Goal: Task Accomplishment & Management: Manage account settings

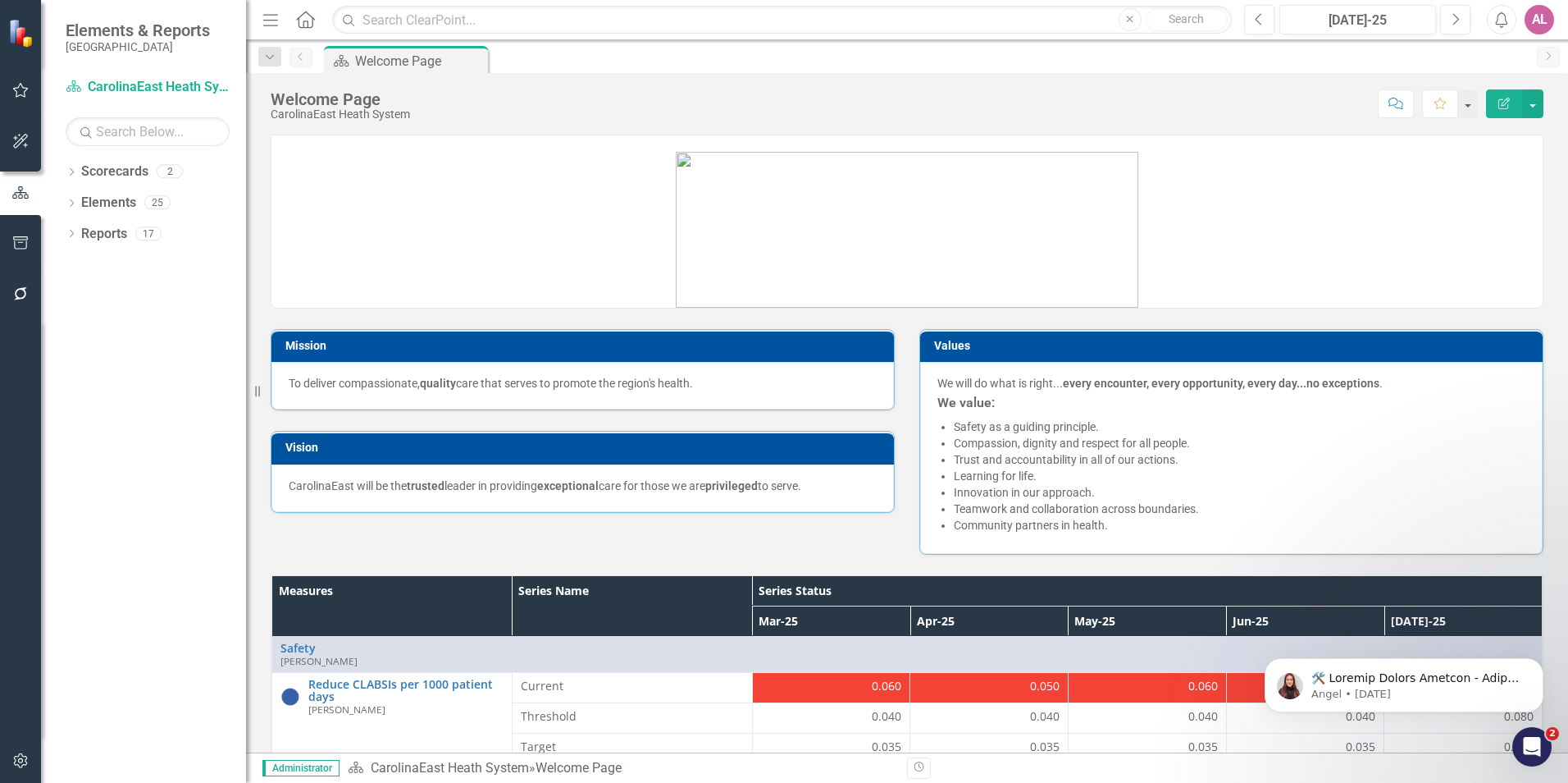
click at [304, 19] on icon "Home" at bounding box center [305, 19] width 21 height 17
click at [268, 28] on icon "Menu" at bounding box center [270, 19] width 21 height 17
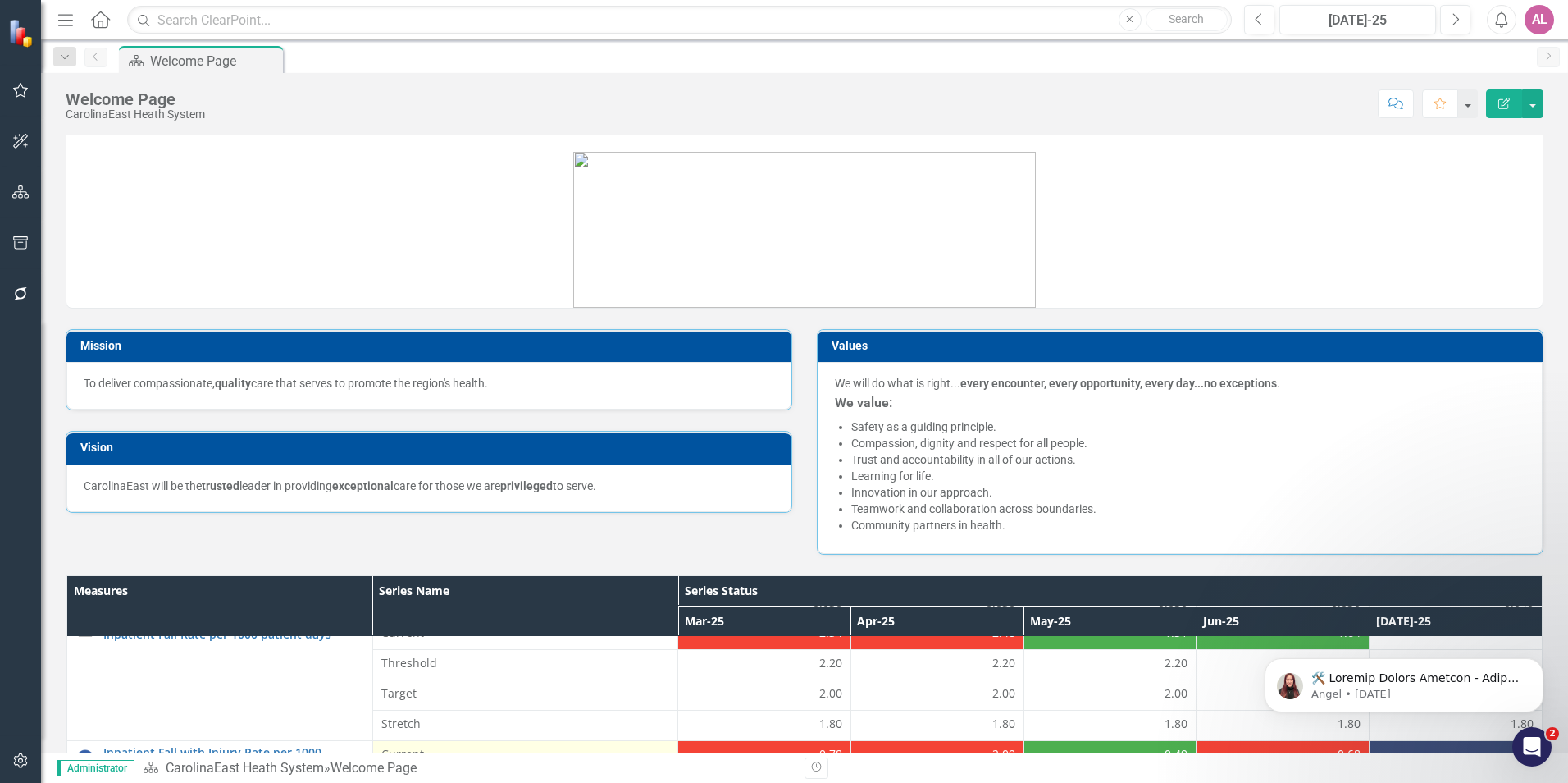
scroll to position [246, 0]
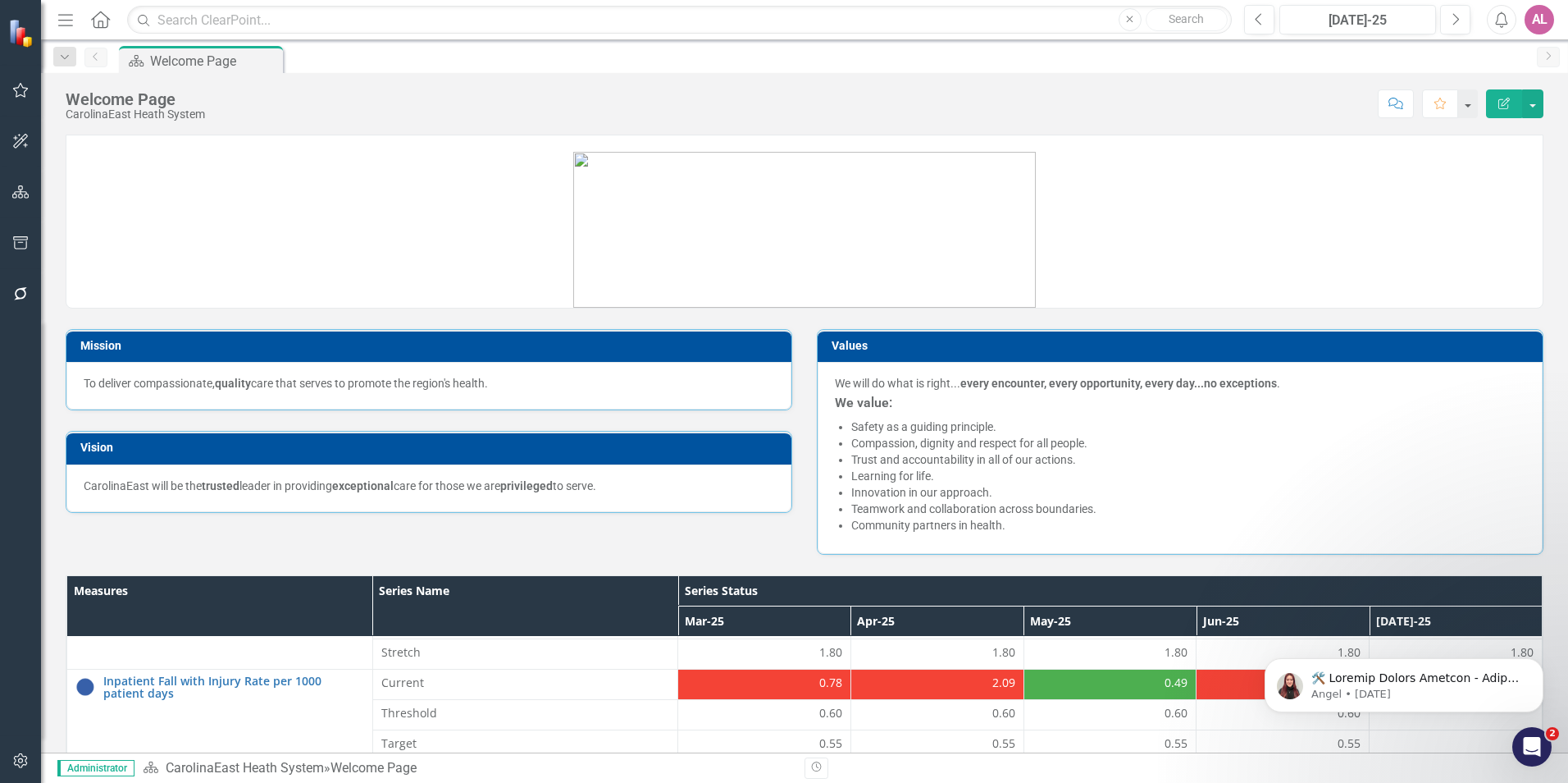
click at [1532, 13] on div "AL" at bounding box center [1539, 19] width 30 height 30
click at [1498, 209] on link "icon.portal Success Portal" at bounding box center [1488, 205] width 130 height 31
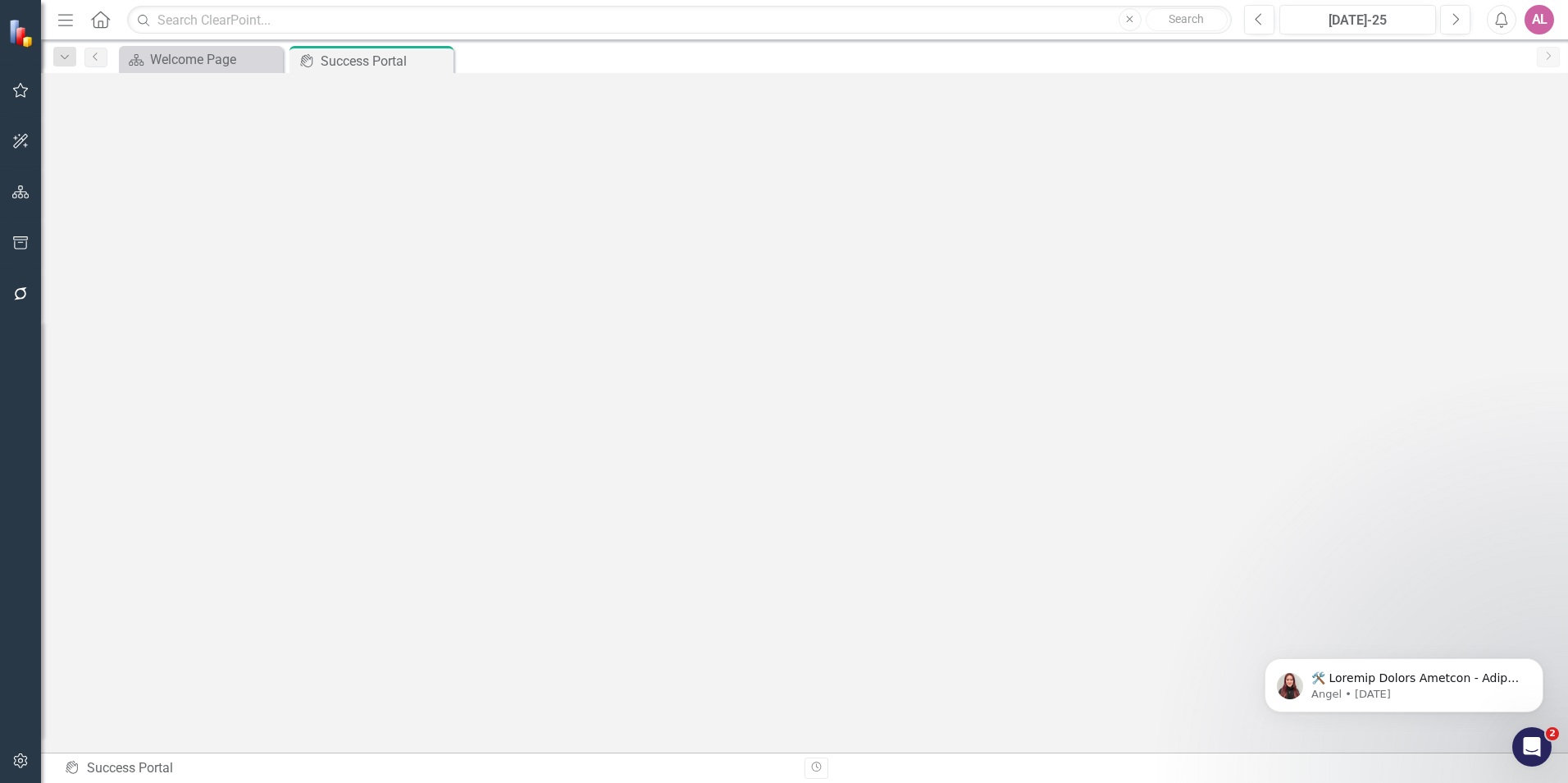
scroll to position [6, 0]
click at [25, 201] on button "button" at bounding box center [21, 192] width 37 height 35
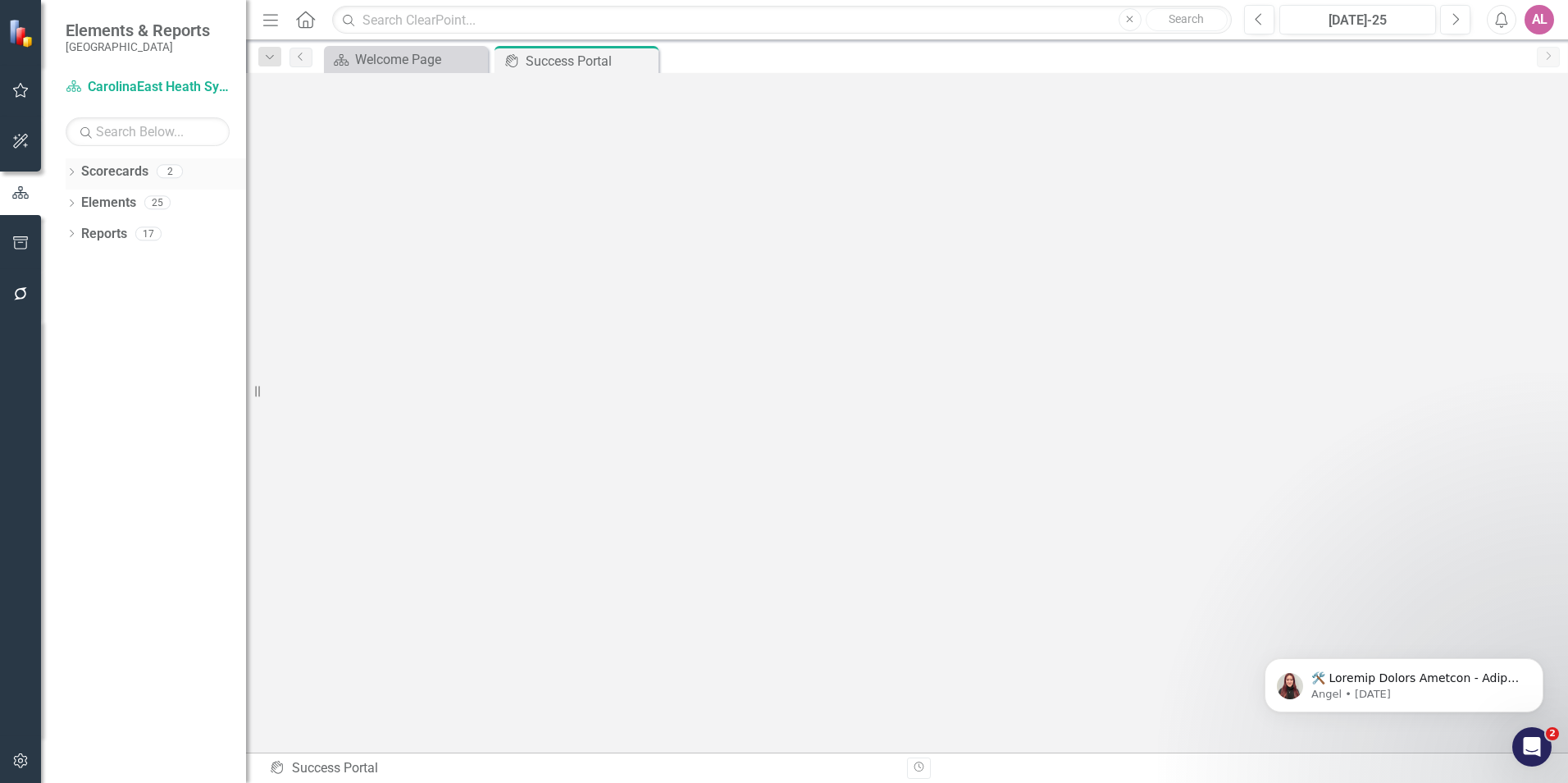
click at [116, 170] on link "Scorecards" at bounding box center [114, 172] width 67 height 19
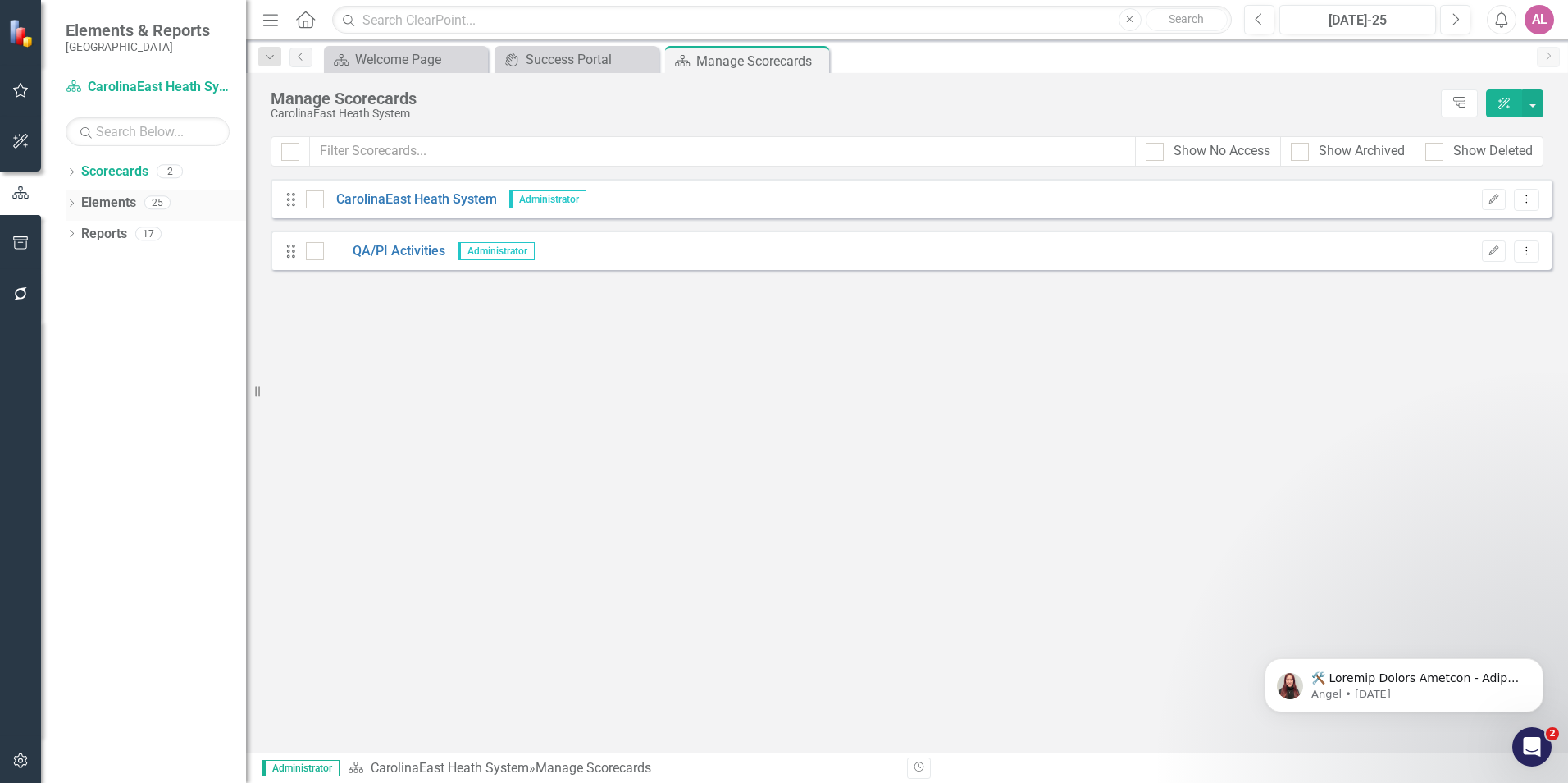
click at [78, 200] on div "Dropdown Elements 25" at bounding box center [155, 205] width 180 height 31
click at [73, 231] on icon "Dropdown" at bounding box center [71, 235] width 12 height 9
click at [79, 198] on div "Dropdown Elements 25" at bounding box center [155, 205] width 180 height 31
click at [70, 202] on icon "Dropdown" at bounding box center [71, 204] width 12 height 9
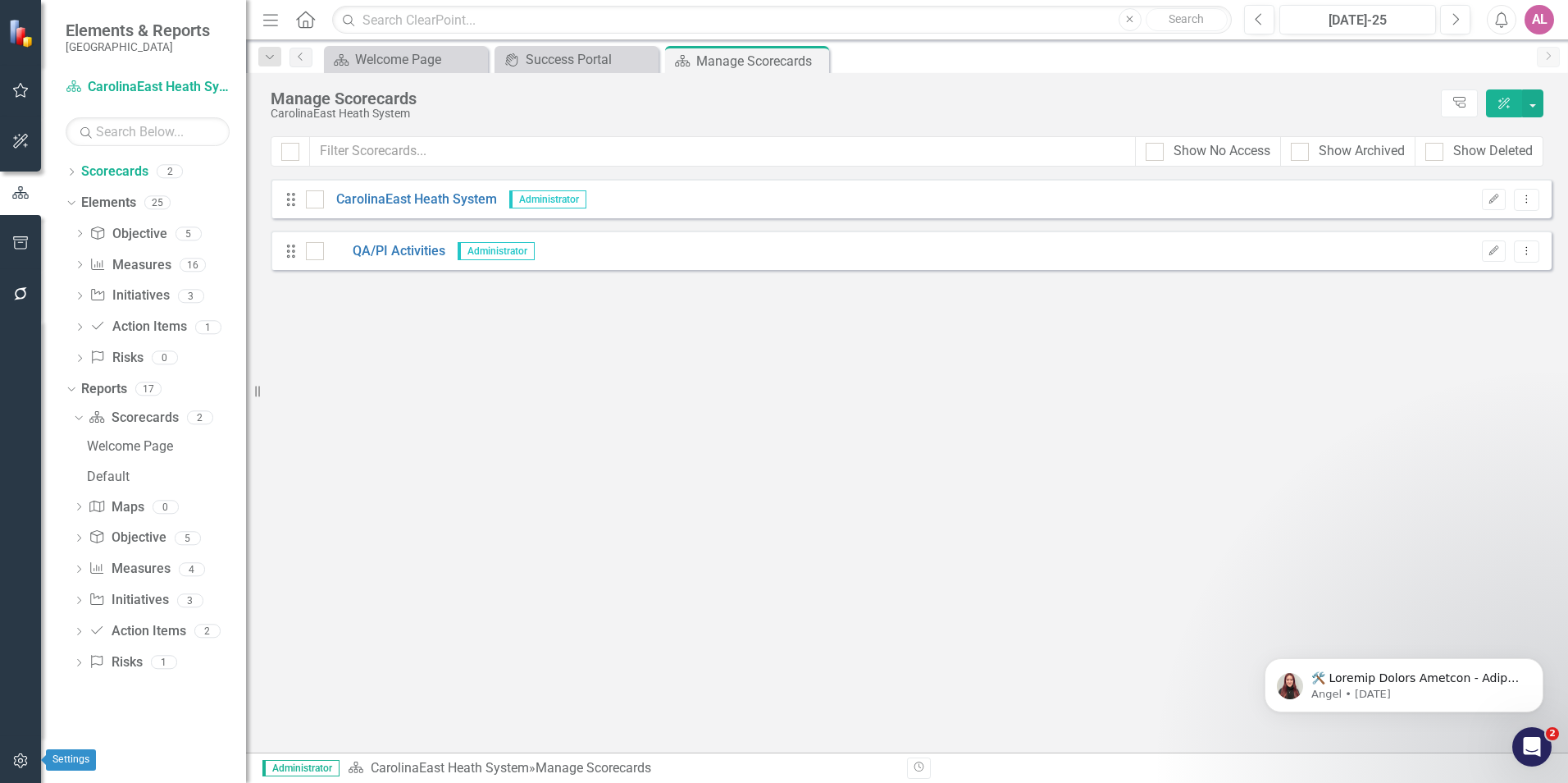
click at [15, 758] on icon "button" at bounding box center [21, 760] width 17 height 13
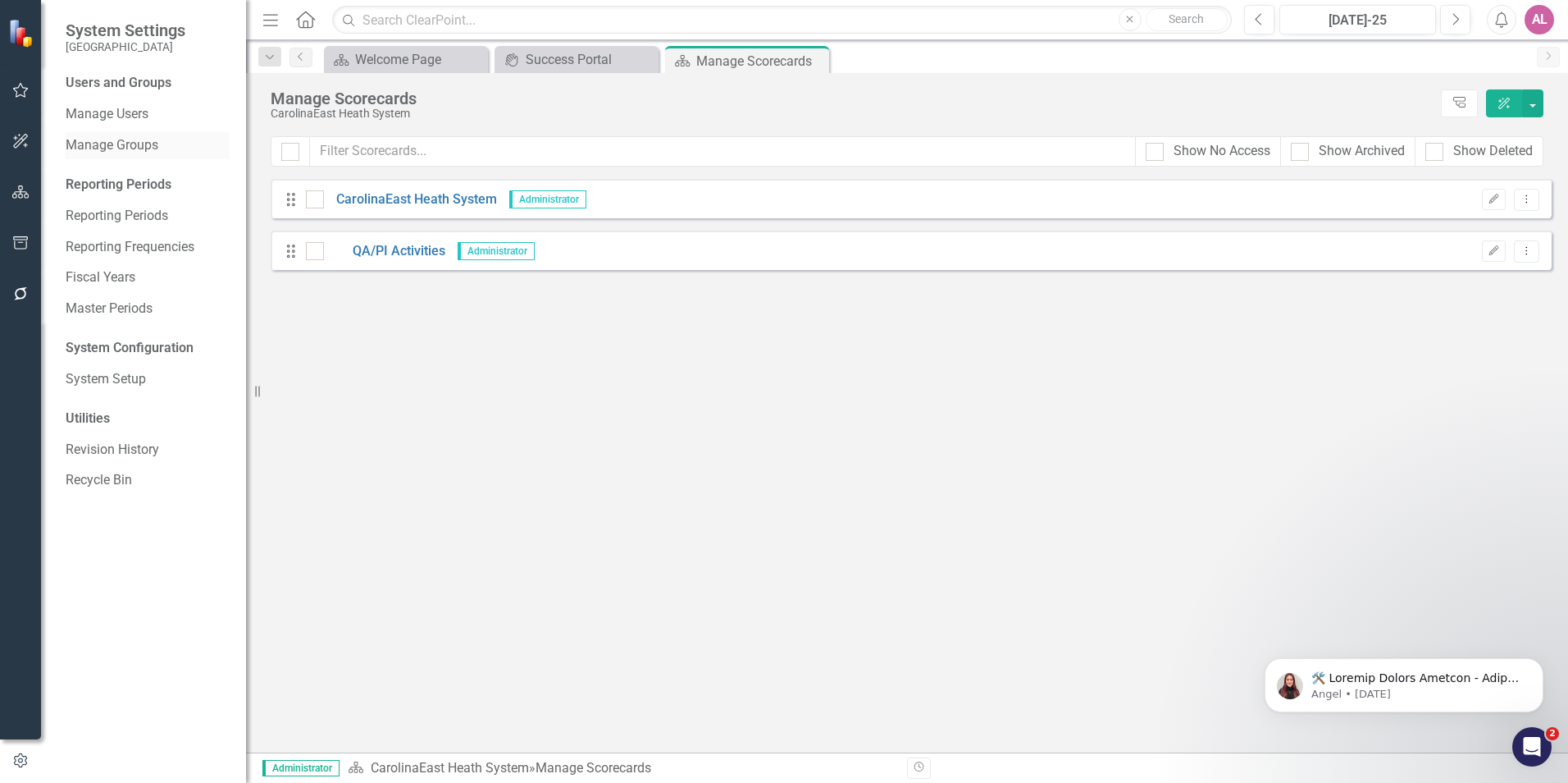
click at [137, 145] on link "Manage Groups" at bounding box center [147, 146] width 164 height 19
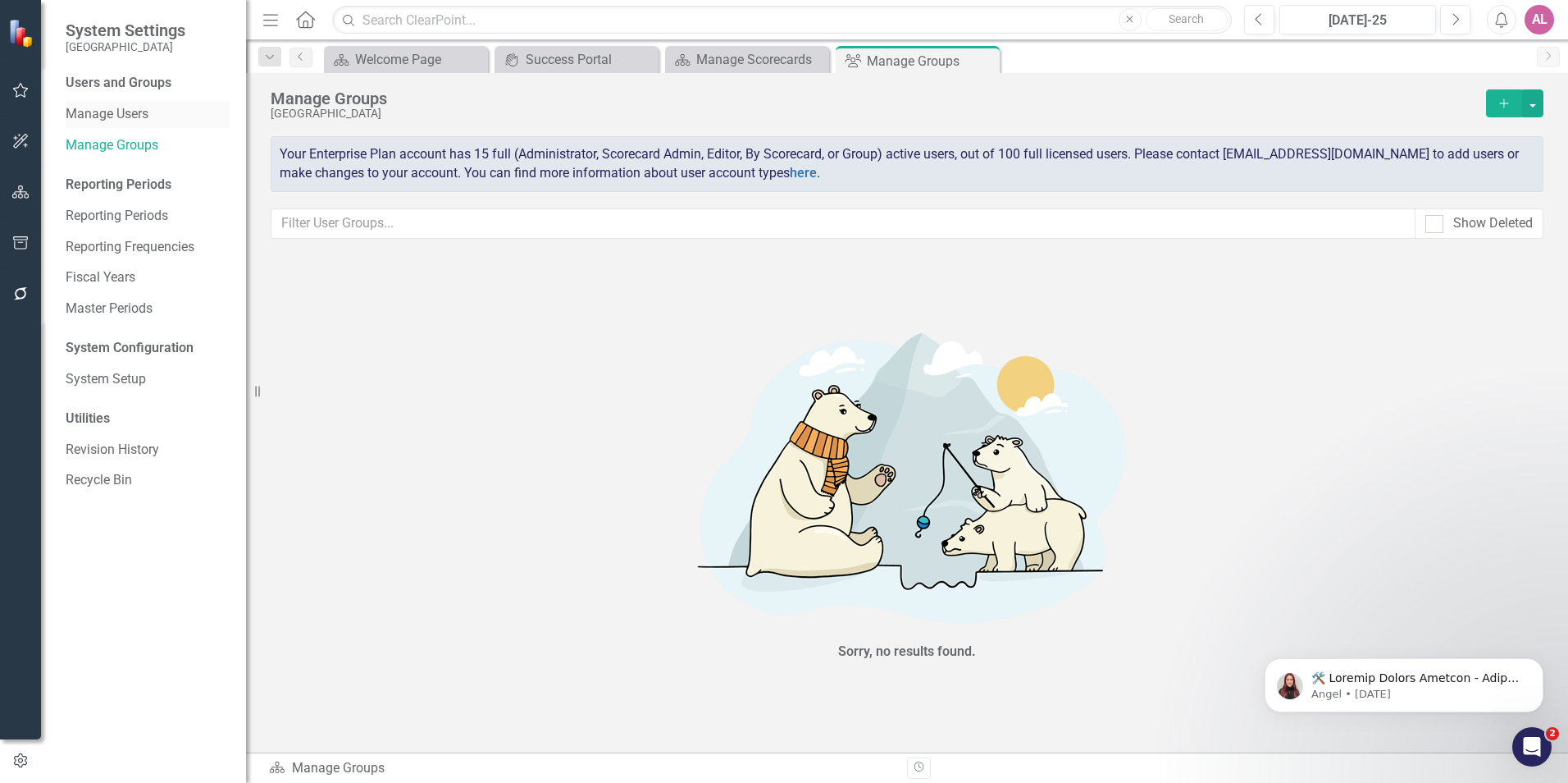
click at [139, 119] on link "Manage Users" at bounding box center [147, 114] width 164 height 19
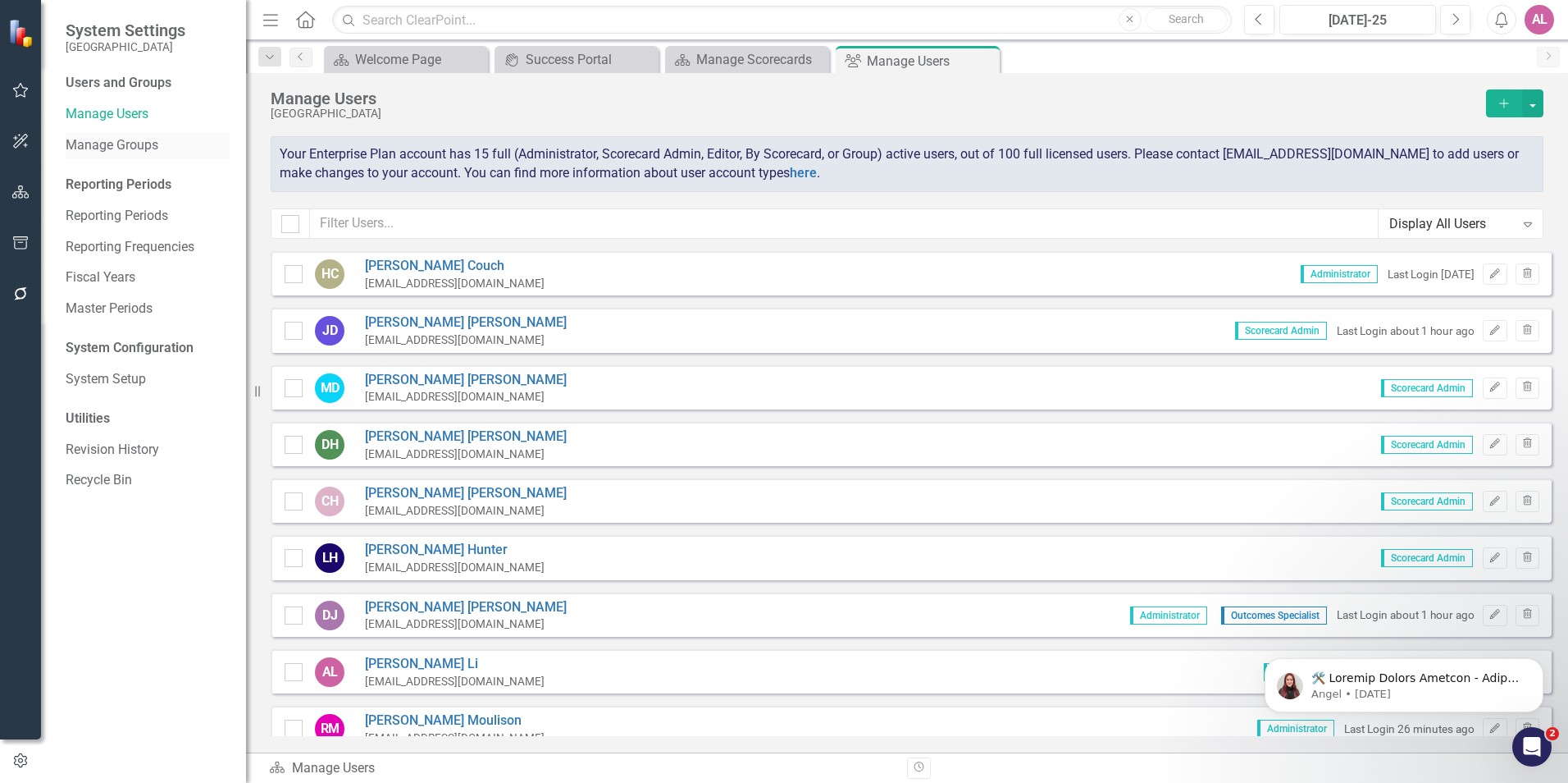
click at [141, 144] on link "Manage Groups" at bounding box center [147, 146] width 164 height 19
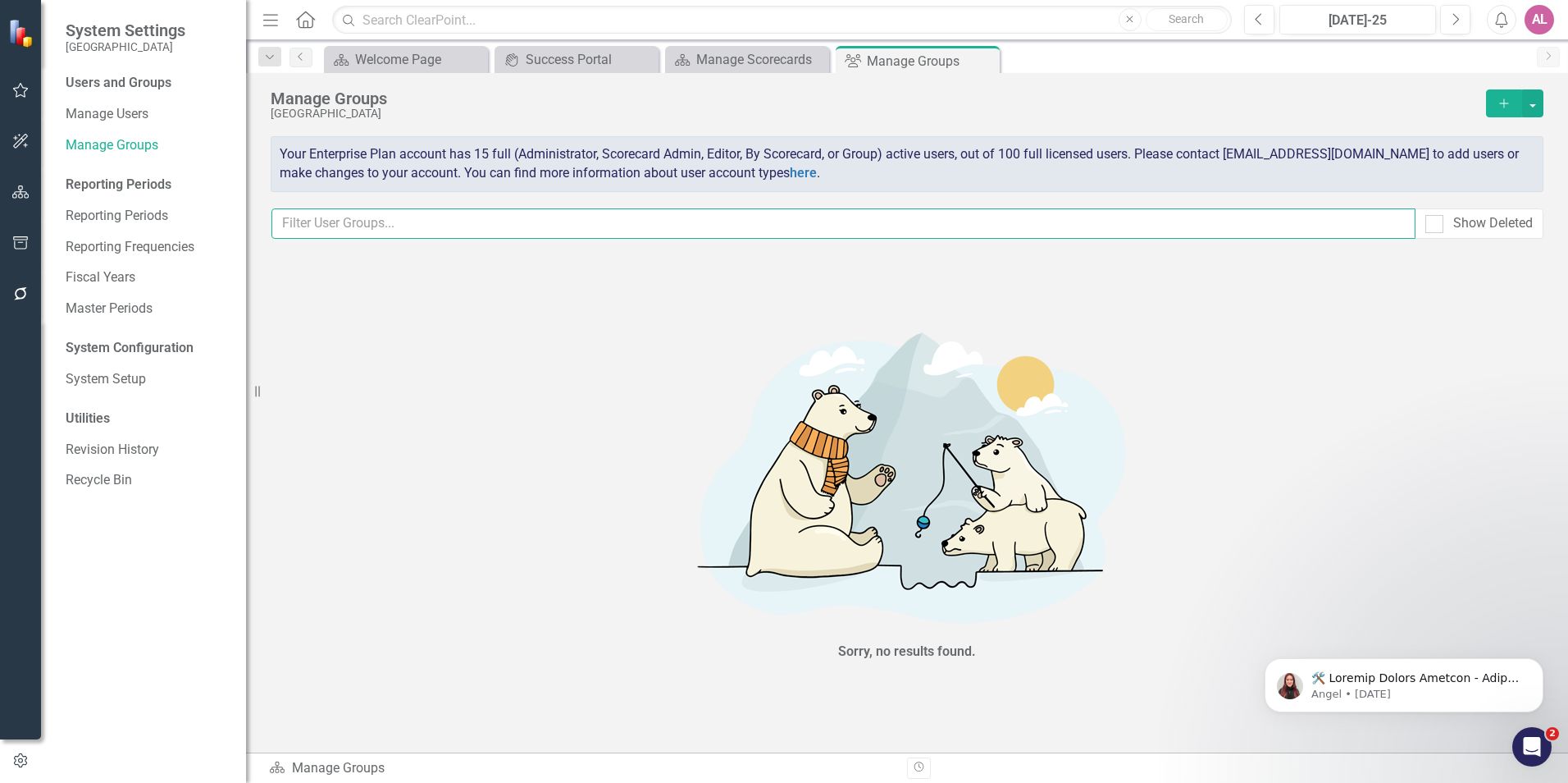
click at [559, 219] on input "text" at bounding box center [843, 224] width 1144 height 31
click at [24, 190] on icon "button" at bounding box center [21, 192] width 17 height 13
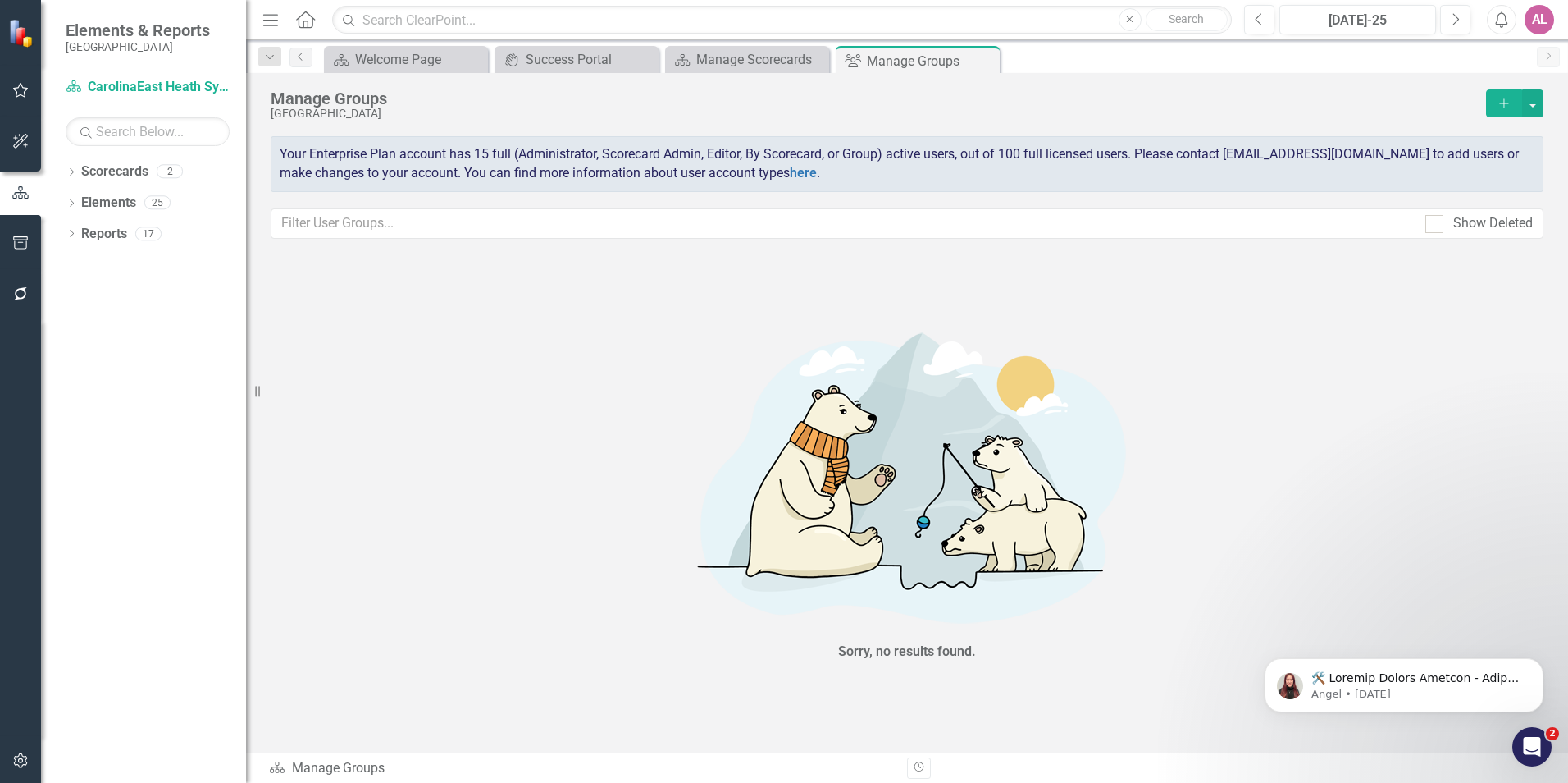
click at [407, 286] on div "Sorry, no results found." at bounding box center [906, 489] width 1322 height 477
click at [78, 170] on div "Dropdown Scorecards 2" at bounding box center [155, 174] width 180 height 31
click at [22, 239] on icon "button" at bounding box center [21, 242] width 17 height 13
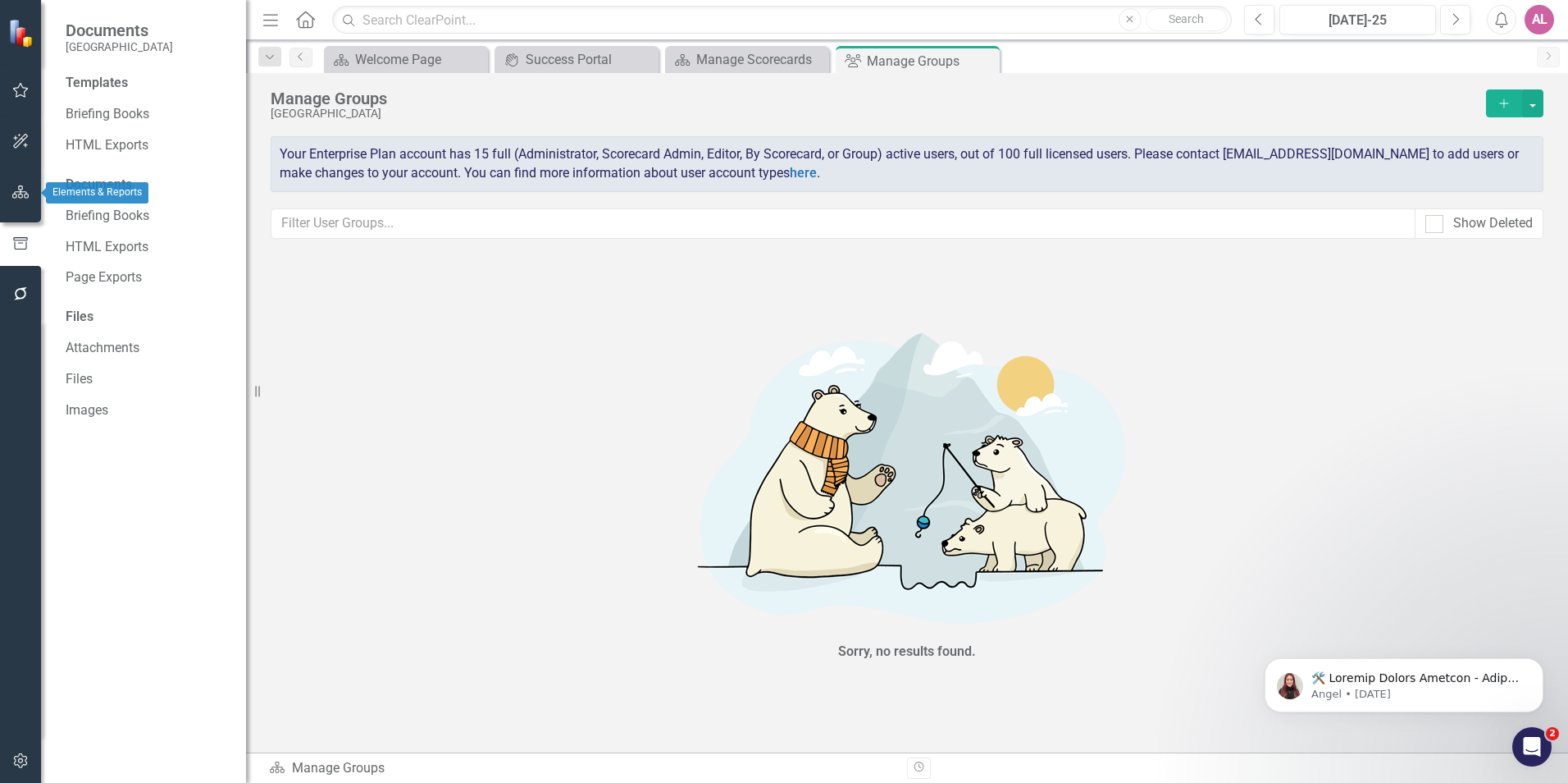
click at [19, 186] on icon "button" at bounding box center [21, 192] width 17 height 13
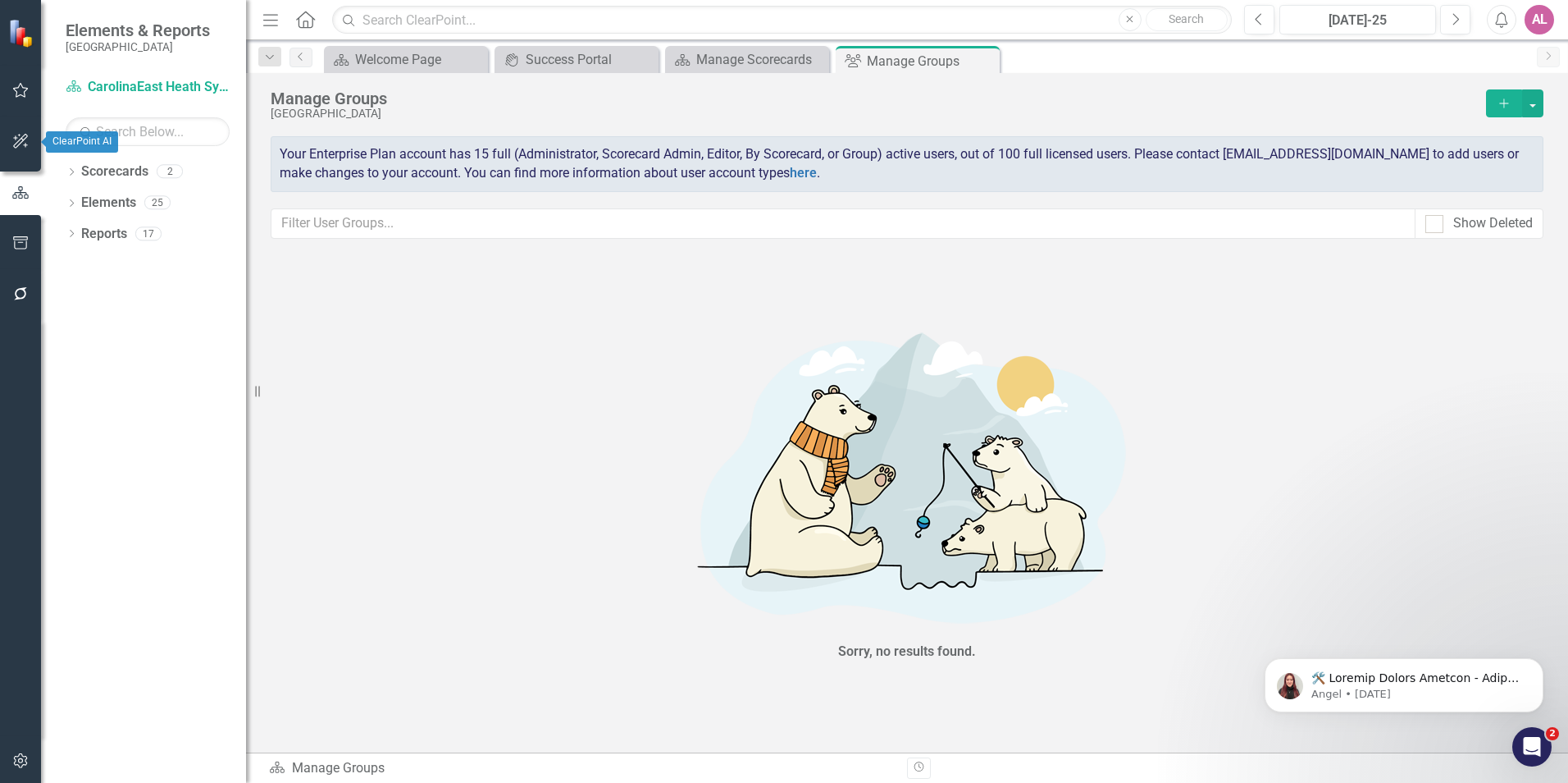
click at [31, 145] on button "button" at bounding box center [21, 142] width 37 height 35
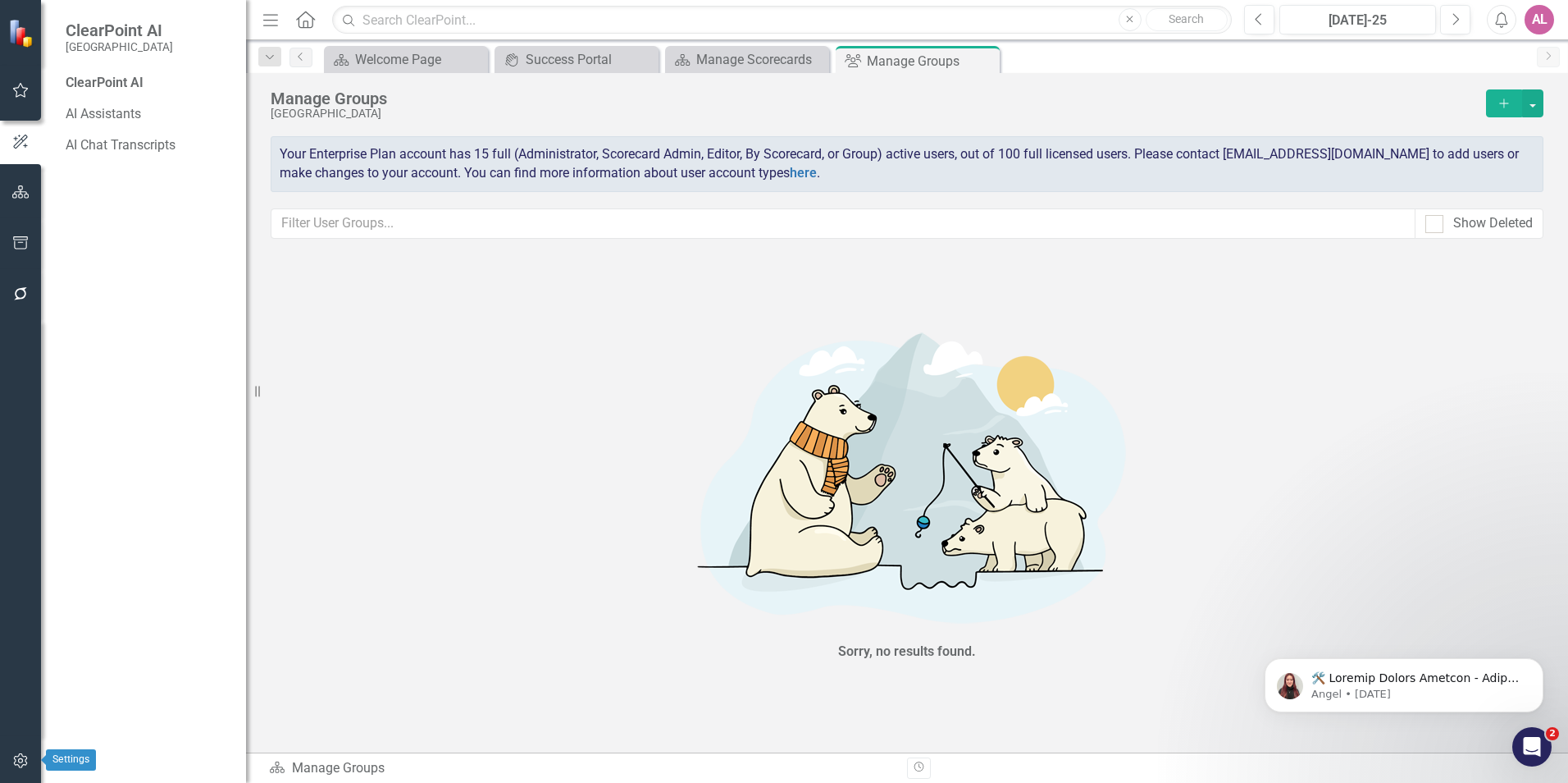
click at [12, 746] on button "button" at bounding box center [21, 761] width 37 height 35
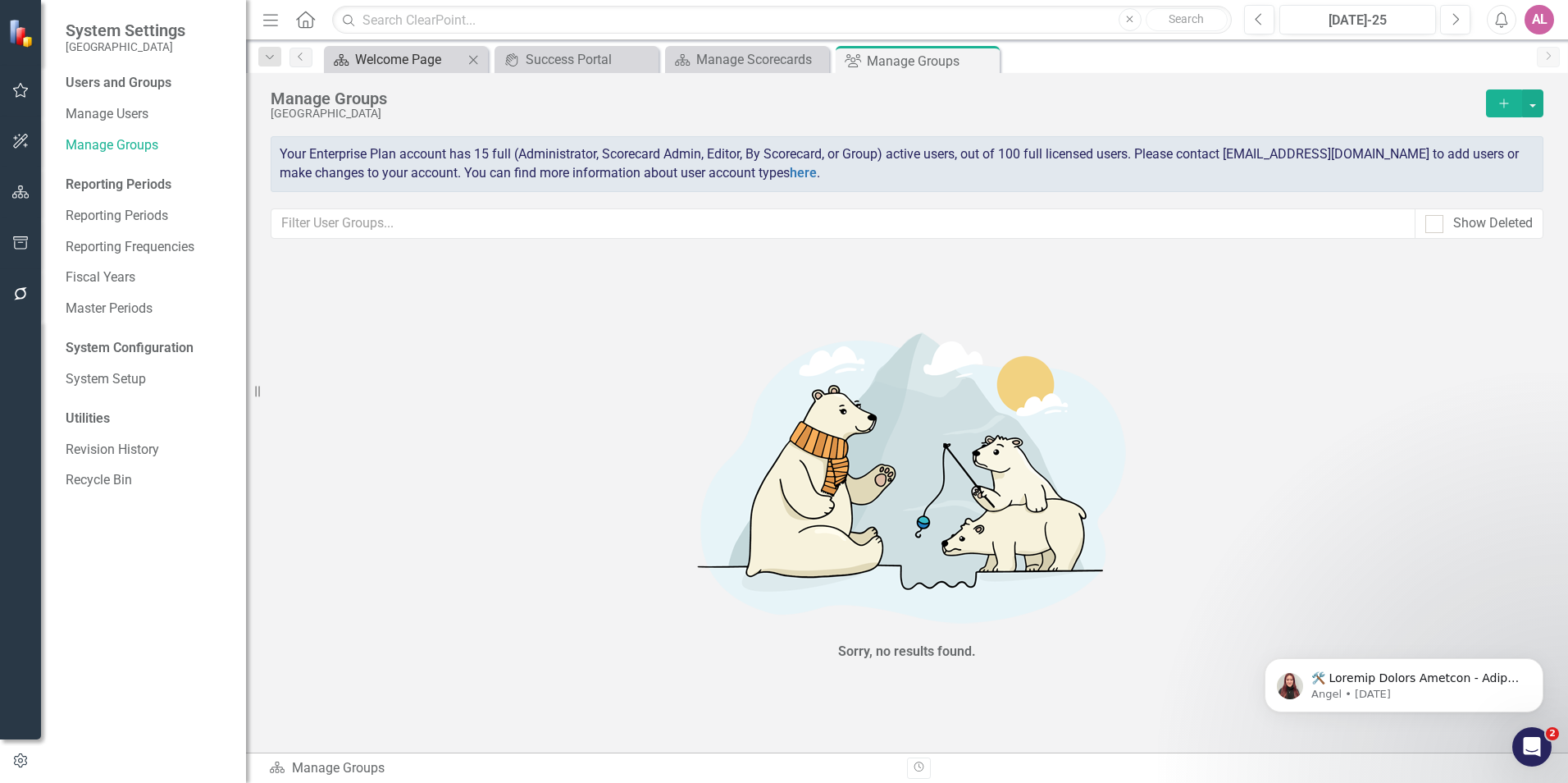
click at [417, 60] on div "Welcome Page" at bounding box center [409, 59] width 108 height 20
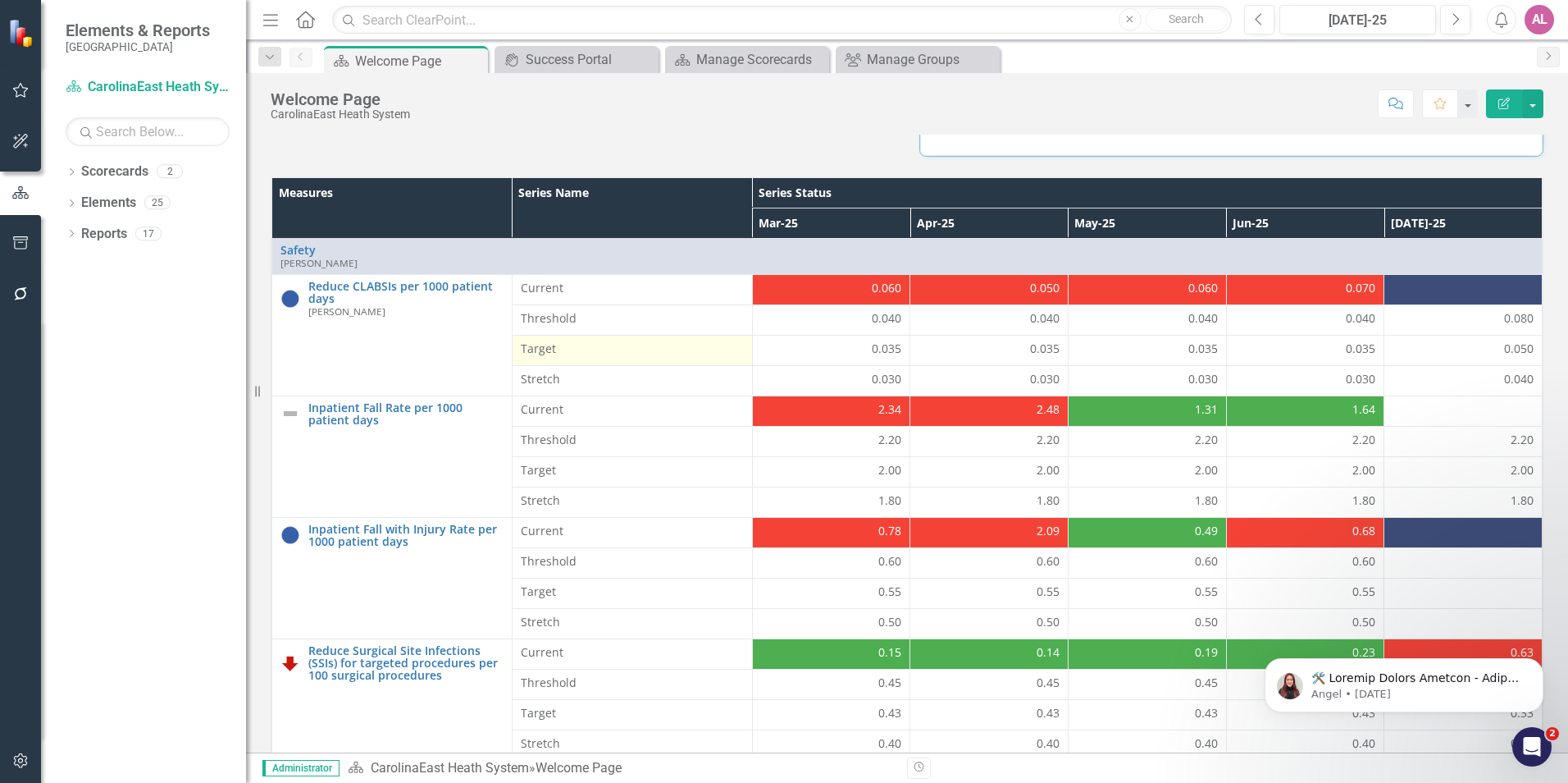
scroll to position [469, 0]
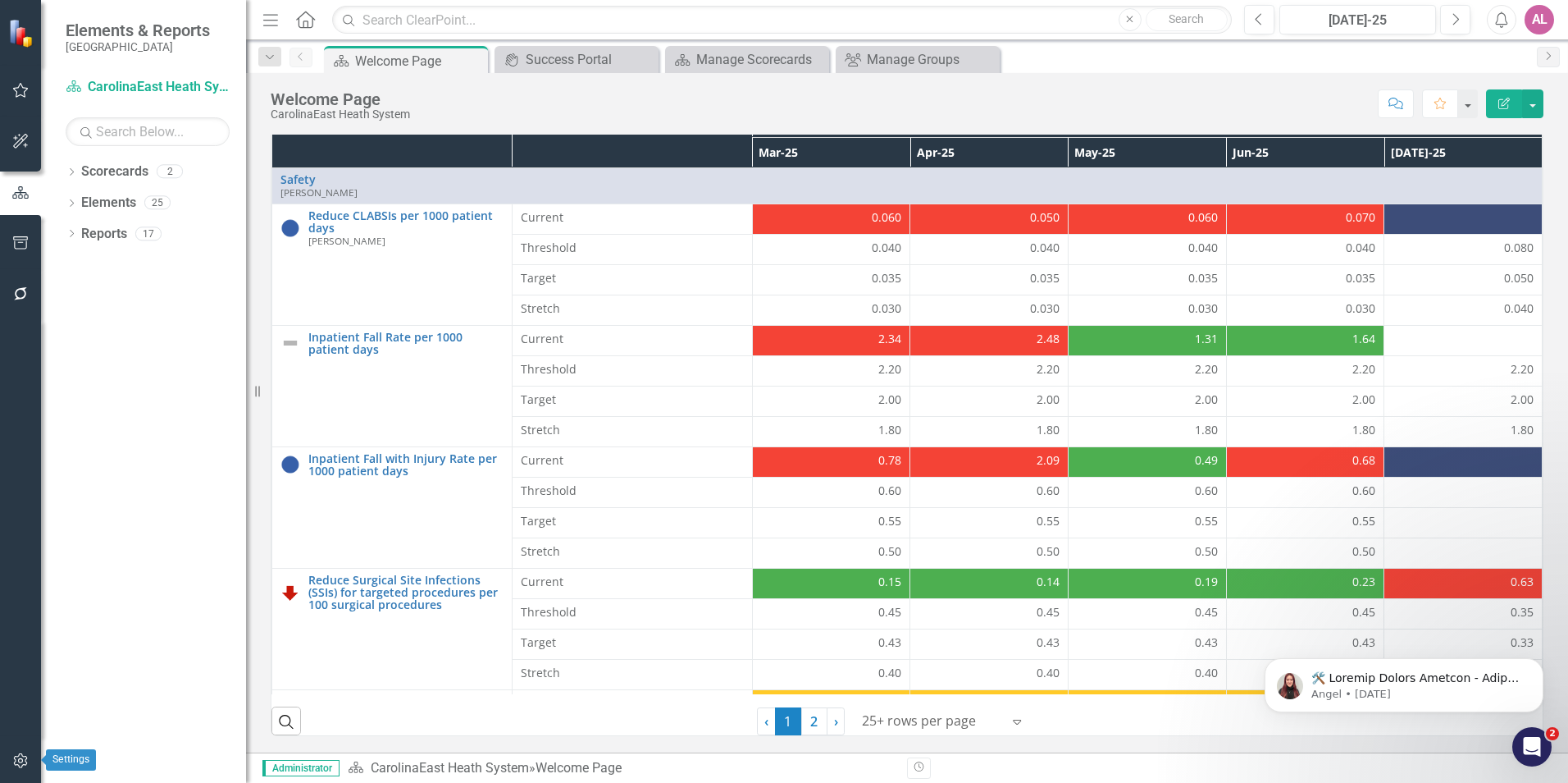
click at [22, 774] on button "button" at bounding box center [21, 761] width 37 height 35
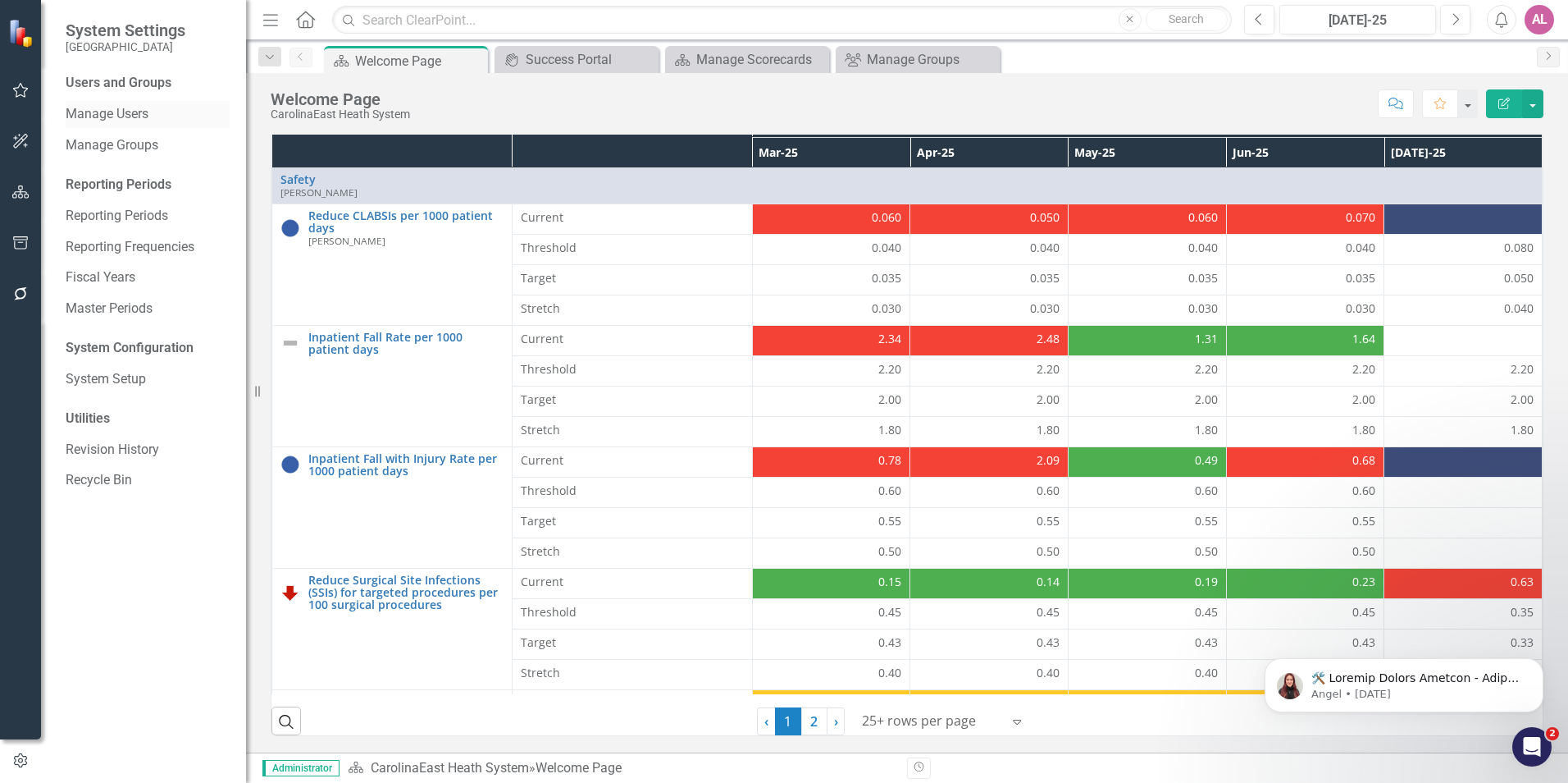
click at [165, 113] on link "Manage Users" at bounding box center [147, 114] width 164 height 19
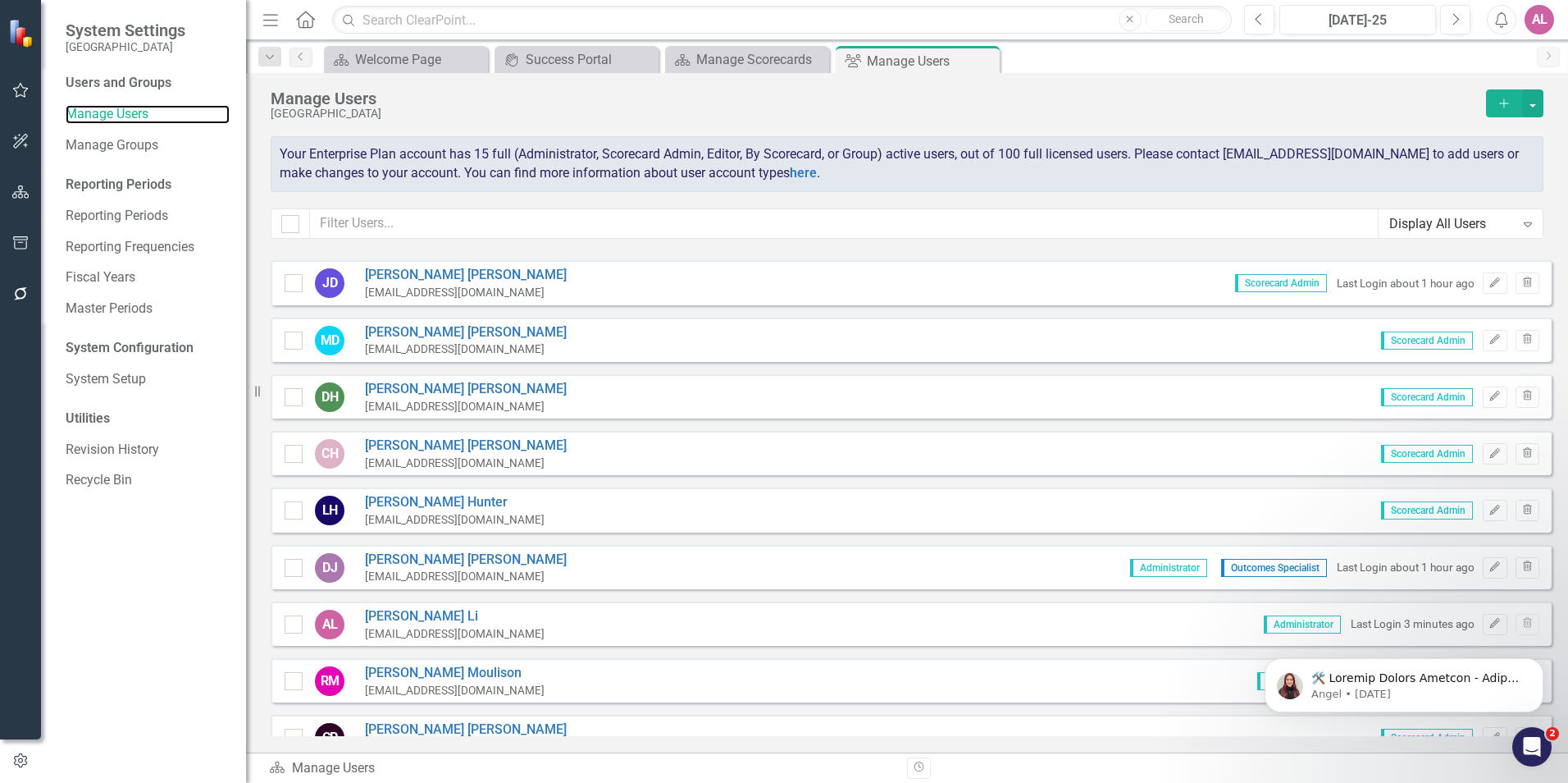
scroll to position [82, 0]
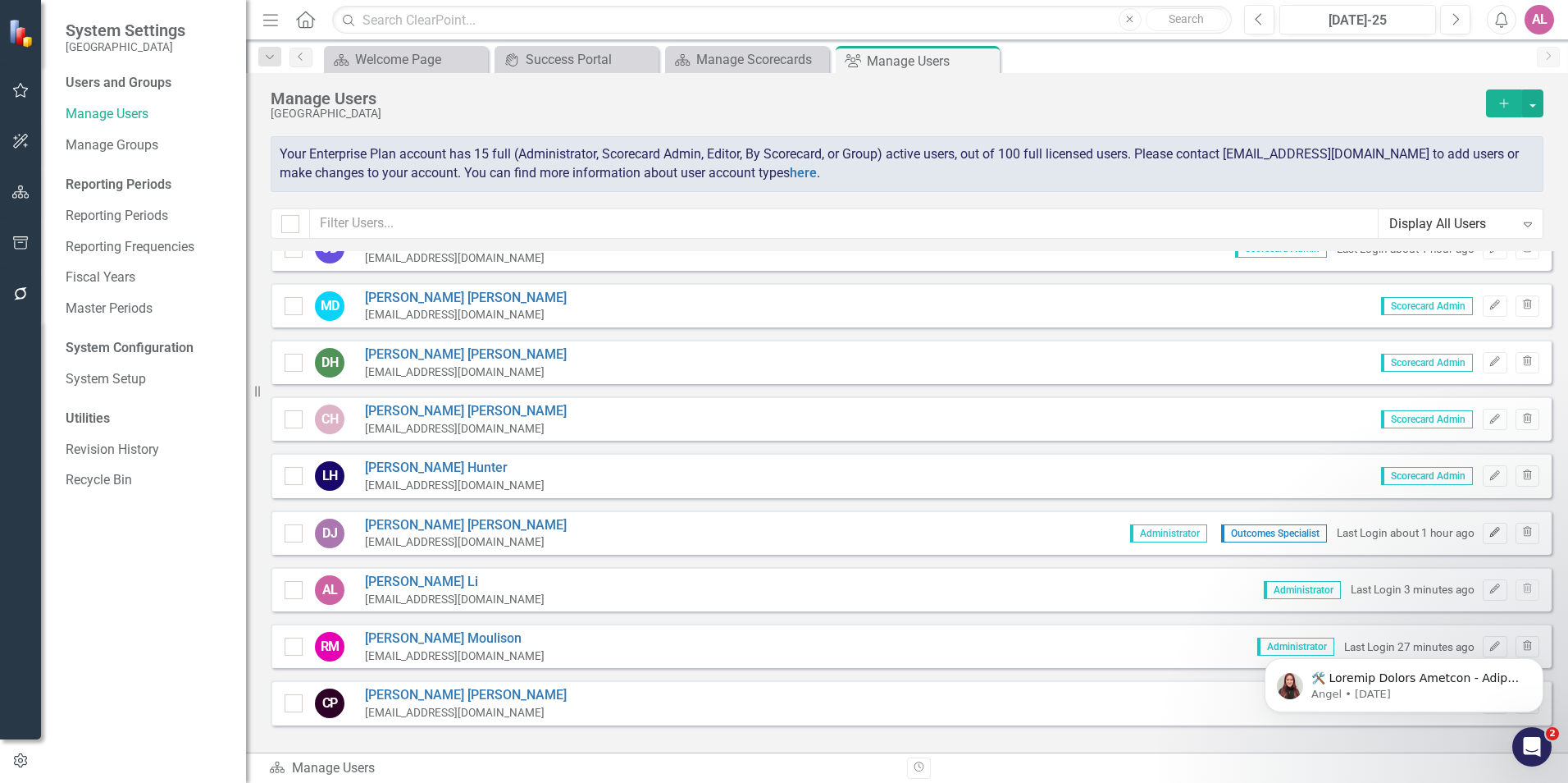
click at [1482, 536] on button "Edit" at bounding box center [1494, 533] width 24 height 21
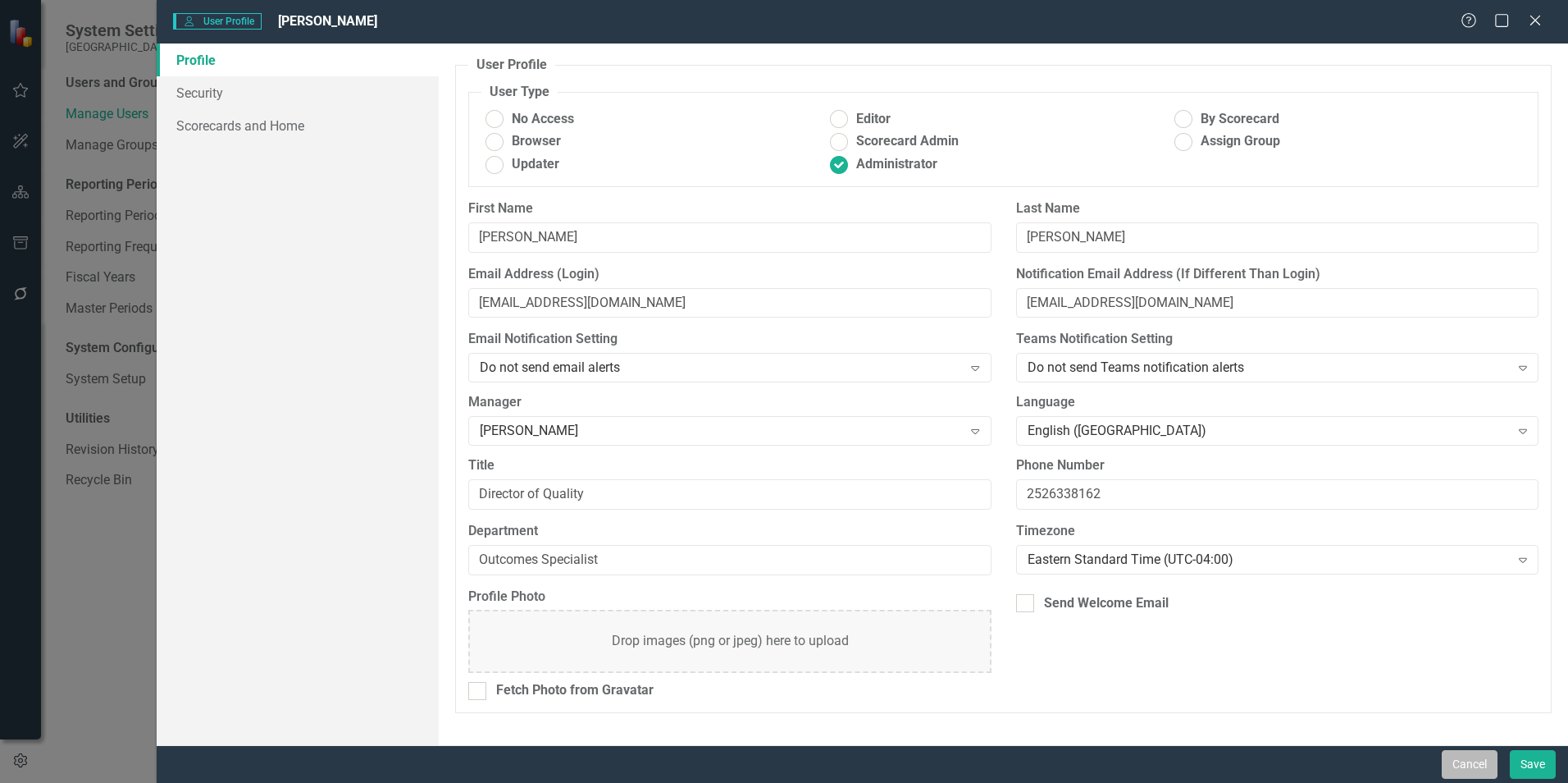
click at [1467, 757] on button "Cancel" at bounding box center [1470, 764] width 56 height 29
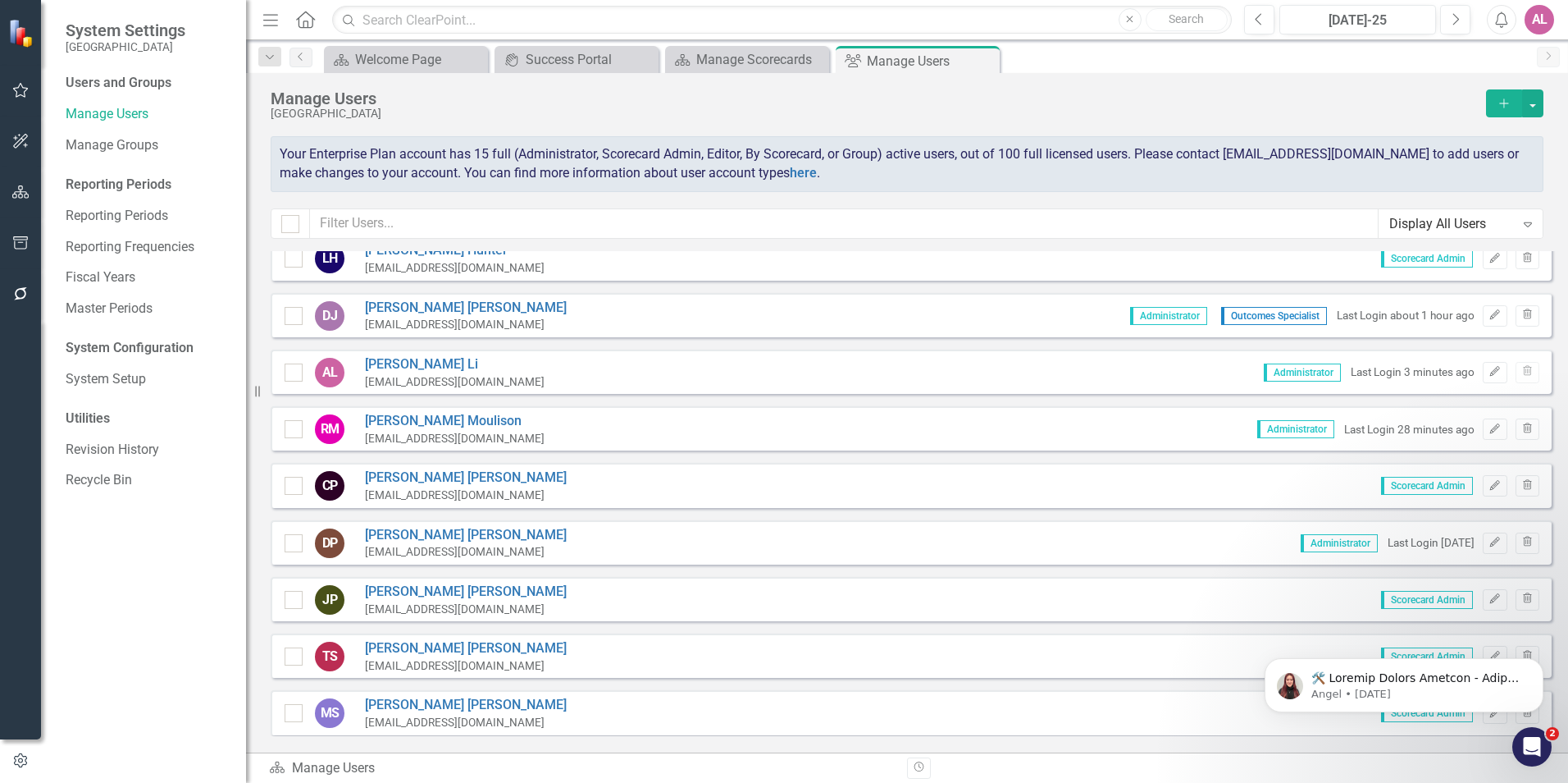
scroll to position [112, 0]
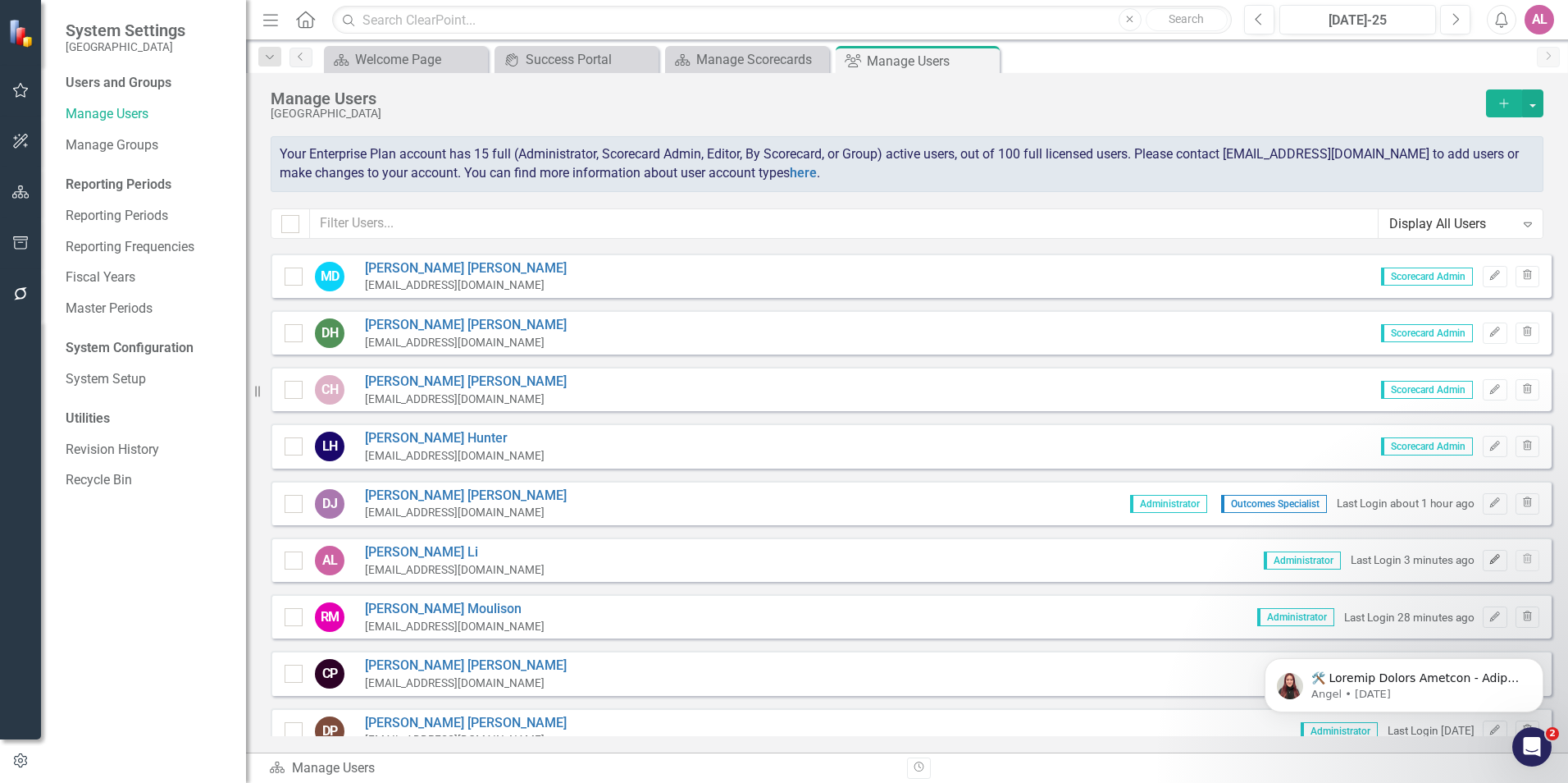
click at [1482, 553] on button "Edit" at bounding box center [1494, 560] width 24 height 21
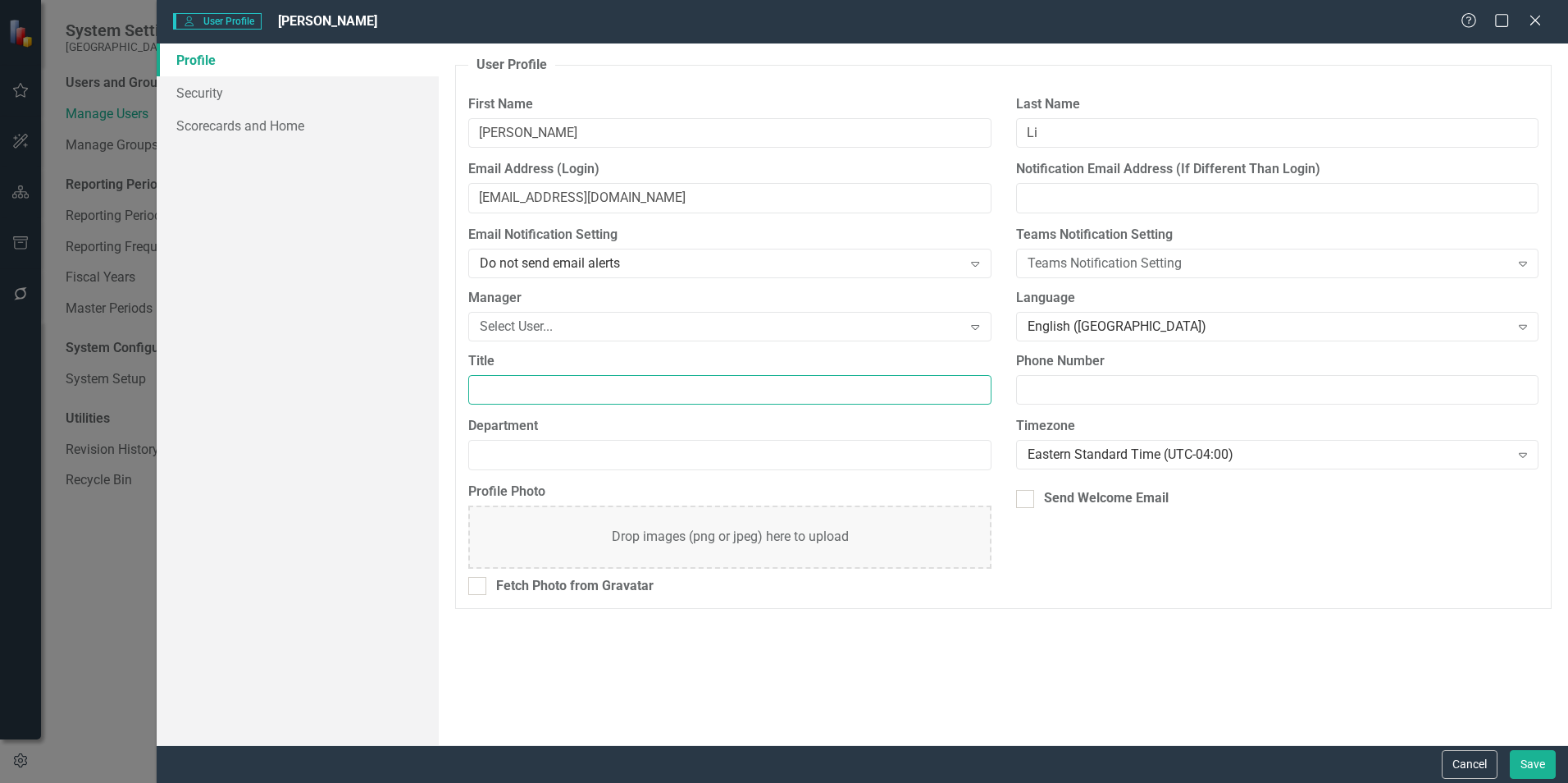
click at [573, 388] on input "Title" at bounding box center [729, 390] width 523 height 31
click at [569, 427] on label "Department" at bounding box center [729, 426] width 523 height 19
click at [569, 440] on input "Department" at bounding box center [729, 455] width 523 height 31
click at [1446, 752] on button "Cancel" at bounding box center [1470, 764] width 56 height 29
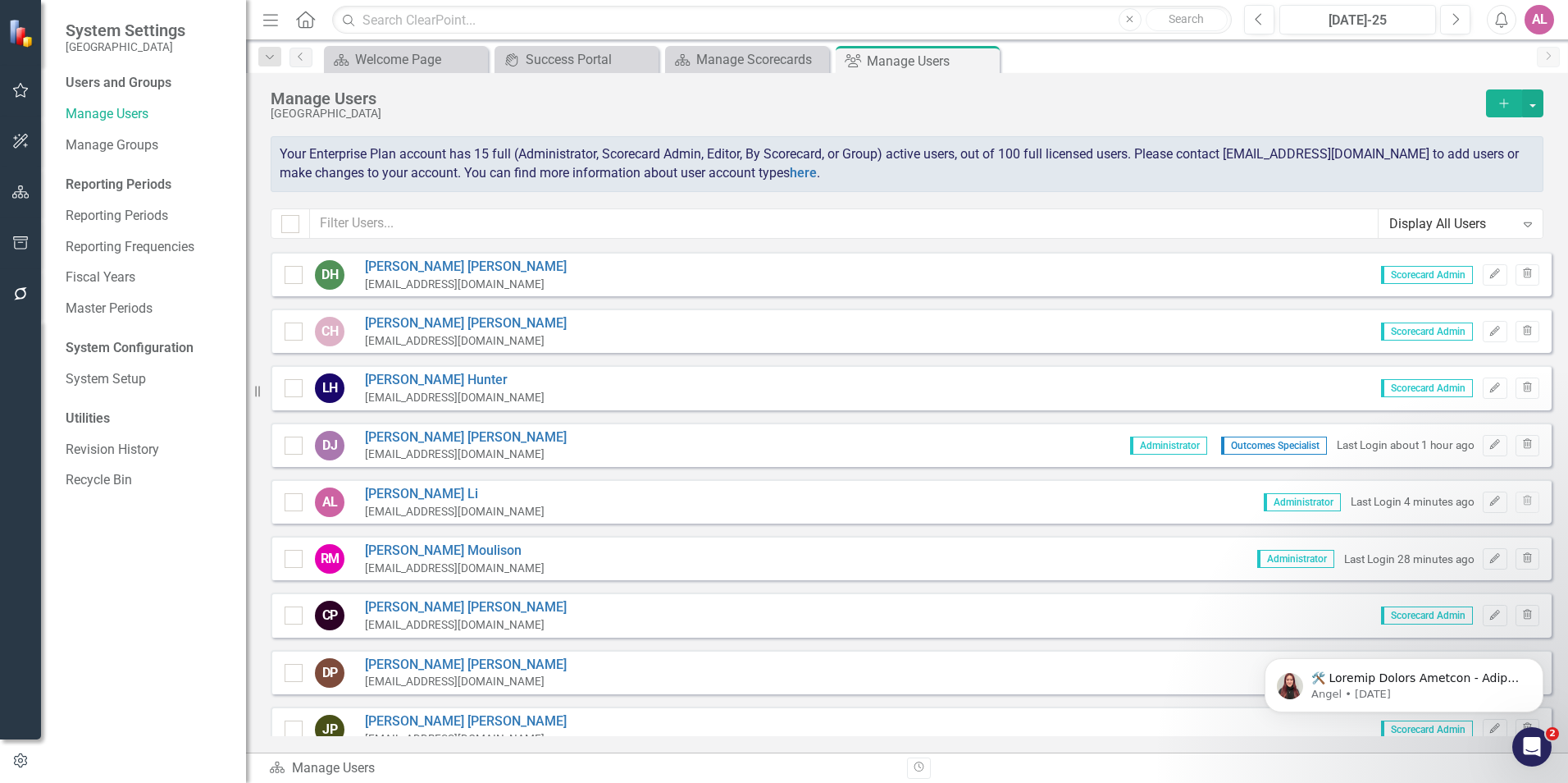
scroll to position [0, 0]
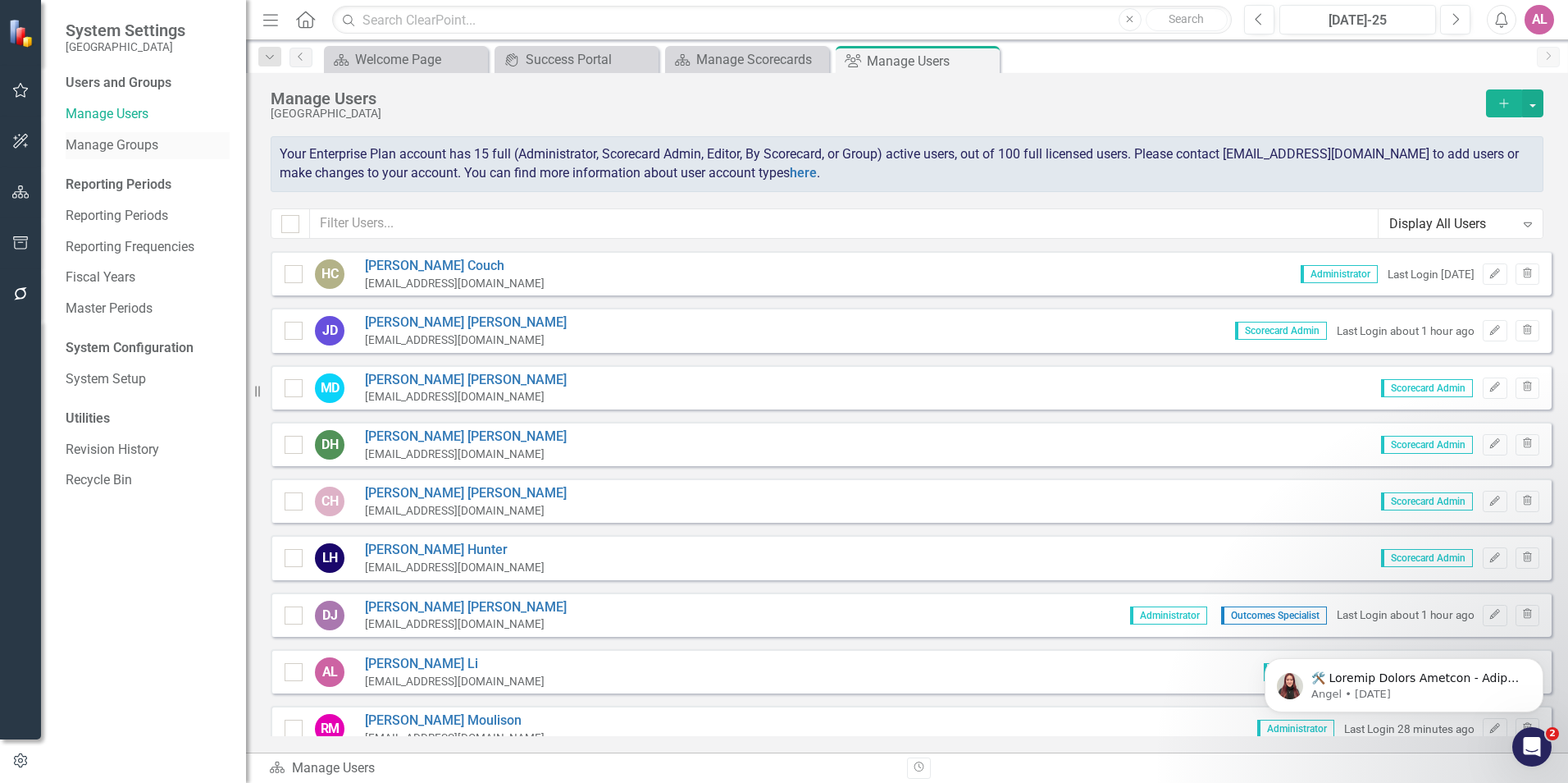
click at [86, 147] on link "Manage Groups" at bounding box center [147, 146] width 164 height 19
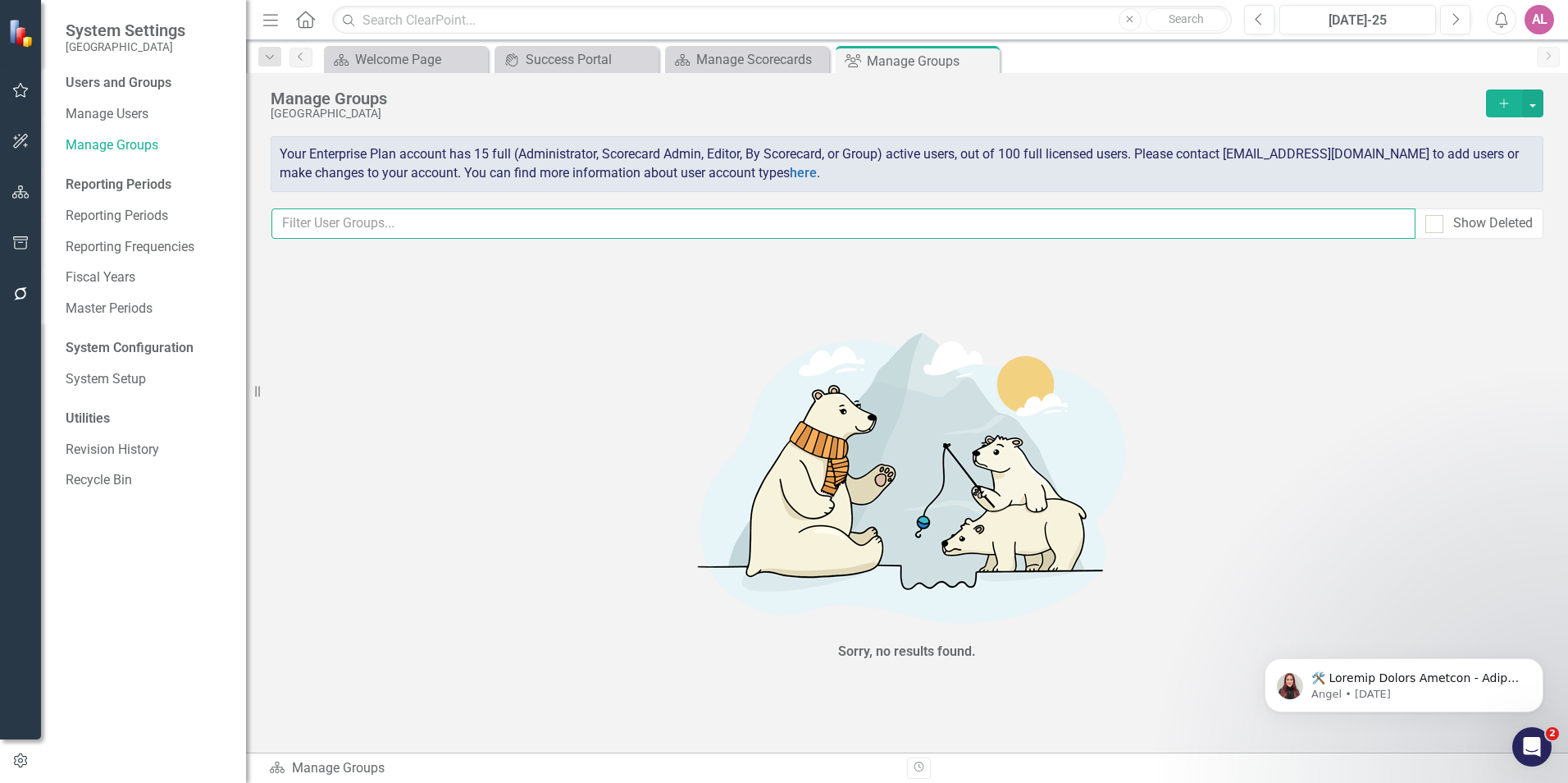
click at [541, 225] on input "text" at bounding box center [843, 224] width 1144 height 31
click at [715, 218] on input "text" at bounding box center [843, 224] width 1144 height 31
click at [165, 122] on link "Manage Users" at bounding box center [147, 114] width 164 height 19
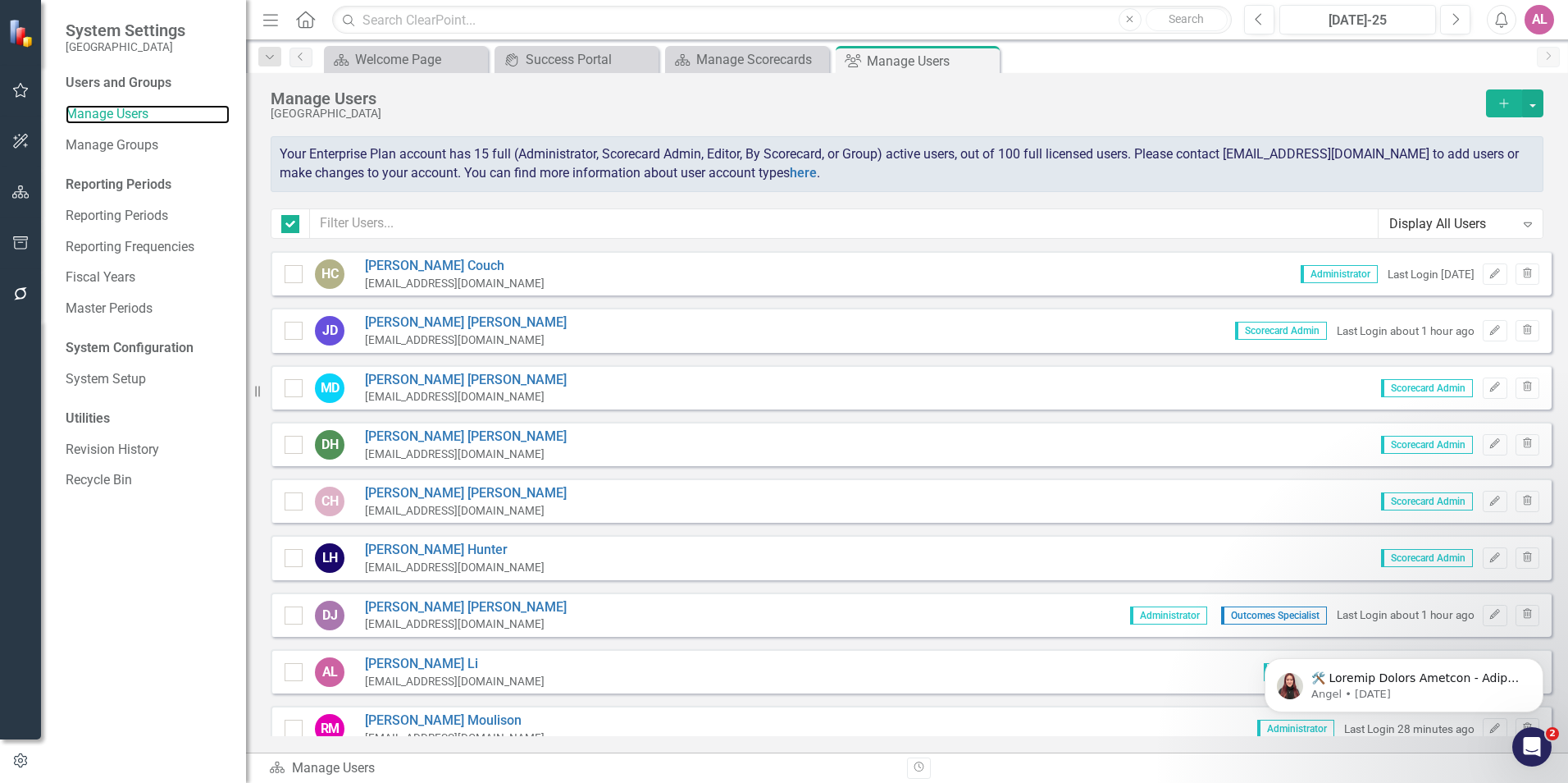
checkbox input "false"
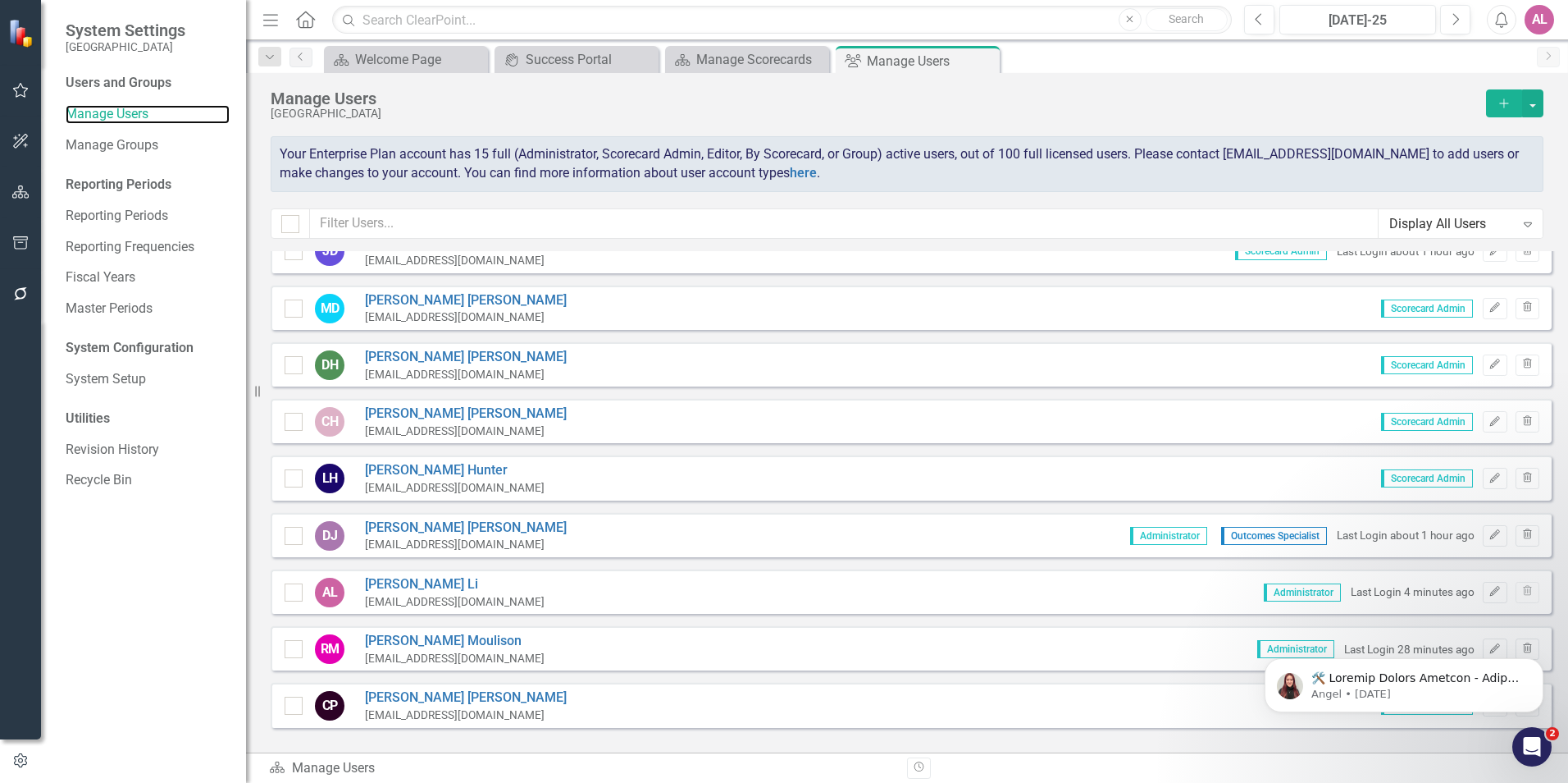
scroll to position [82, 0]
click at [1488, 528] on icon "Edit" at bounding box center [1494, 533] width 13 height 10
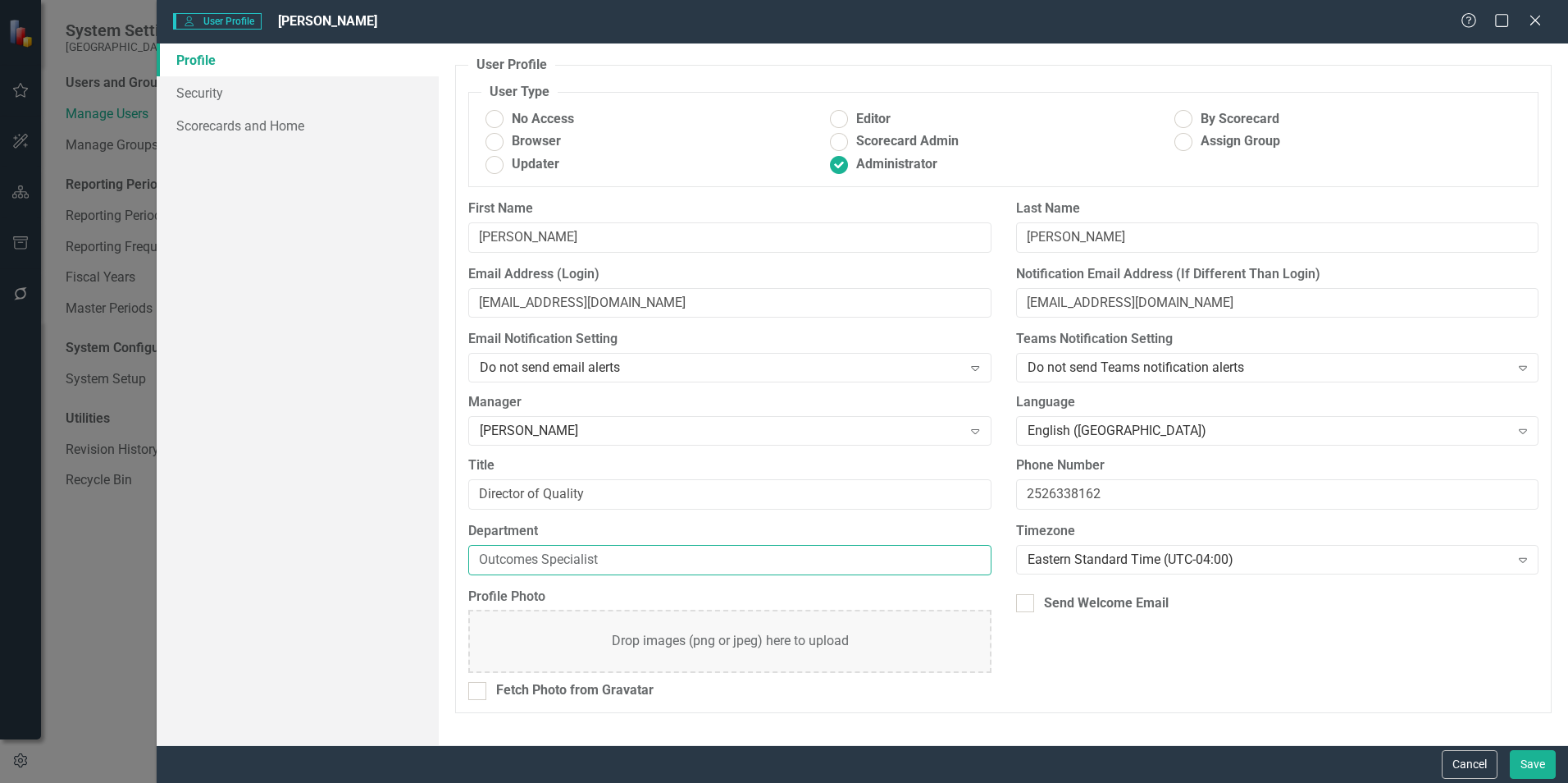
click at [796, 569] on input "Outcomes Specialist" at bounding box center [729, 560] width 523 height 31
click at [1467, 759] on button "Cancel" at bounding box center [1470, 764] width 56 height 29
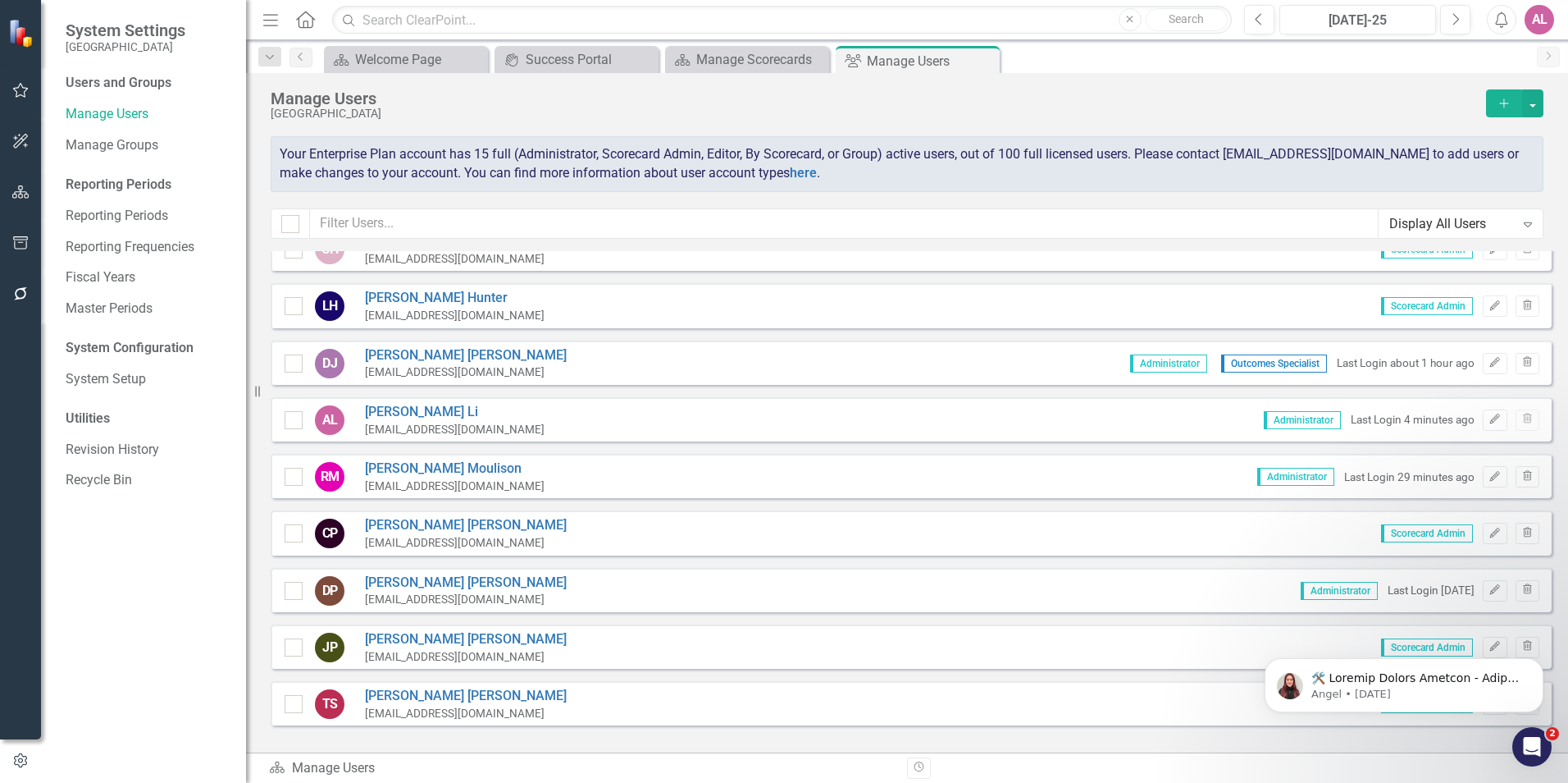
scroll to position [522, 0]
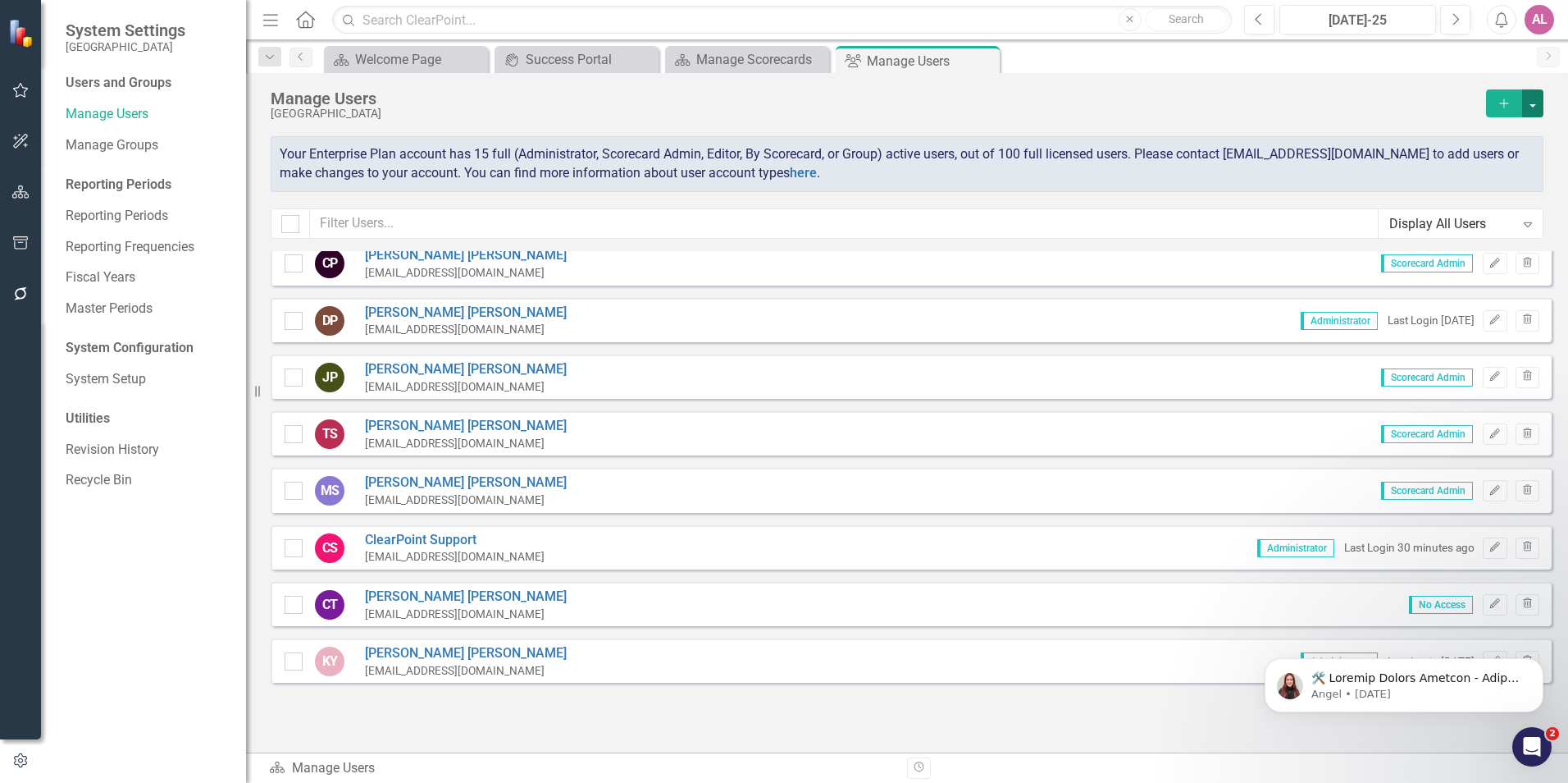
click at [1535, 103] on button "button" at bounding box center [1532, 103] width 21 height 28
click at [1533, 101] on button "button" at bounding box center [1532, 103] width 21 height 28
click at [160, 153] on link "Manage Groups" at bounding box center [147, 146] width 164 height 19
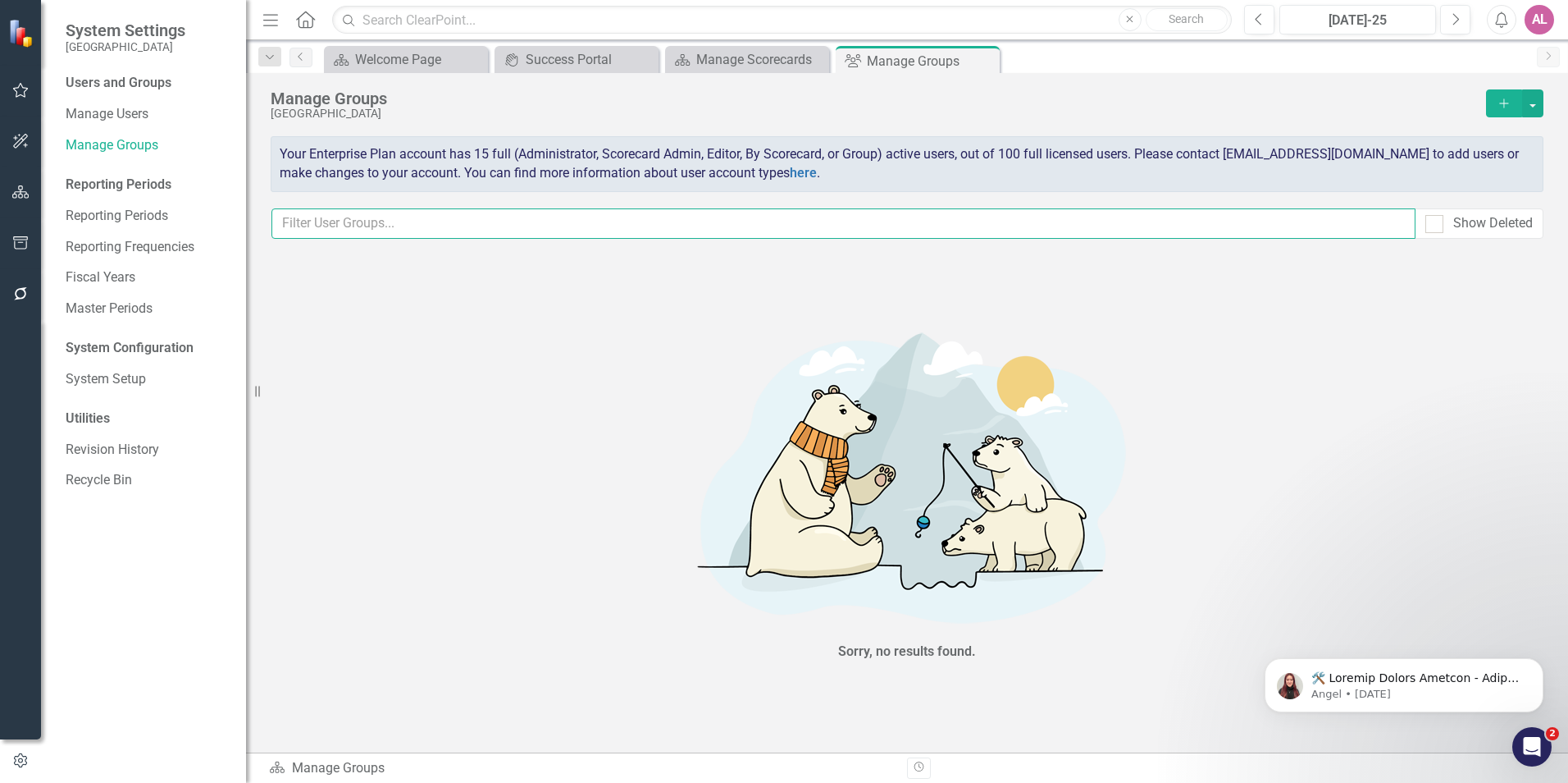
click at [490, 219] on input "text" at bounding box center [843, 224] width 1144 height 31
click at [1522, 108] on button "button" at bounding box center [1532, 103] width 21 height 28
click at [1522, 103] on button "button" at bounding box center [1532, 103] width 21 height 28
click at [22, 193] on icon "button" at bounding box center [21, 192] width 17 height 13
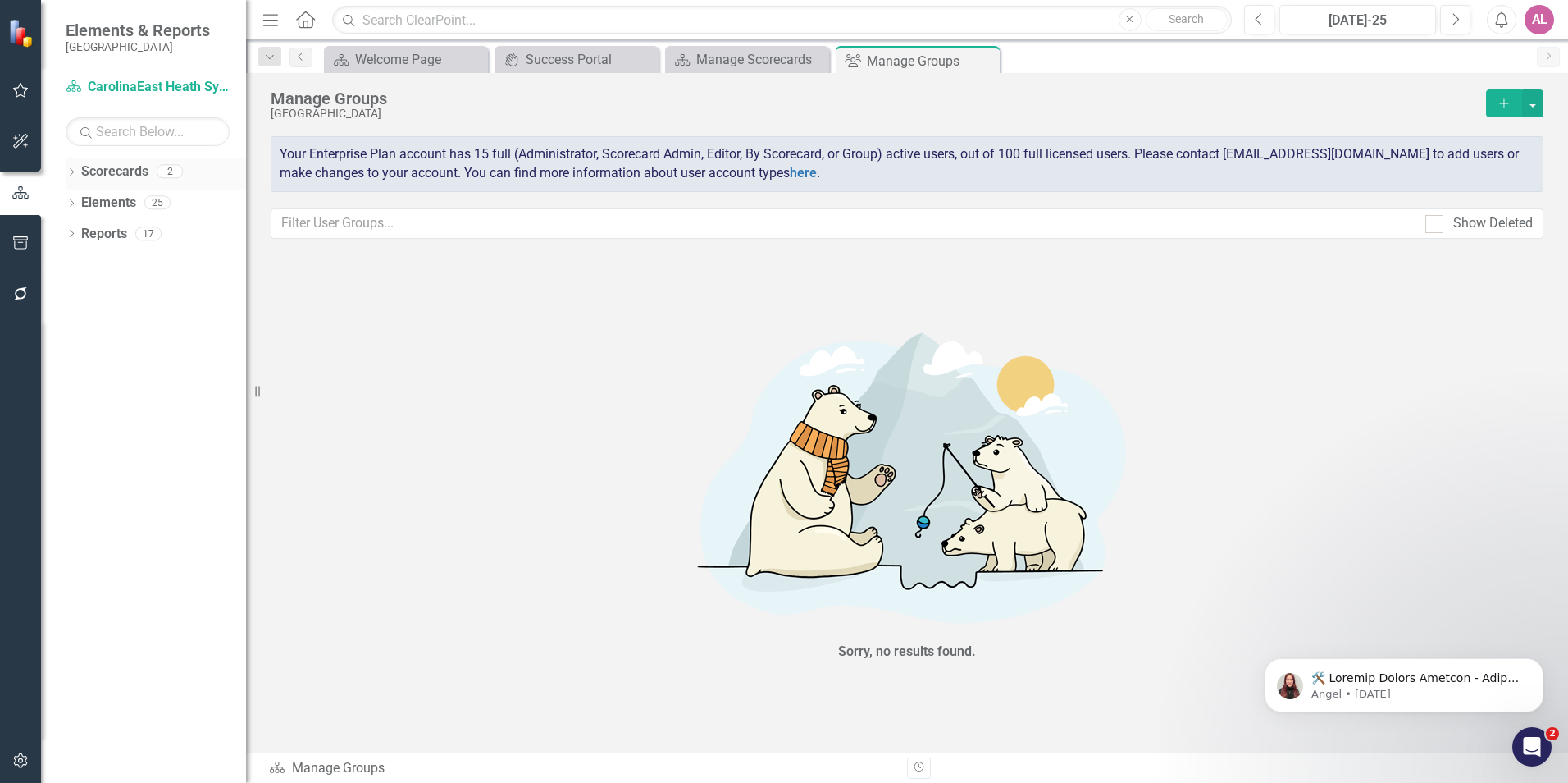
click at [71, 170] on icon "Dropdown" at bounding box center [71, 173] width 12 height 9
click at [75, 224] on div "Dropdown Elements 25" at bounding box center [155, 236] width 180 height 31
click at [75, 232] on icon "Dropdown" at bounding box center [71, 235] width 12 height 9
click at [86, 202] on icon "Dropdown" at bounding box center [80, 202] width 13 height 10
click at [528, 213] on input "text" at bounding box center [843, 224] width 1144 height 31
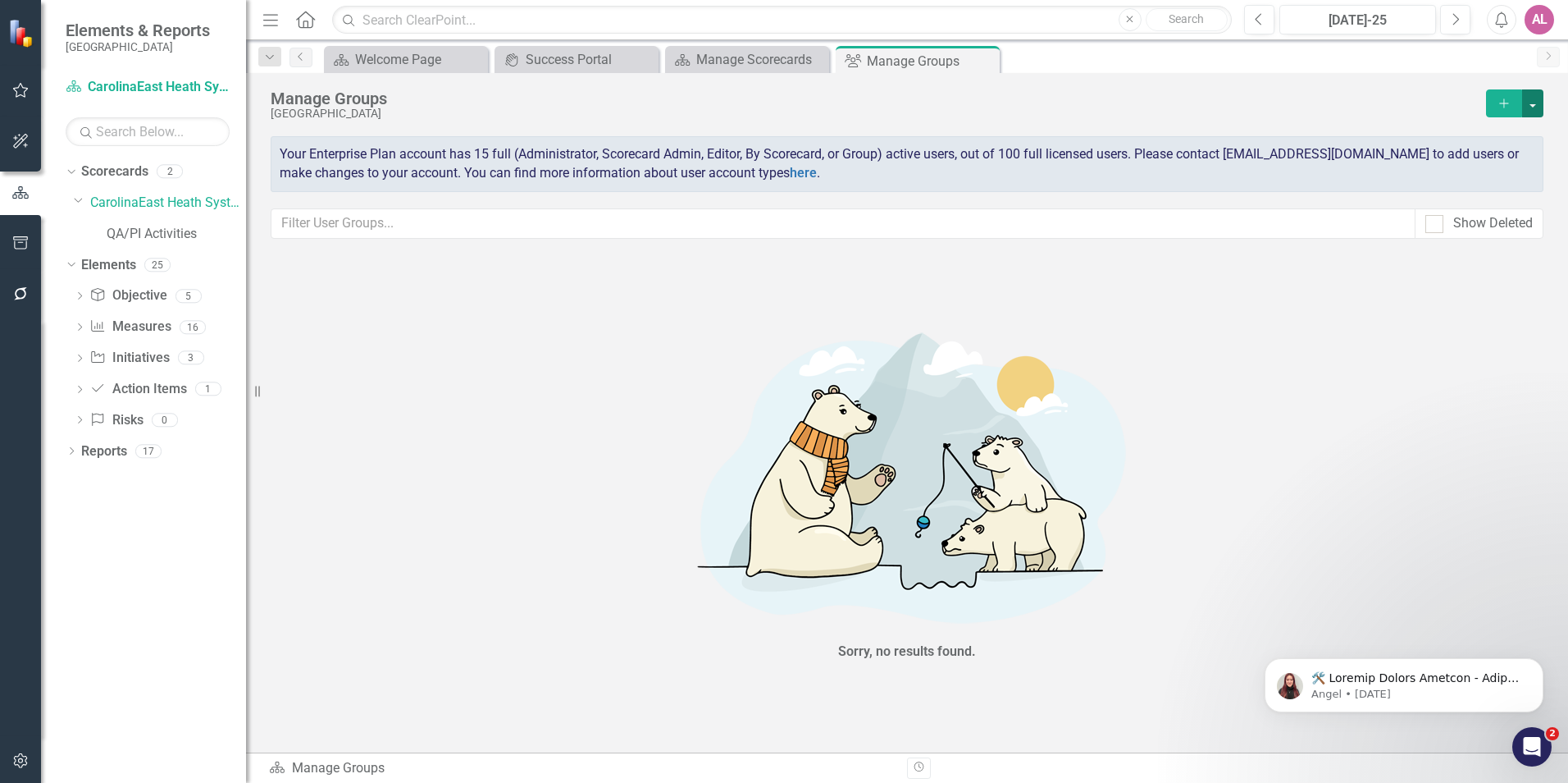
click at [1522, 115] on button "button" at bounding box center [1532, 103] width 21 height 28
click at [682, 201] on div "Manage Groups CarolinaEast Medical Center Add Your Enterprise Plan account has …" at bounding box center [906, 162] width 1322 height 178
click at [1522, 105] on button "button" at bounding box center [1532, 103] width 21 height 28
click at [807, 174] on link "here" at bounding box center [803, 173] width 27 height 15
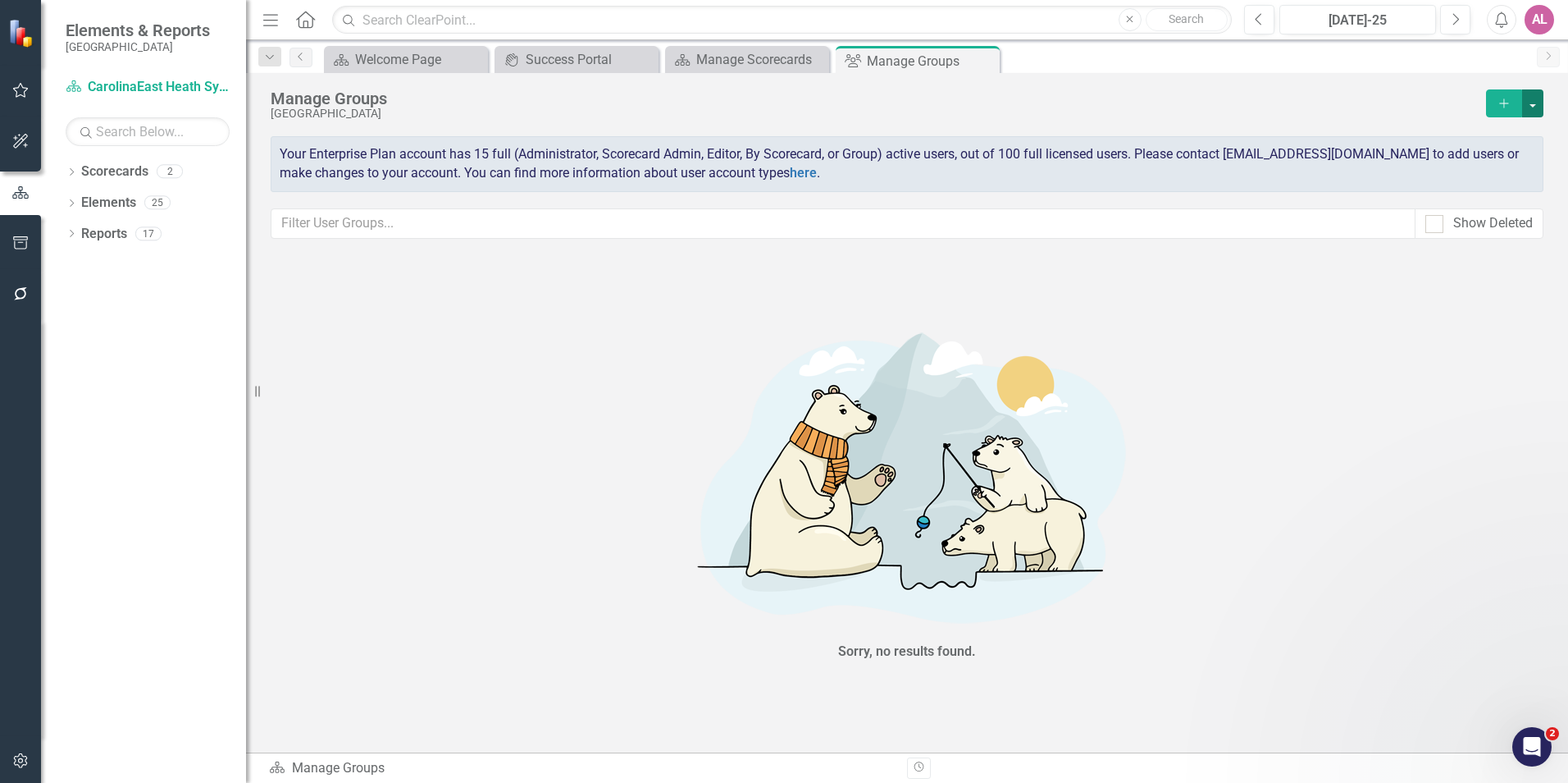
click at [1524, 112] on button "button" at bounding box center [1532, 103] width 21 height 28
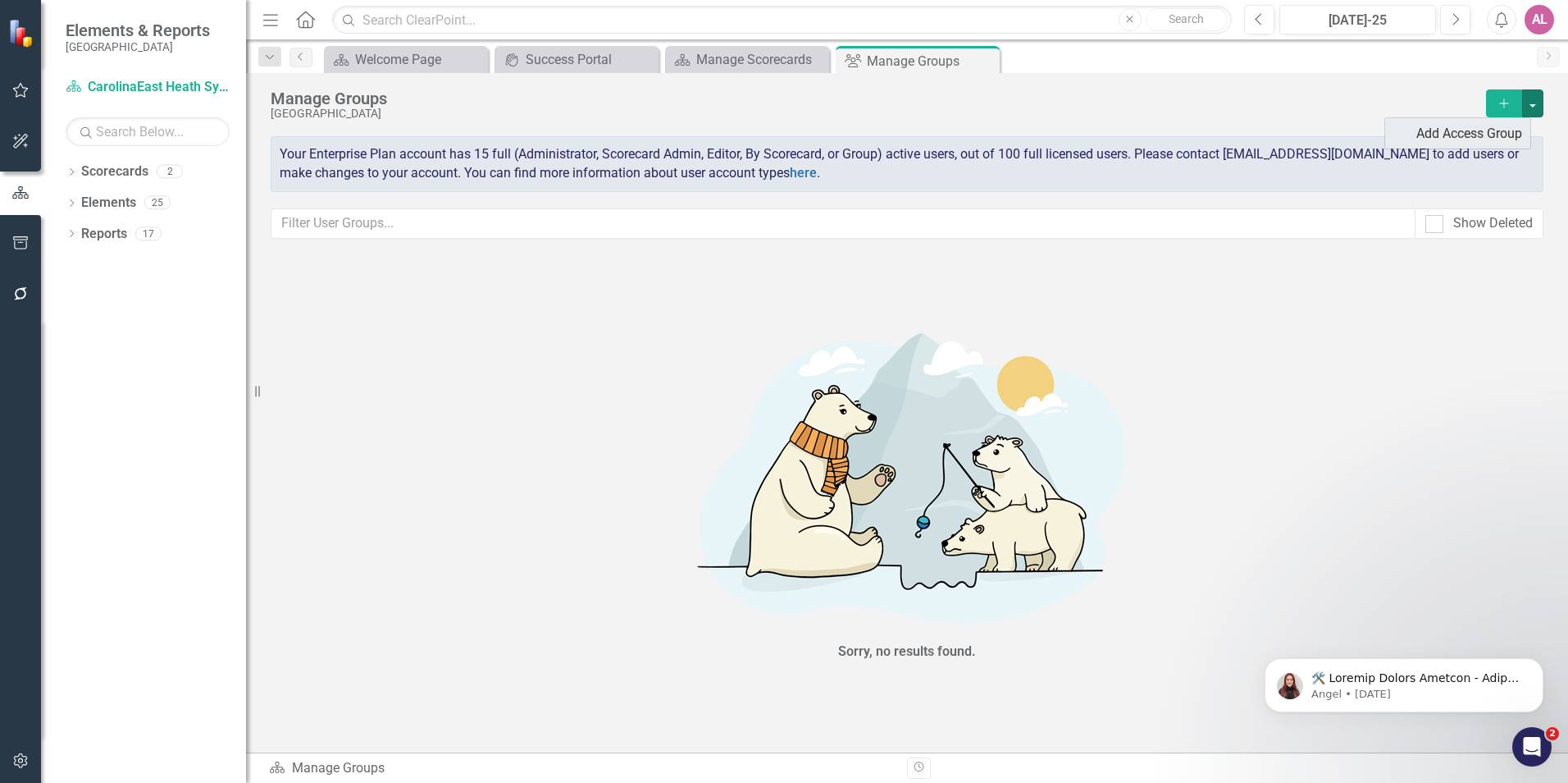
click at [1493, 130] on link "Add Access Group" at bounding box center [1457, 133] width 145 height 31
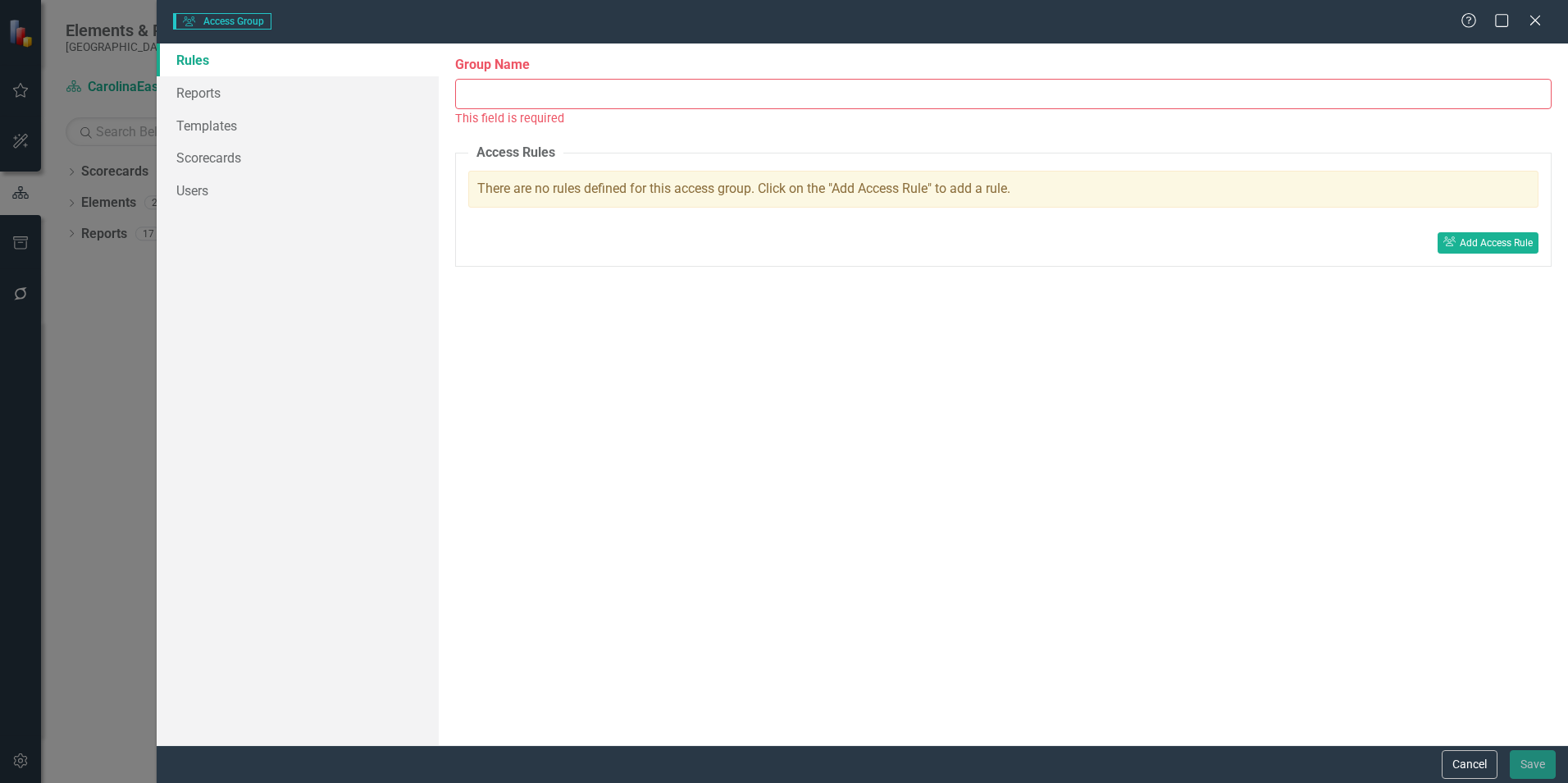
click at [524, 89] on input "Group Name" at bounding box center [1003, 94] width 1096 height 31
click at [273, 103] on link "Reports" at bounding box center [297, 92] width 282 height 33
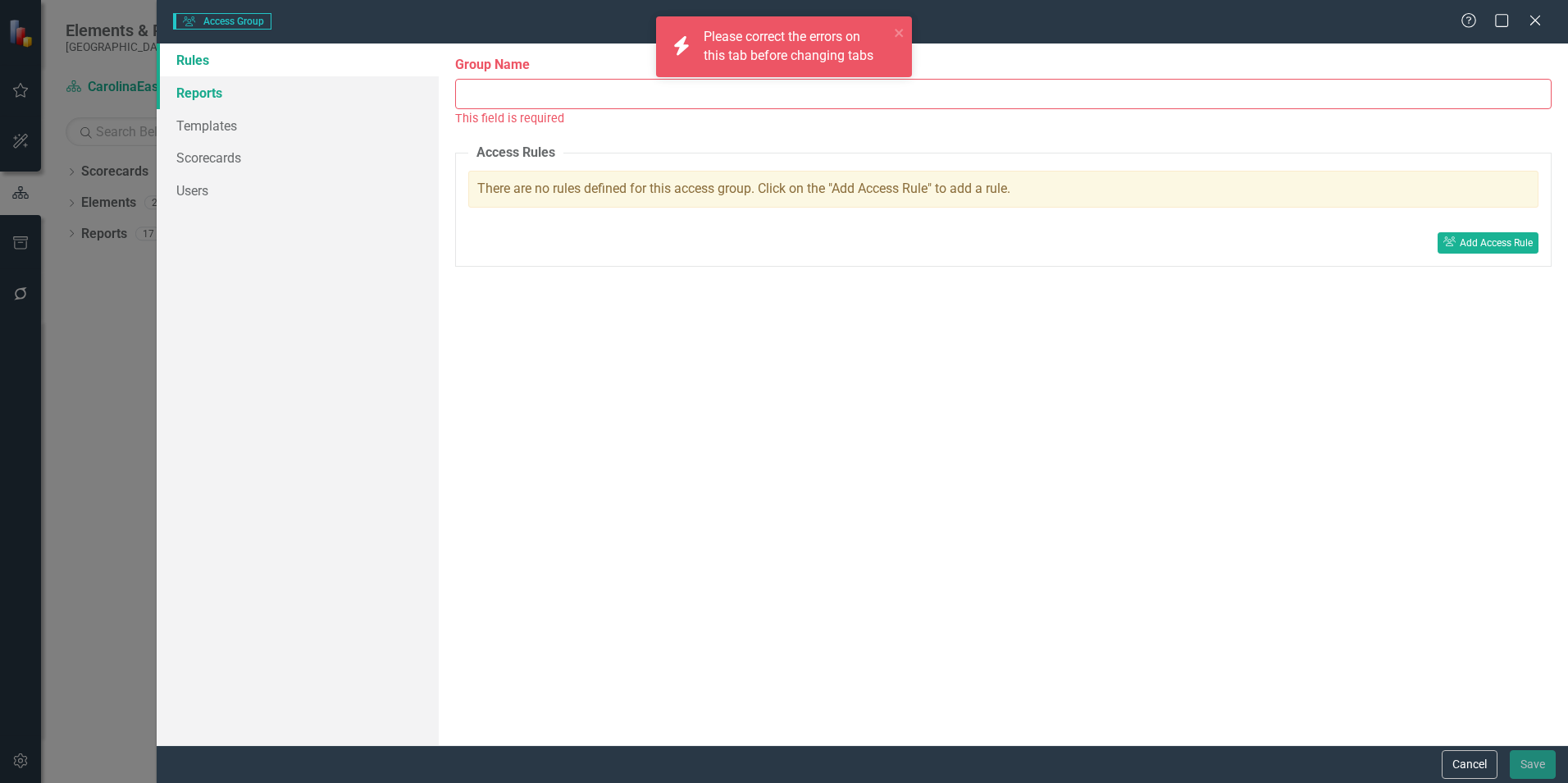
click at [298, 90] on link "Reports" at bounding box center [297, 92] width 282 height 33
click at [644, 89] on input "Group Name" at bounding box center [1003, 94] width 1096 height 31
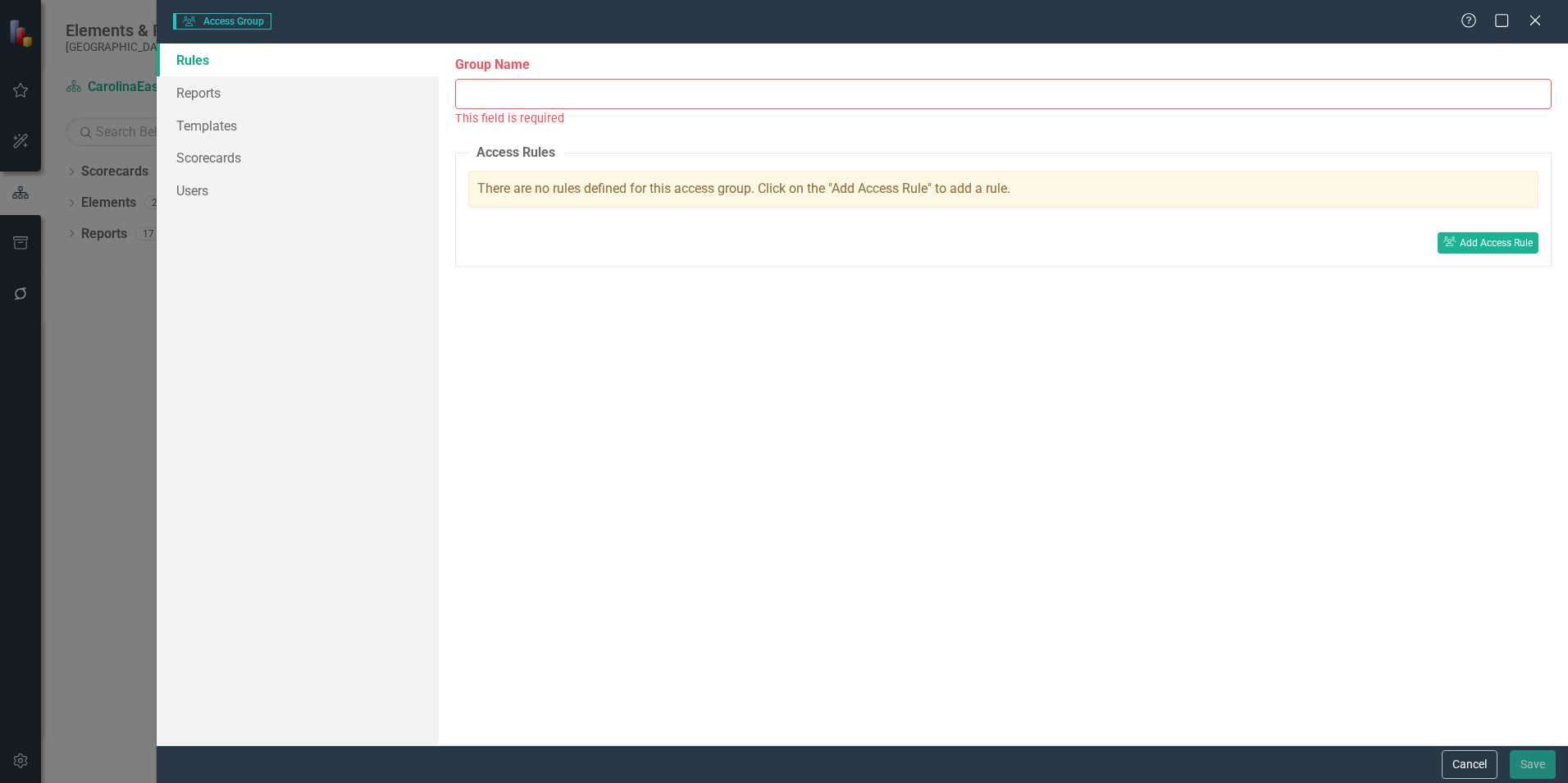
click at [945, 187] on div "There are no rules defined for this access group. Click on the "Add Access Rule…" at bounding box center [1003, 189] width 1070 height 37
click at [619, 98] on input "Group Name" at bounding box center [1003, 94] width 1096 height 31
click at [537, 92] on input "Group Name" at bounding box center [1003, 94] width 1096 height 31
click at [747, 94] on input "Group Name" at bounding box center [1003, 94] width 1096 height 31
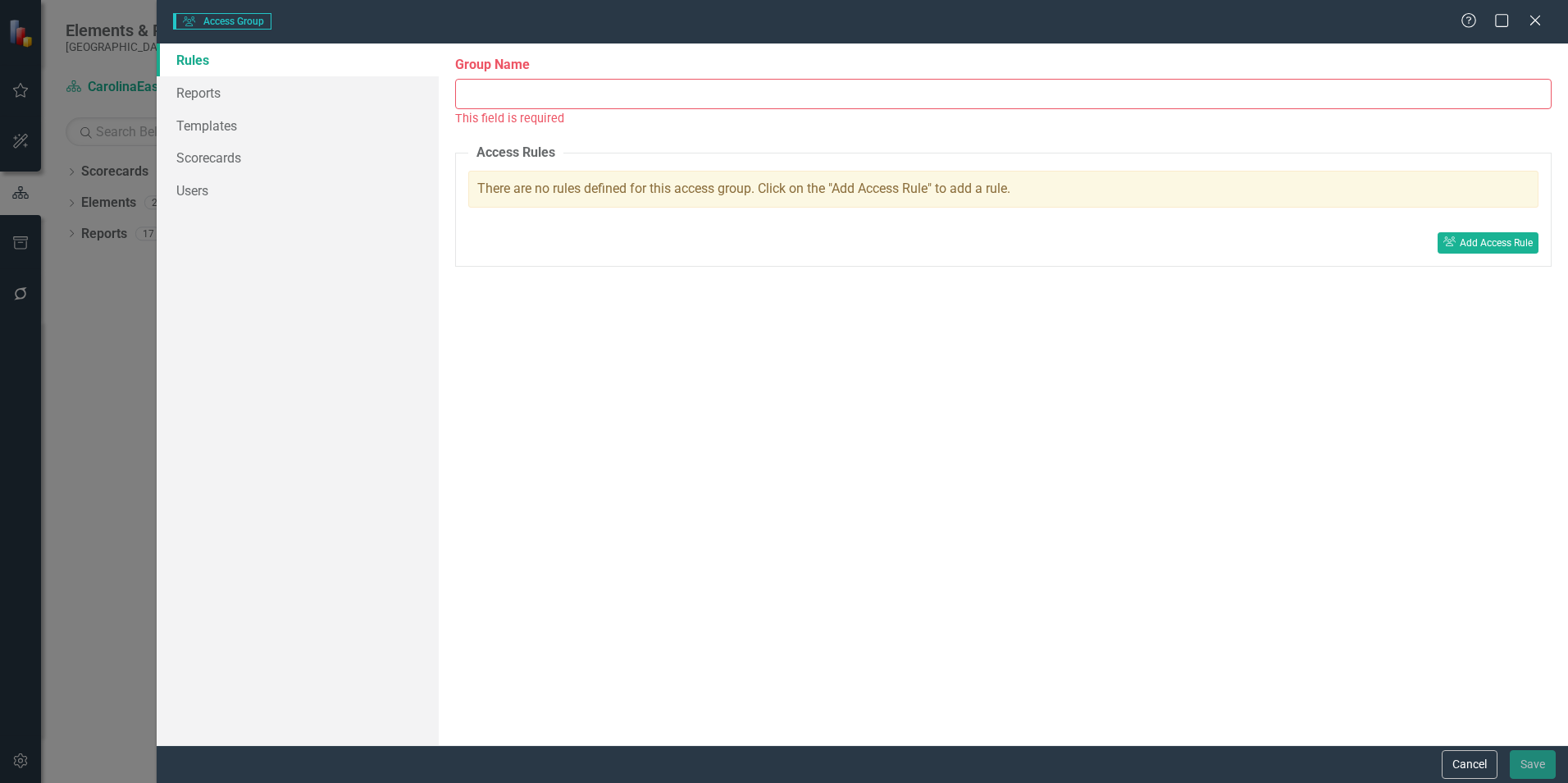
click at [743, 95] on input "Group Name" at bounding box center [1003, 94] width 1096 height 31
click at [704, 88] on input "Group Name" at bounding box center [1003, 94] width 1096 height 31
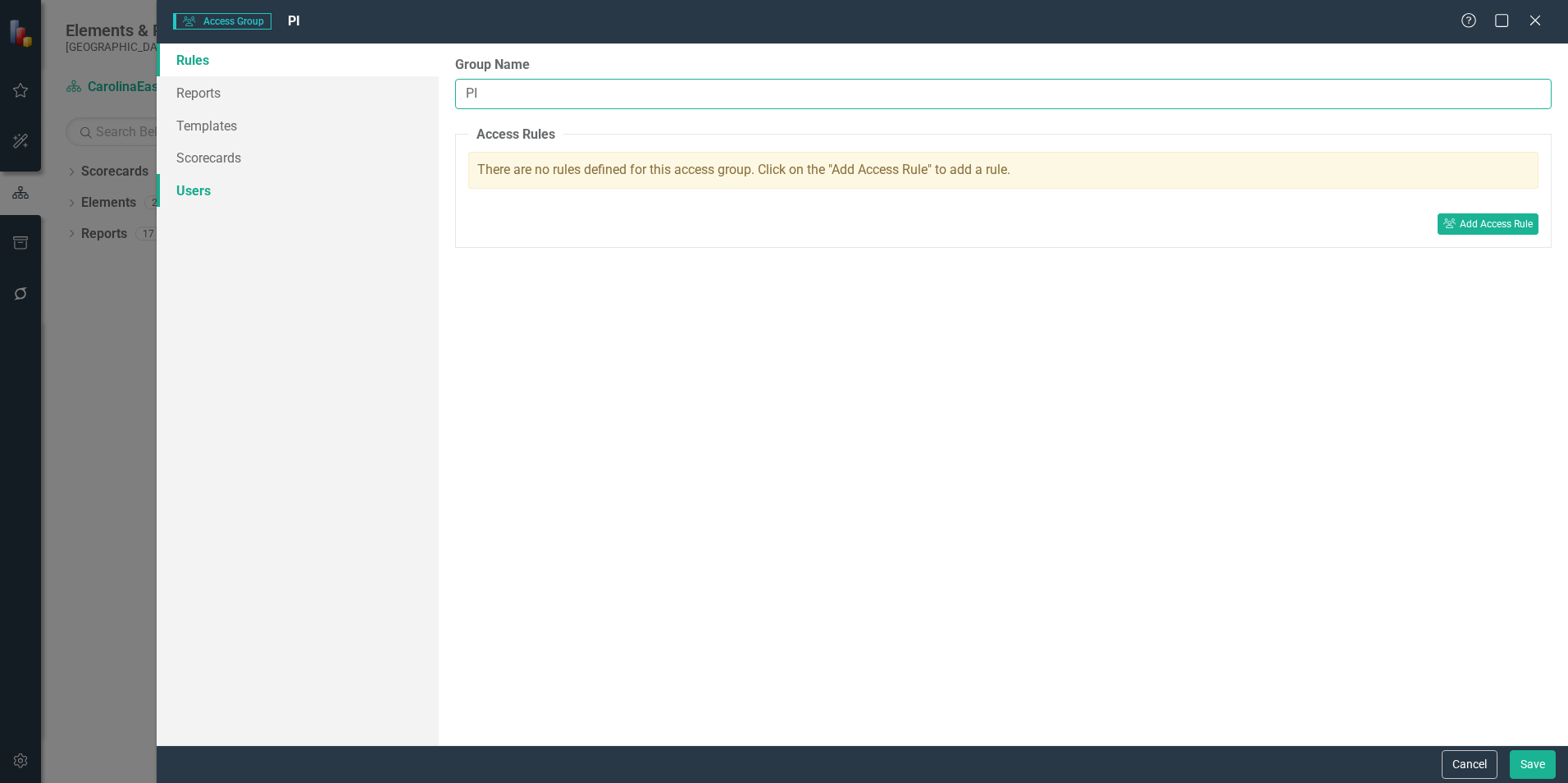
type input "PI"
click at [194, 178] on link "Users" at bounding box center [297, 190] width 282 height 33
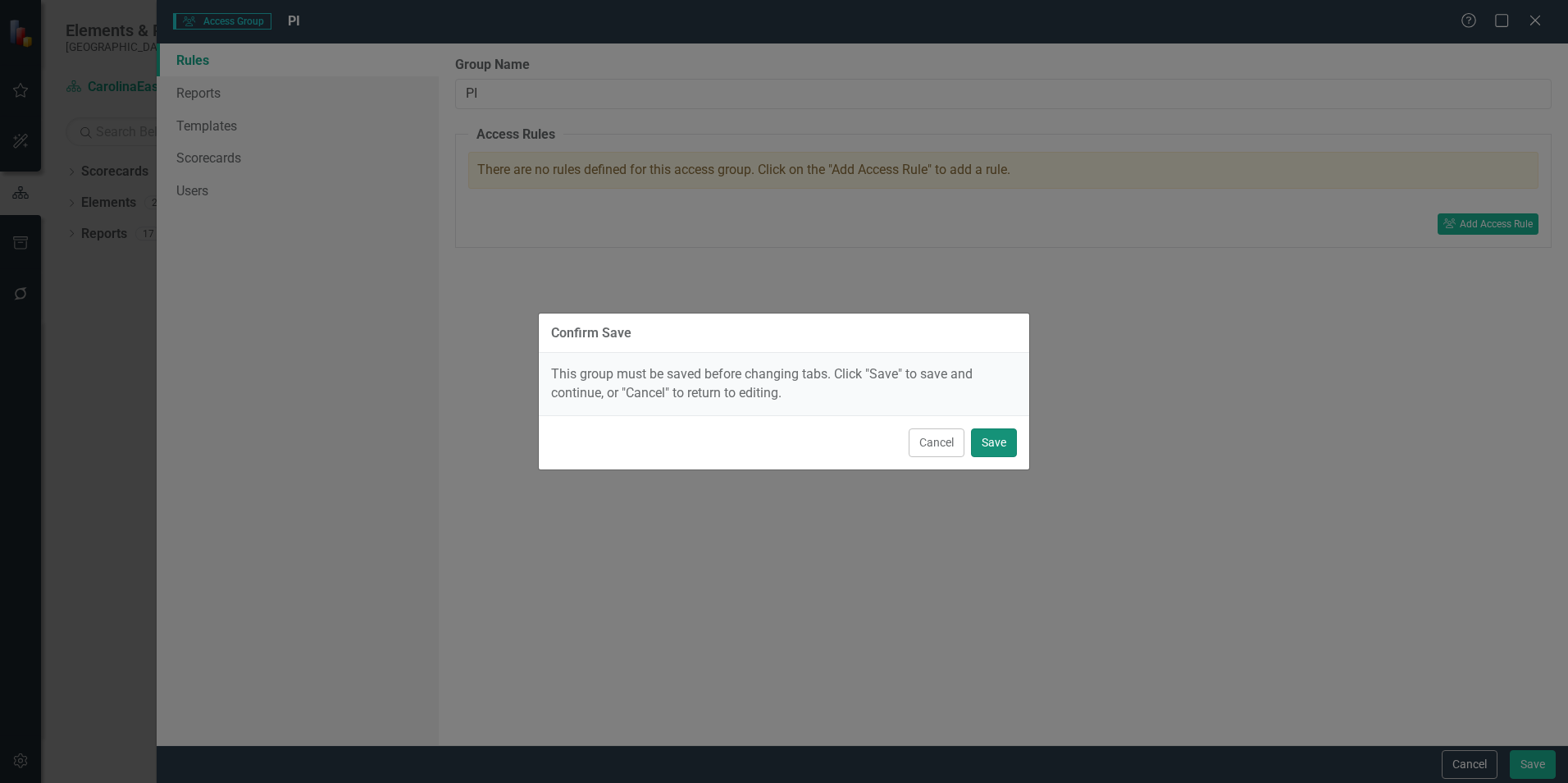
click at [983, 443] on button "Save" at bounding box center [994, 442] width 46 height 29
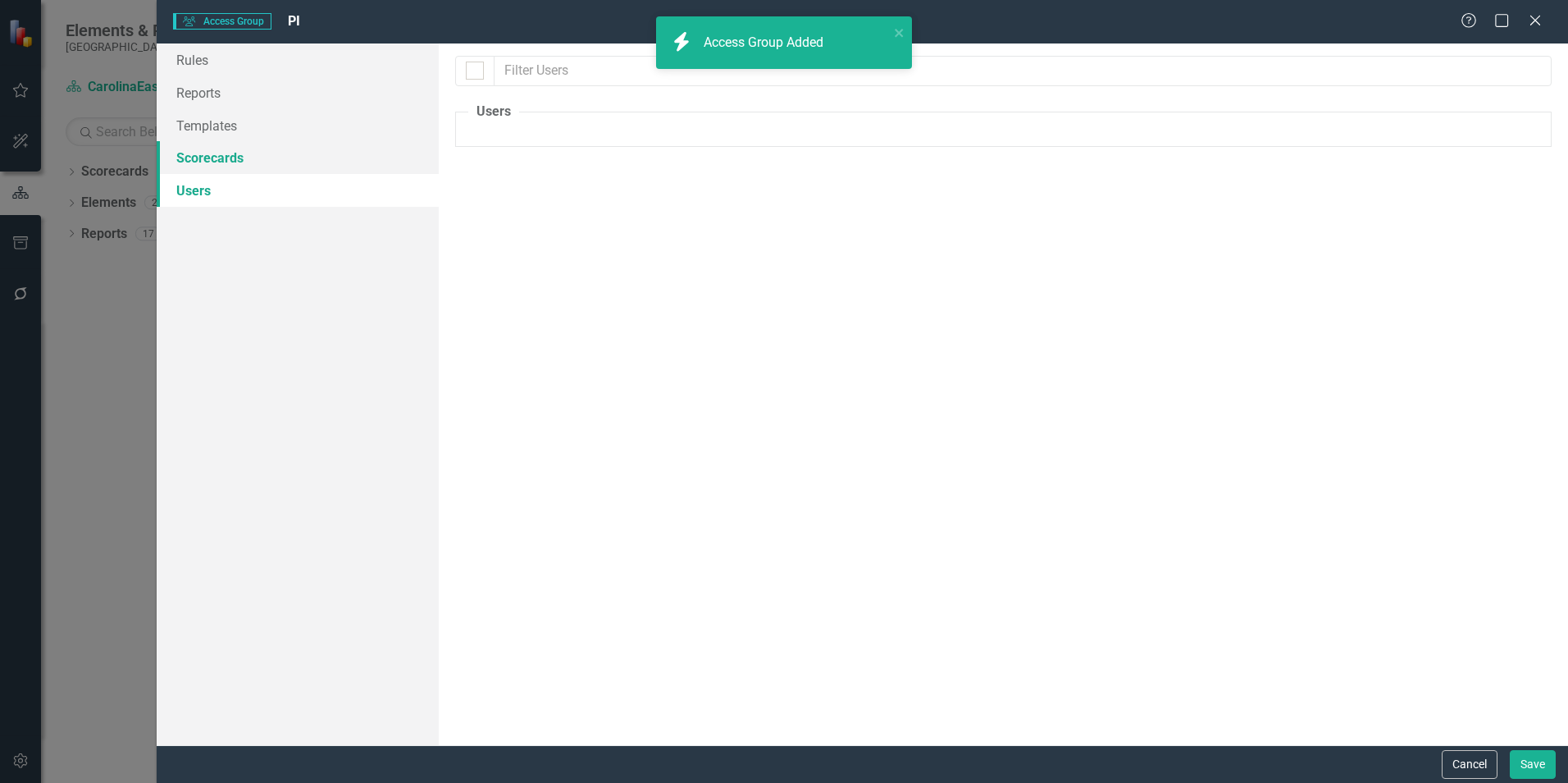
click at [272, 165] on link "Scorecards" at bounding box center [297, 158] width 282 height 33
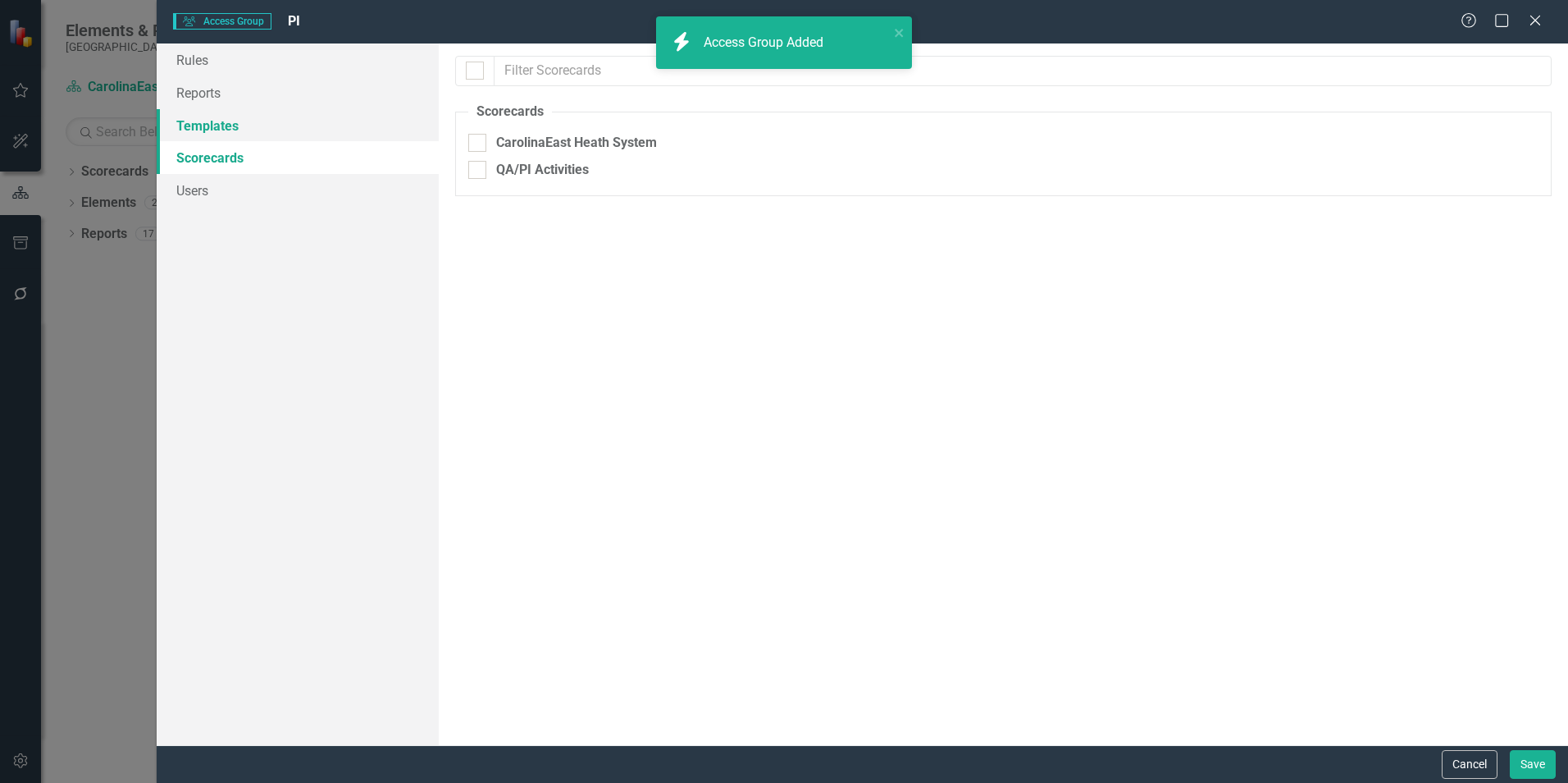
click at [280, 125] on link "Templates" at bounding box center [297, 125] width 282 height 33
click at [271, 160] on link "Scorecards" at bounding box center [297, 158] width 282 height 33
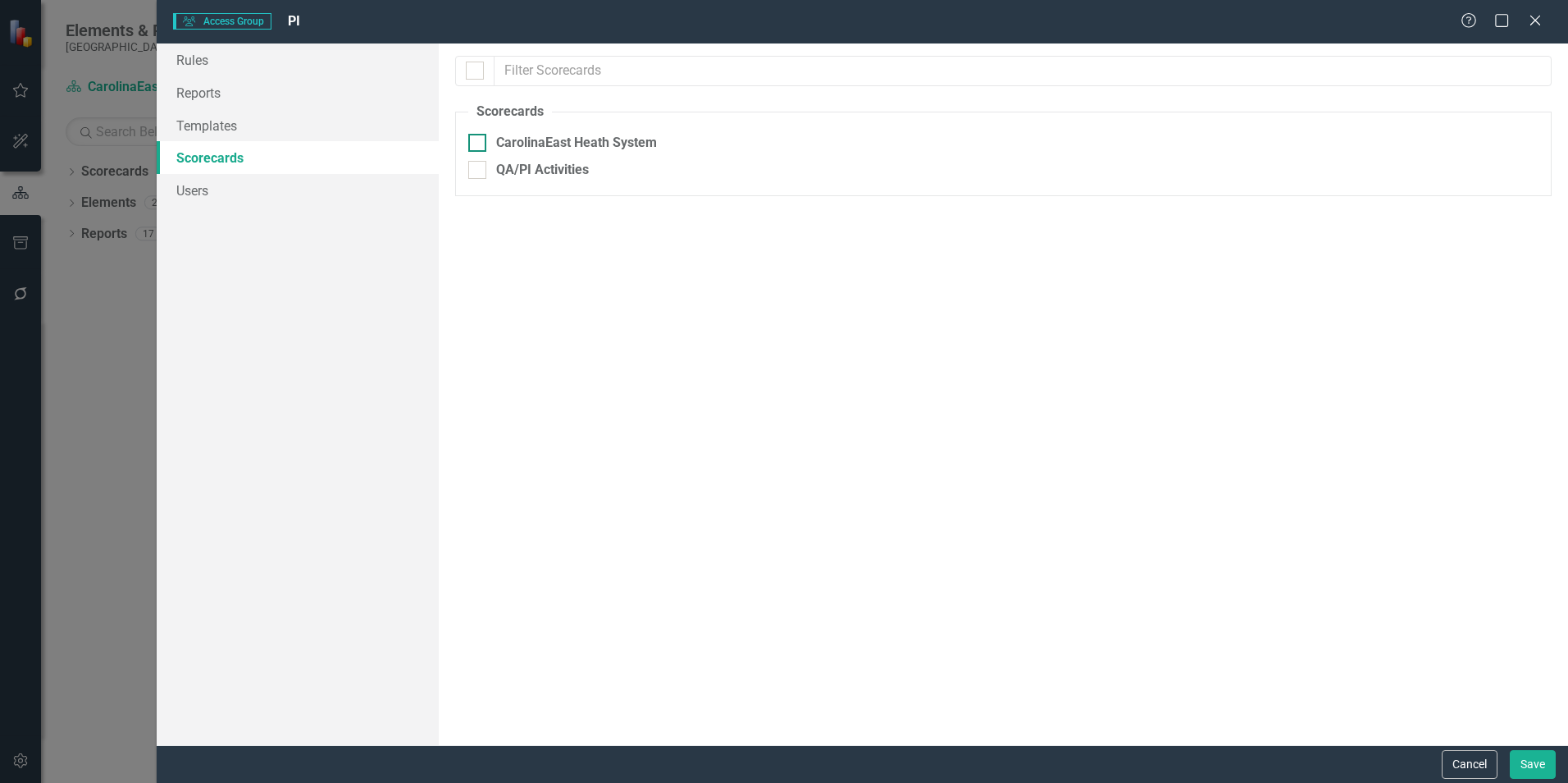
click at [481, 142] on div at bounding box center [477, 142] width 18 height 18
click at [479, 142] on input "CarolinaEast Heath System" at bounding box center [474, 139] width 11 height 11
checkbox input "true"
click at [336, 190] on link "Users" at bounding box center [297, 190] width 282 height 33
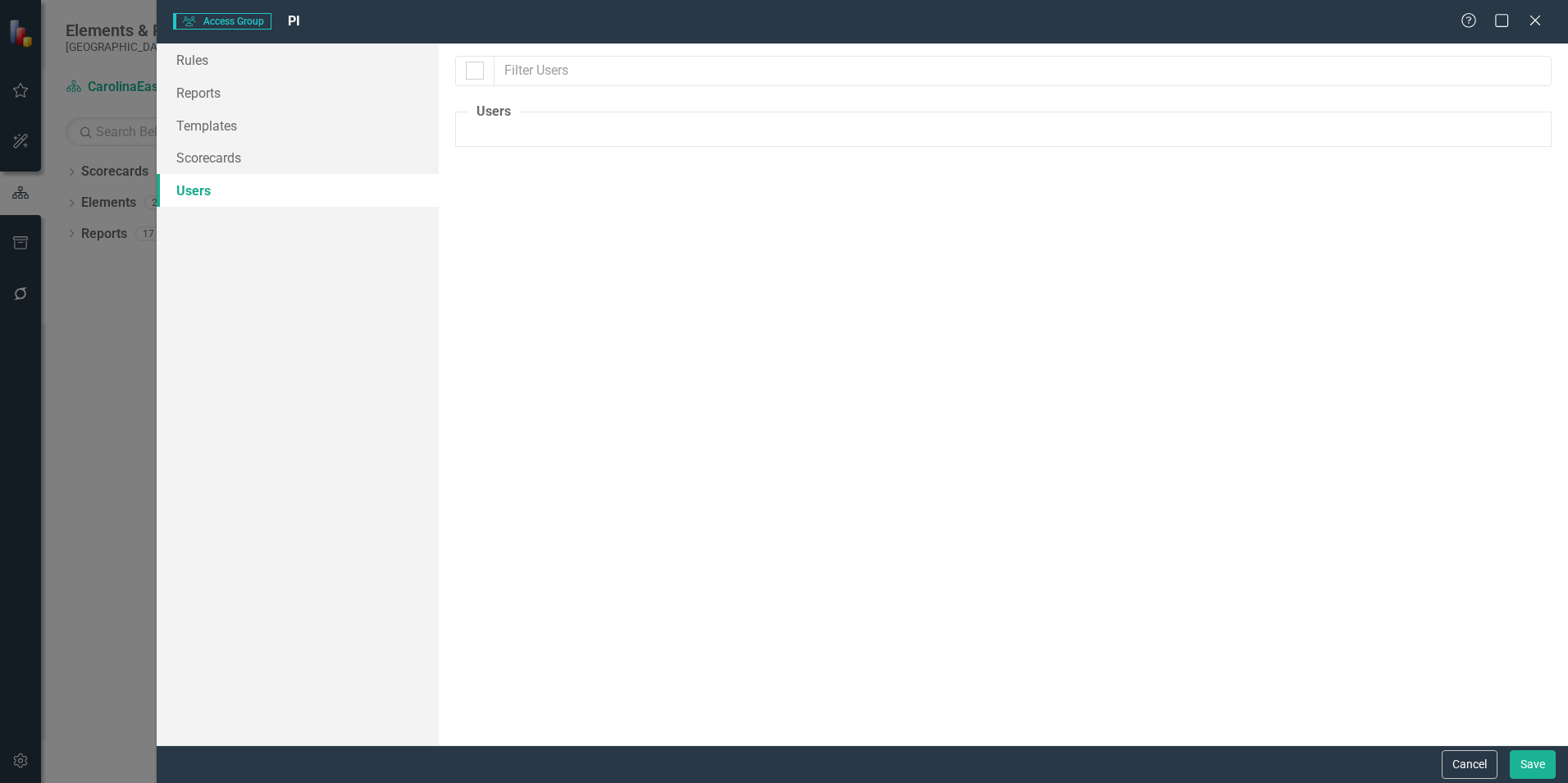
click at [535, 129] on fieldset "Users The users set up as "Assign Group" users are listed below. Please select …" at bounding box center [1003, 125] width 1096 height 44
click at [540, 67] on input "text" at bounding box center [1023, 71] width 1057 height 31
click at [476, 73] on div at bounding box center [474, 70] width 18 height 18
click at [476, 72] on input "checkbox" at bounding box center [471, 67] width 11 height 11
checkbox input "false"
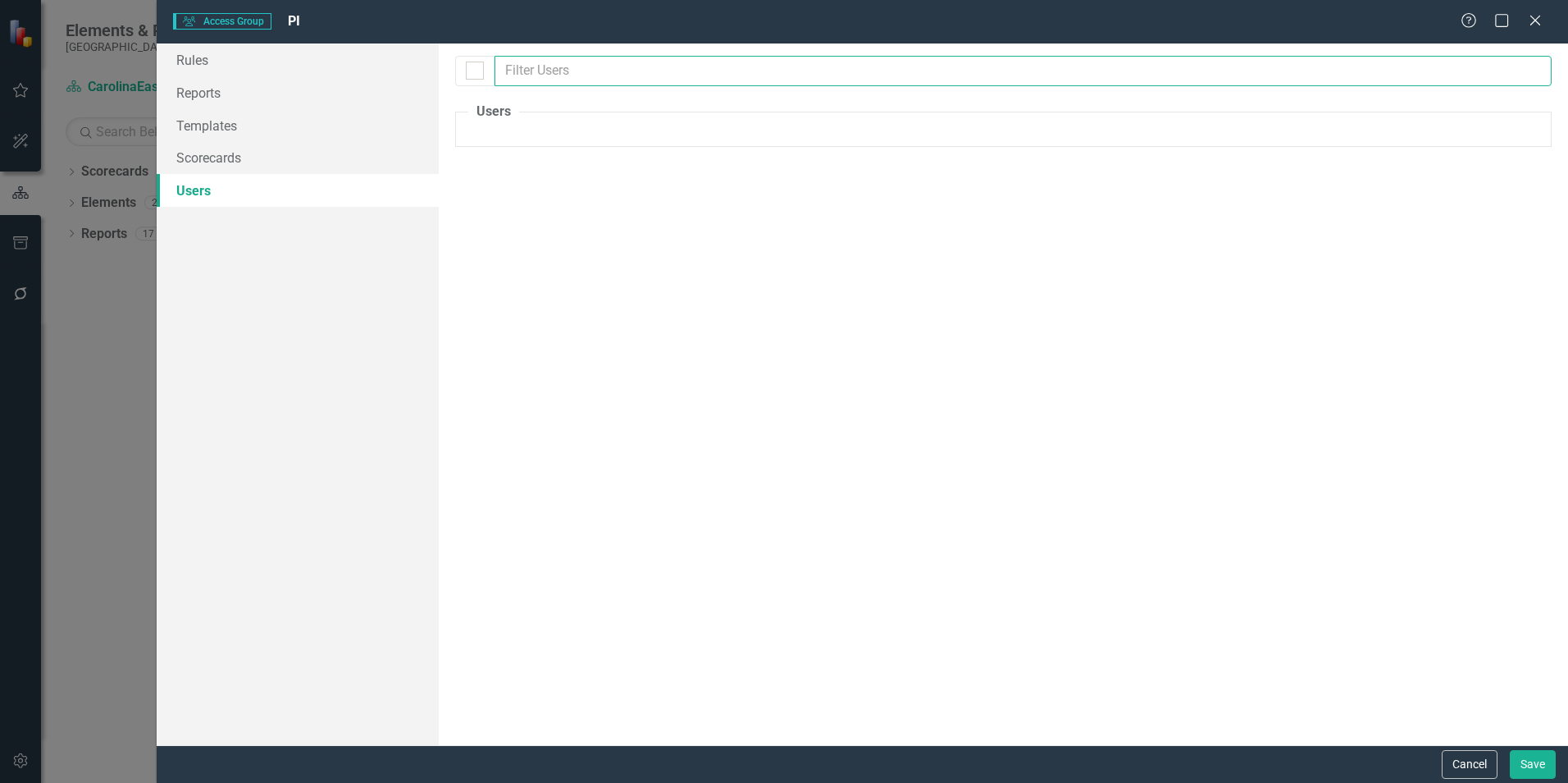
click at [540, 71] on input "text" at bounding box center [1023, 71] width 1057 height 31
click at [650, 239] on div "Users The users set up as "Assign Group" users are listed below. Please select …" at bounding box center [1003, 394] width 1129 height 702
click at [585, 136] on fieldset "Users The users set up as "Assign Group" users are listed below. Please select …" at bounding box center [1003, 125] width 1096 height 44
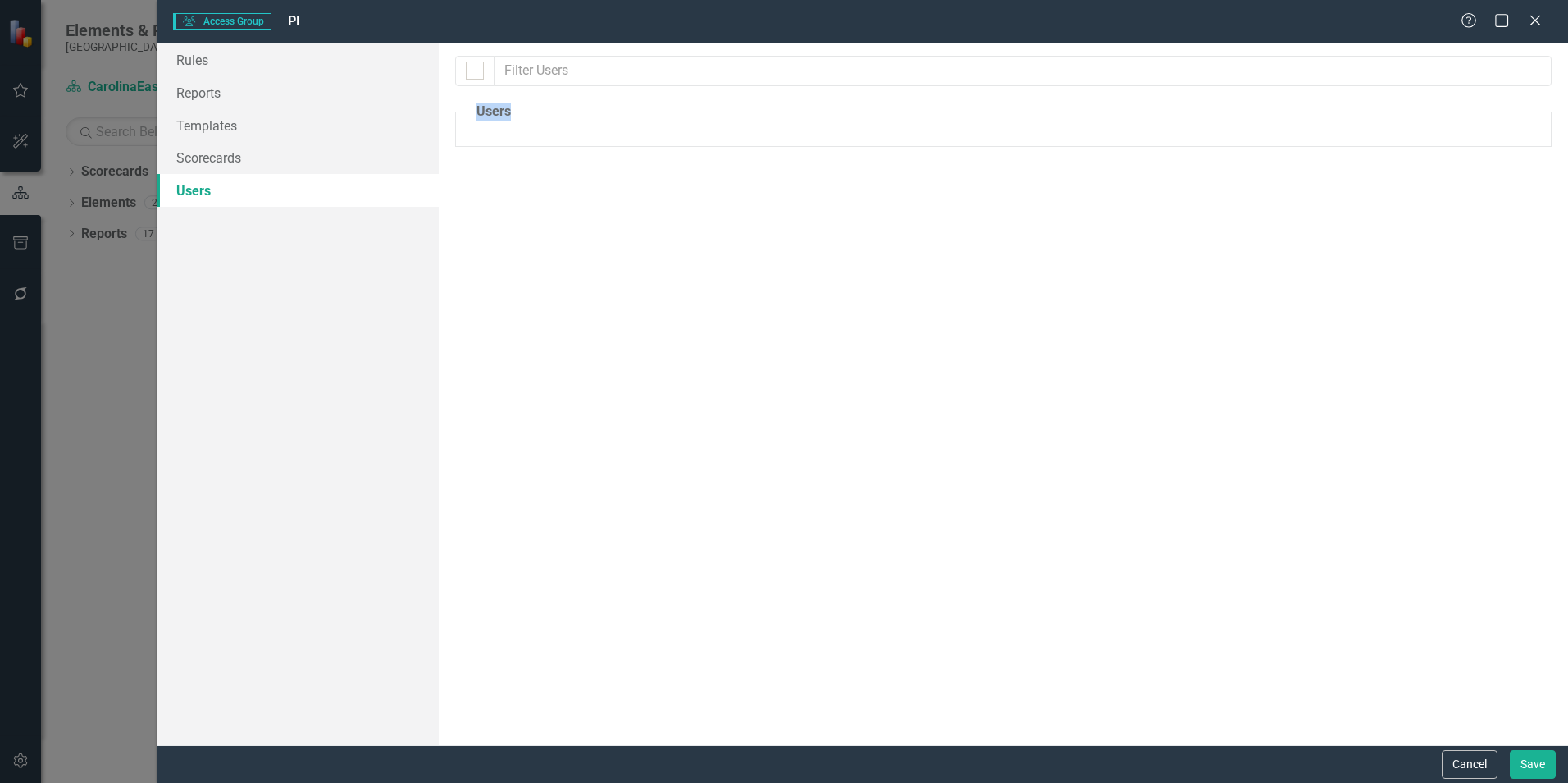
click at [585, 136] on fieldset "Users The users set up as "Assign Group" users are listed below. Please select …" at bounding box center [1003, 125] width 1096 height 44
drag, startPoint x: 585, startPoint y: 136, endPoint x: 554, endPoint y: 136, distance: 31.0
click at [572, 136] on fieldset "Users The users set up as "Assign Group" users are listed below. Please select …" at bounding box center [1003, 125] width 1096 height 44
click at [247, 146] on link "Scorecards" at bounding box center [297, 158] width 282 height 33
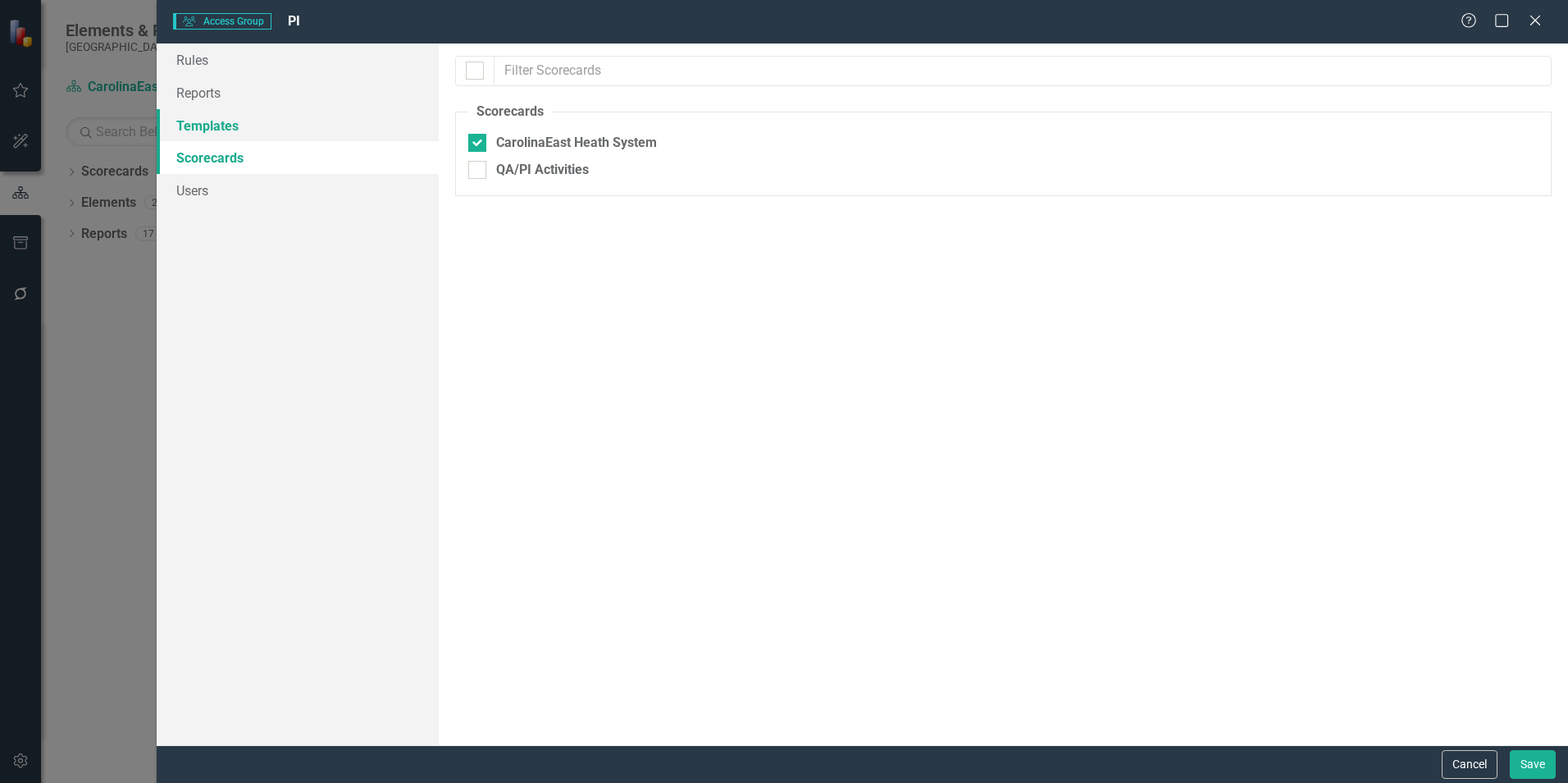
click at [252, 114] on link "Templates" at bounding box center [297, 125] width 282 height 33
click at [254, 85] on link "Reports" at bounding box center [297, 92] width 282 height 33
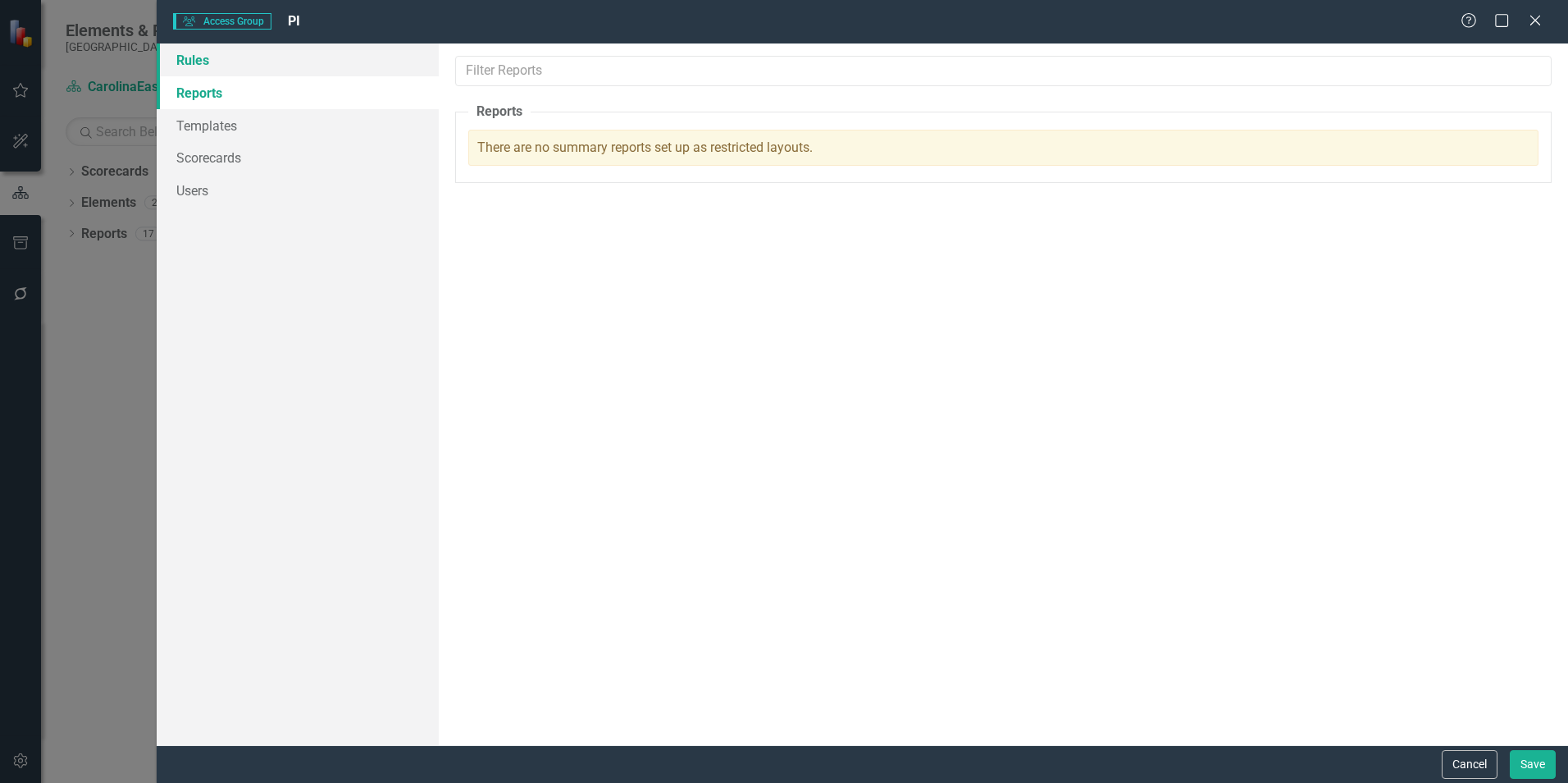
click at [259, 69] on link "Rules" at bounding box center [297, 59] width 282 height 33
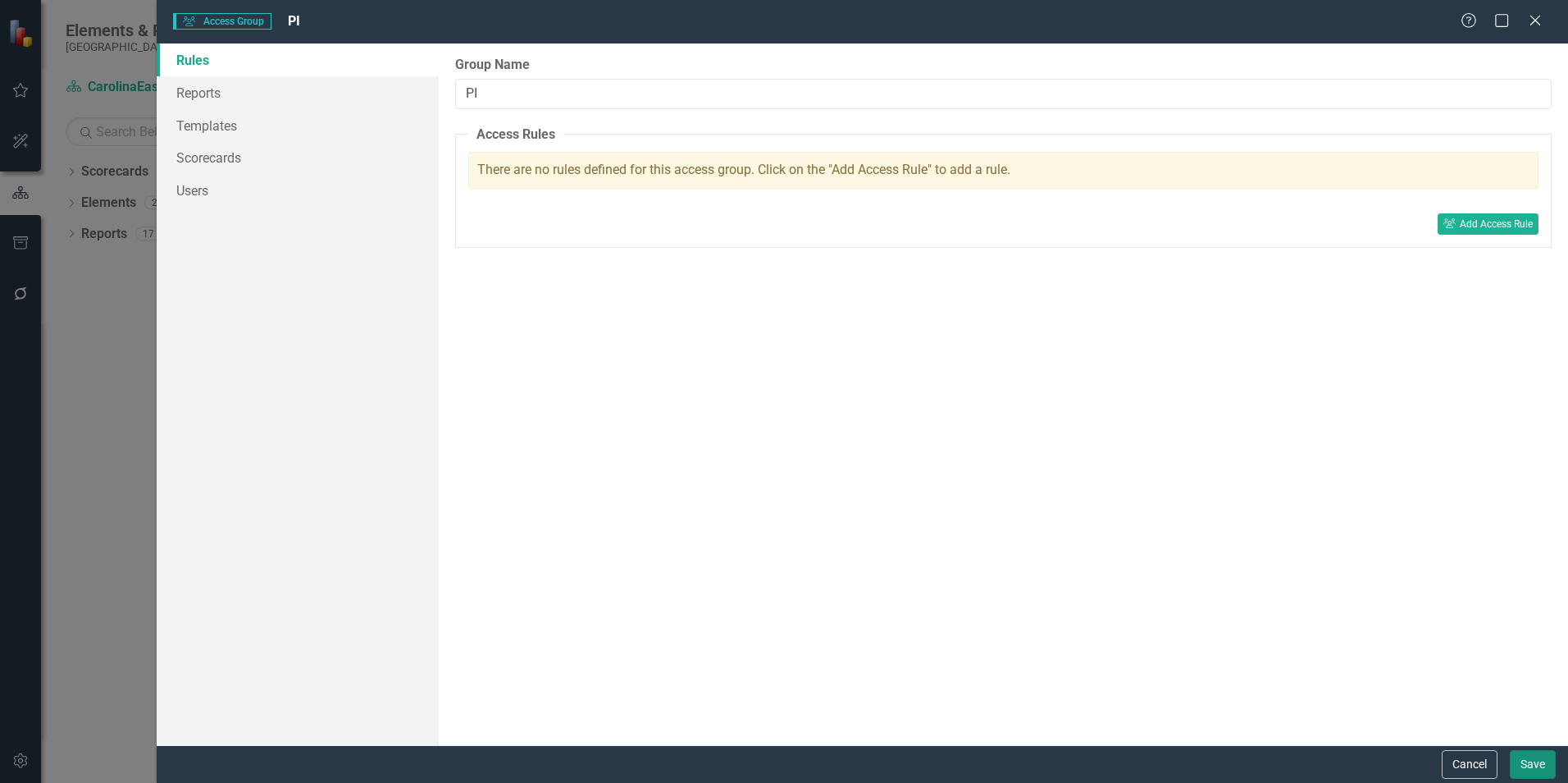
click at [1527, 758] on button "Save" at bounding box center [1532, 764] width 46 height 29
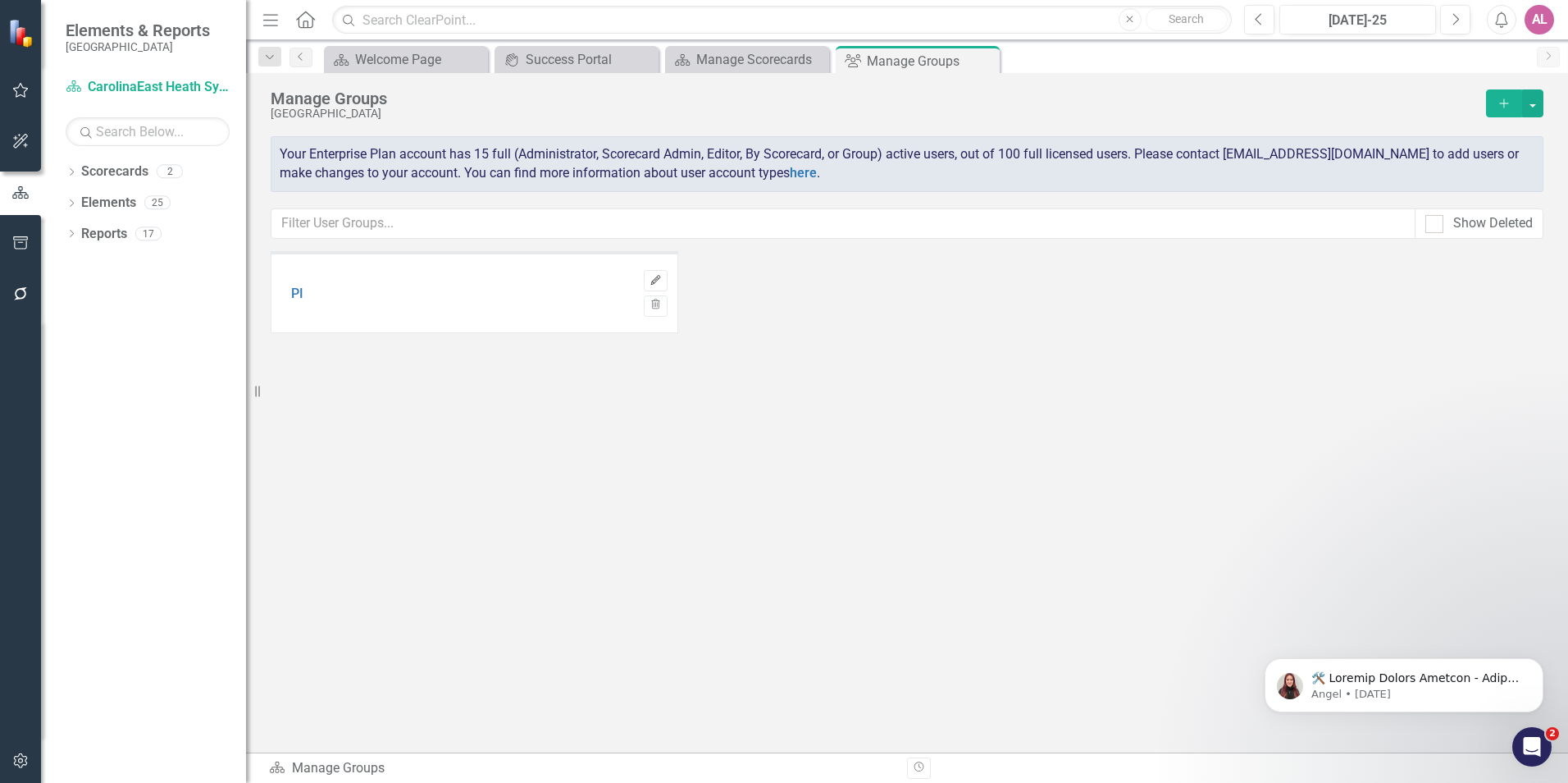
click at [665, 276] on button "Edit" at bounding box center [656, 280] width 24 height 21
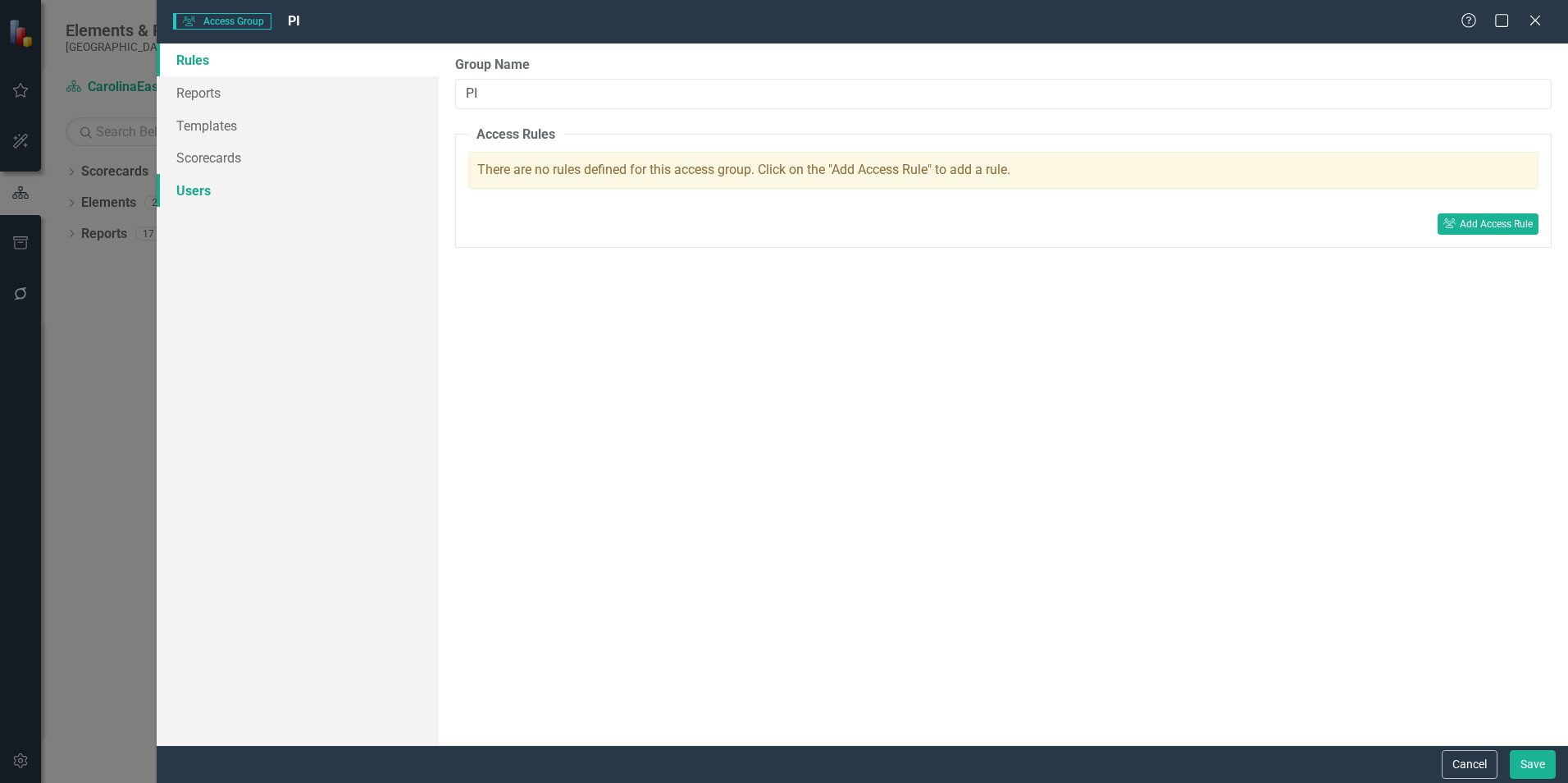
click at [373, 190] on link "Users" at bounding box center [297, 190] width 282 height 33
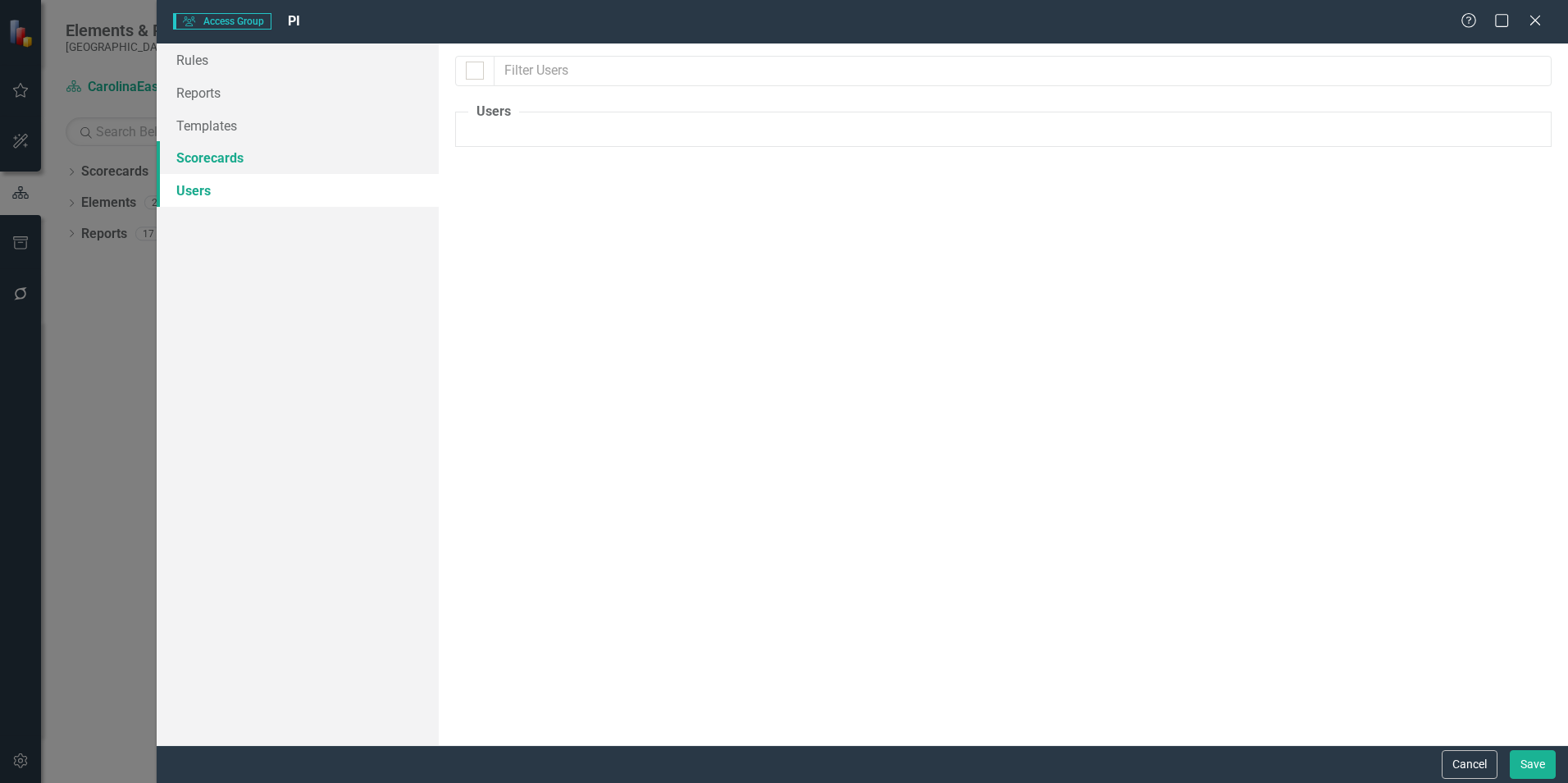
click at [361, 157] on link "Scorecards" at bounding box center [297, 158] width 282 height 33
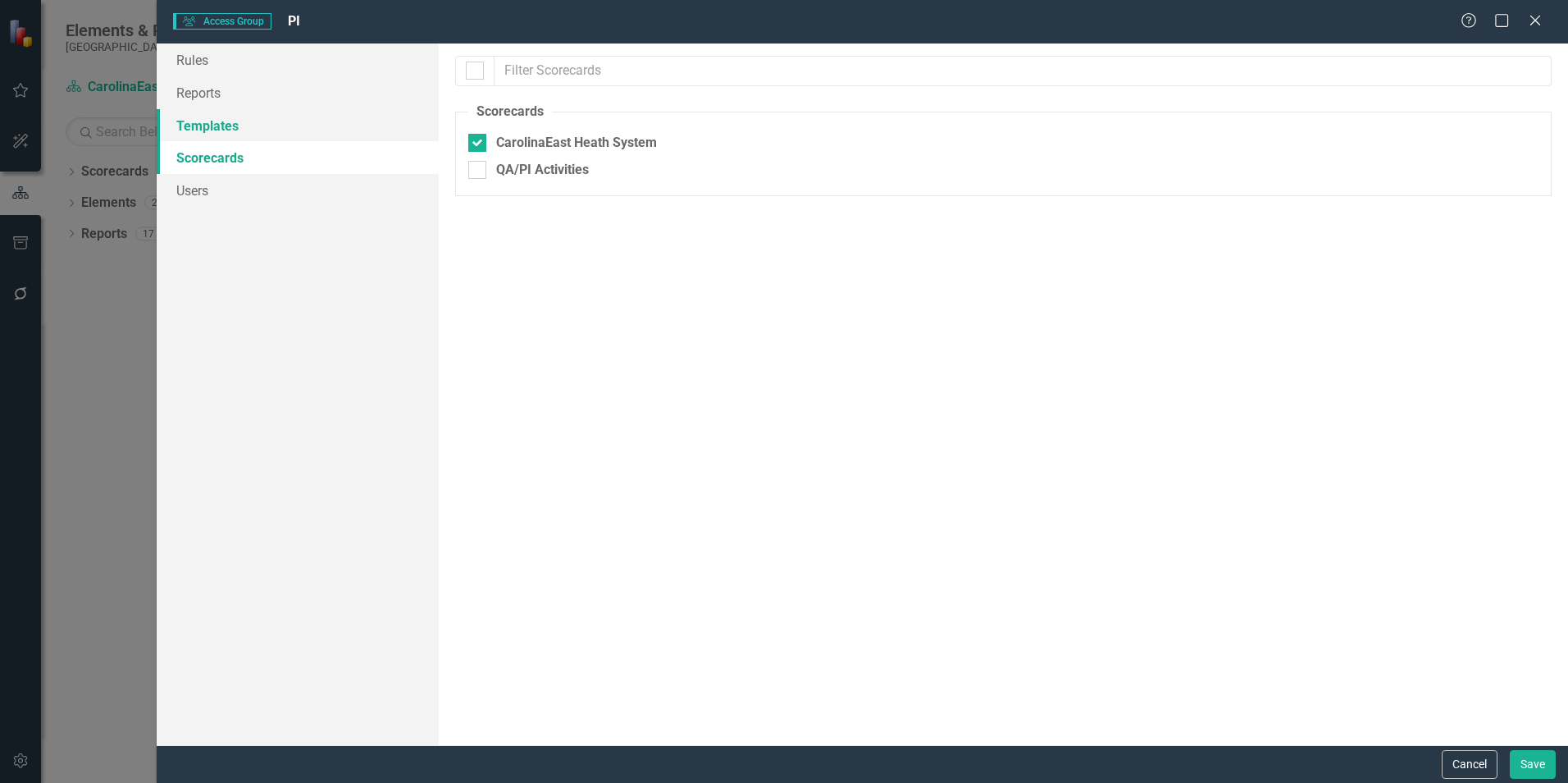
click at [353, 122] on link "Templates" at bounding box center [297, 125] width 282 height 33
click at [329, 101] on link "Reports" at bounding box center [297, 92] width 282 height 33
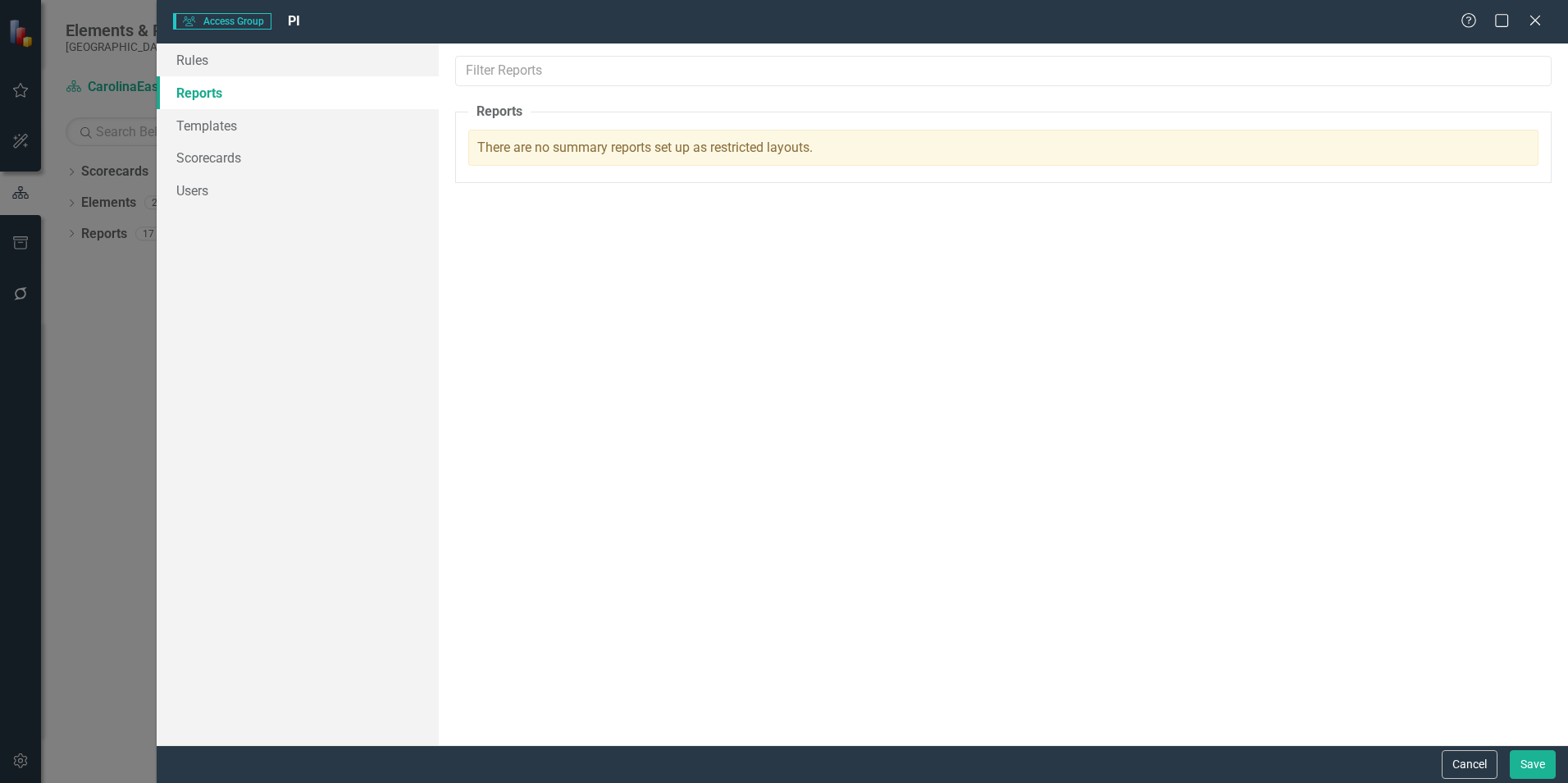
drag, startPoint x: 1460, startPoint y: 764, endPoint x: 1428, endPoint y: 752, distance: 34.2
click at [1455, 764] on button "Cancel" at bounding box center [1470, 764] width 56 height 29
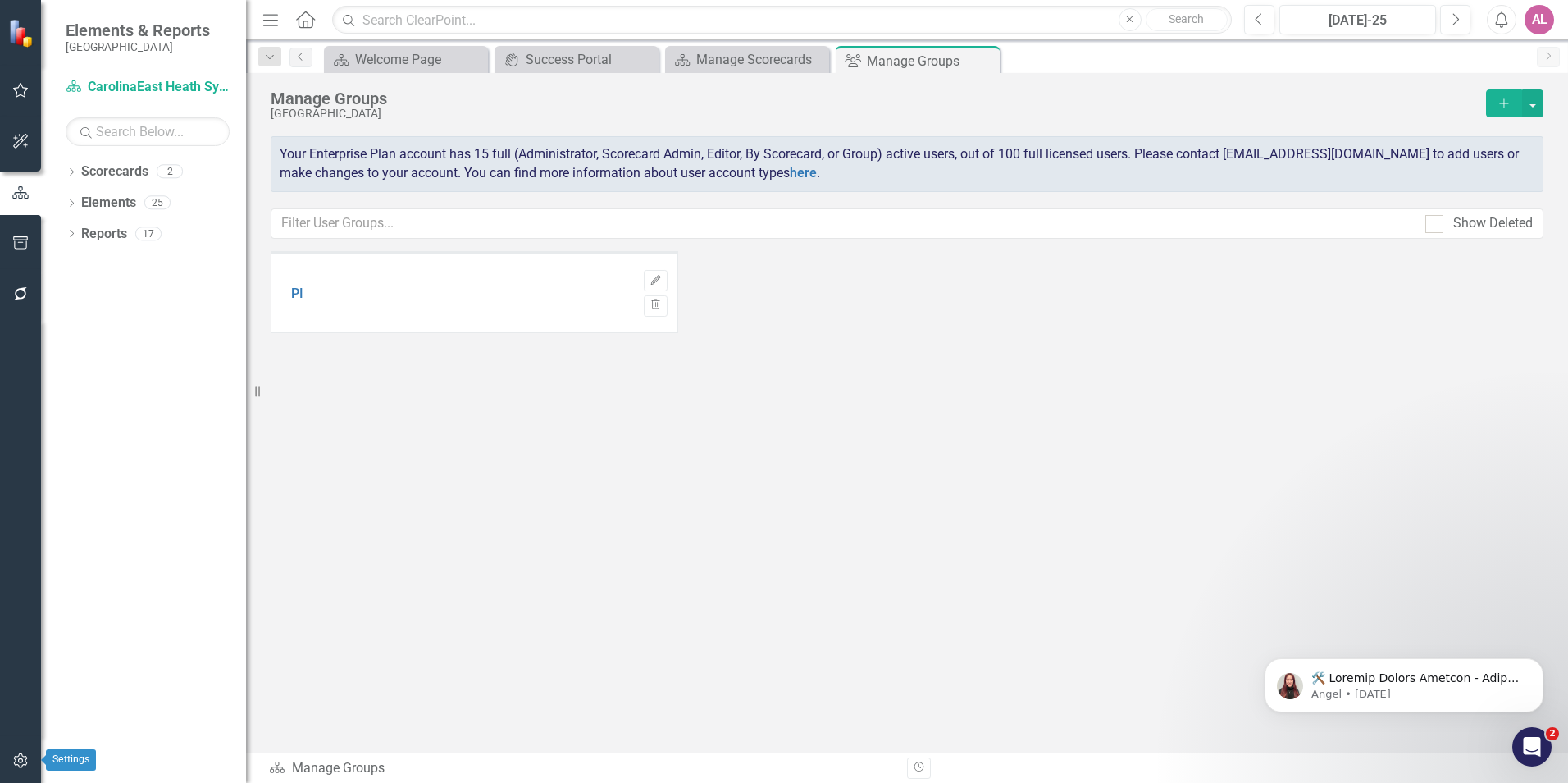
click at [14, 747] on button "button" at bounding box center [21, 761] width 37 height 35
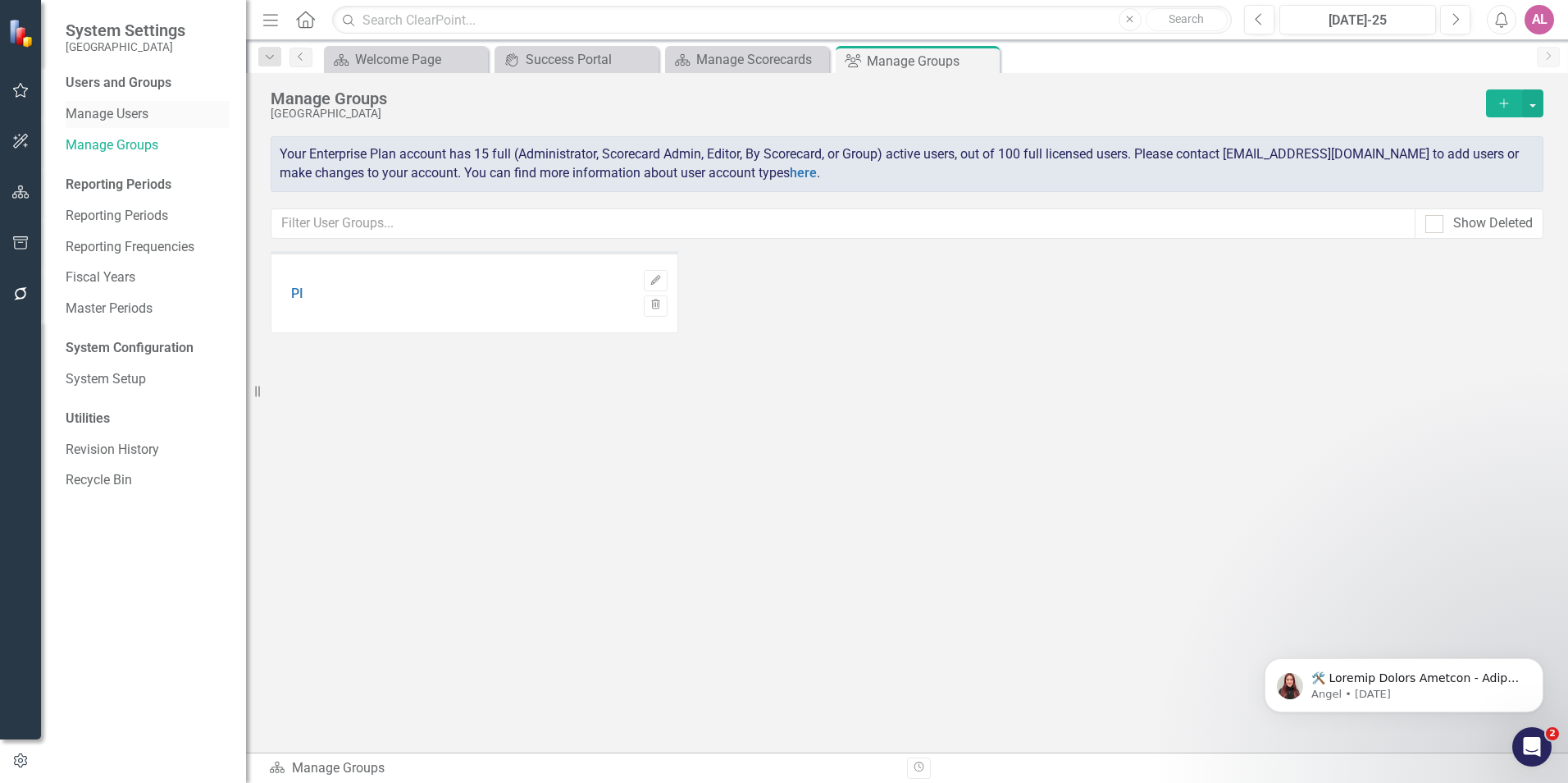
click at [136, 111] on link "Manage Users" at bounding box center [147, 114] width 164 height 19
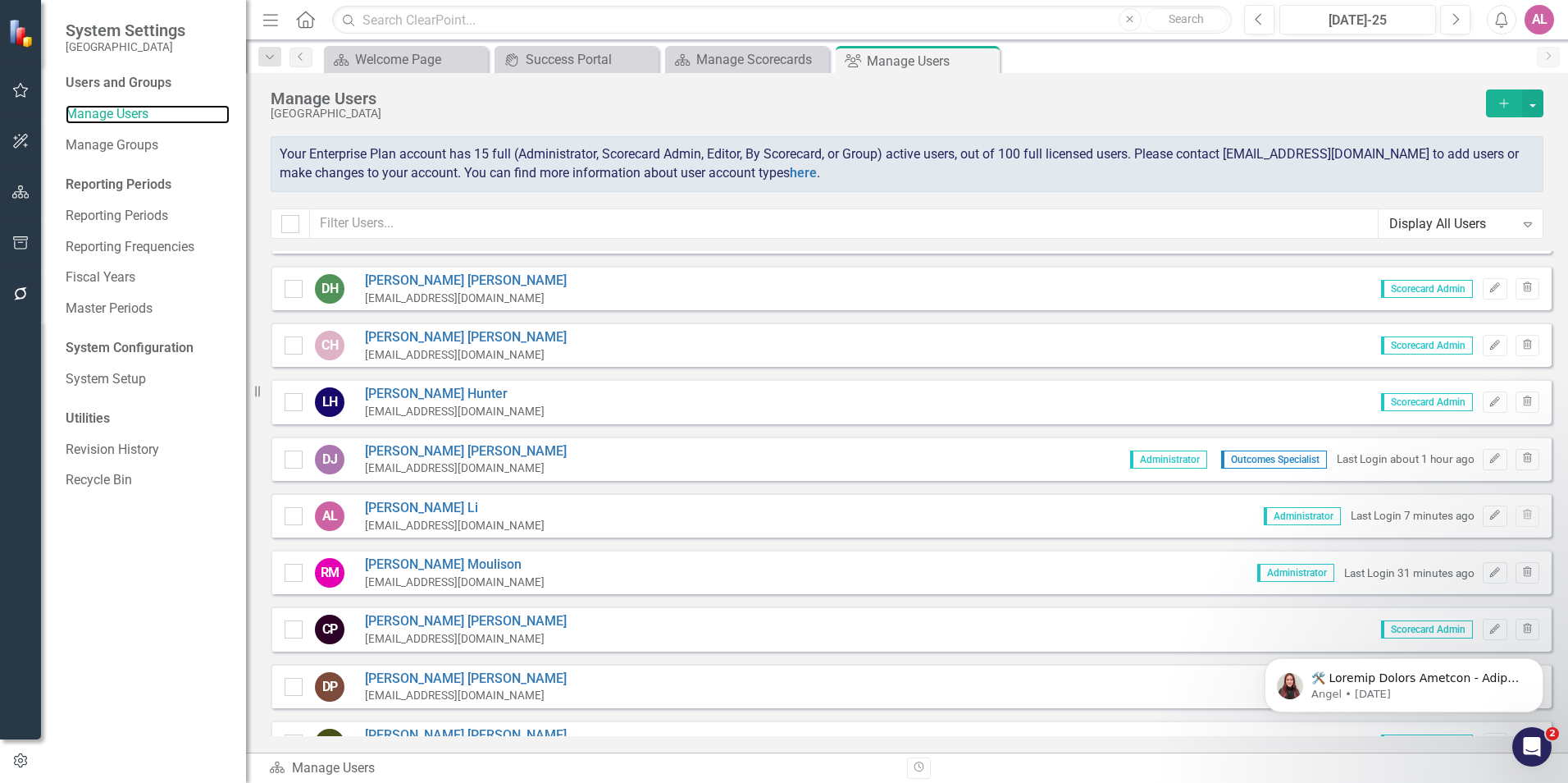
scroll to position [164, 0]
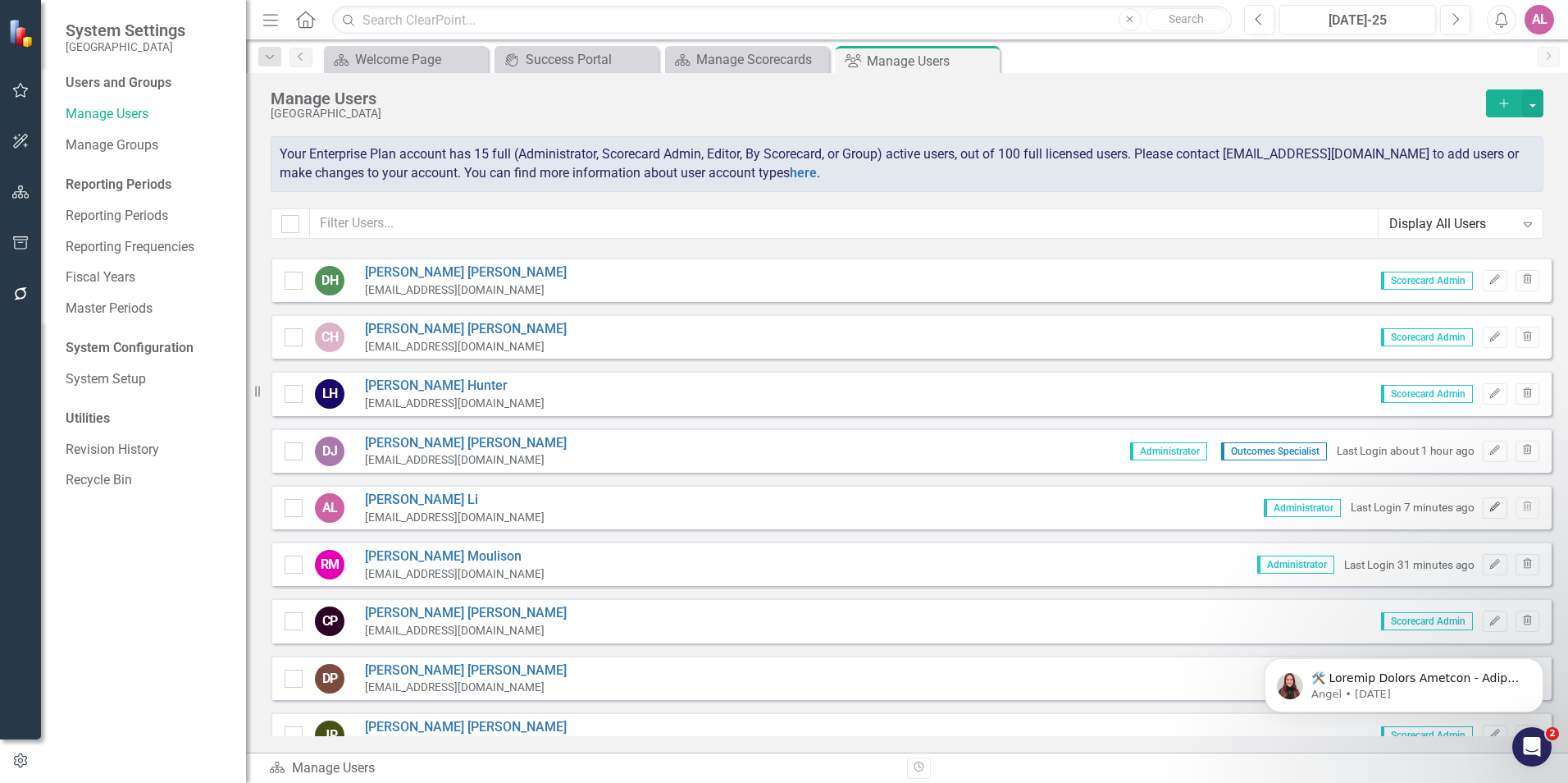
click at [1488, 507] on icon "Edit" at bounding box center [1494, 508] width 13 height 10
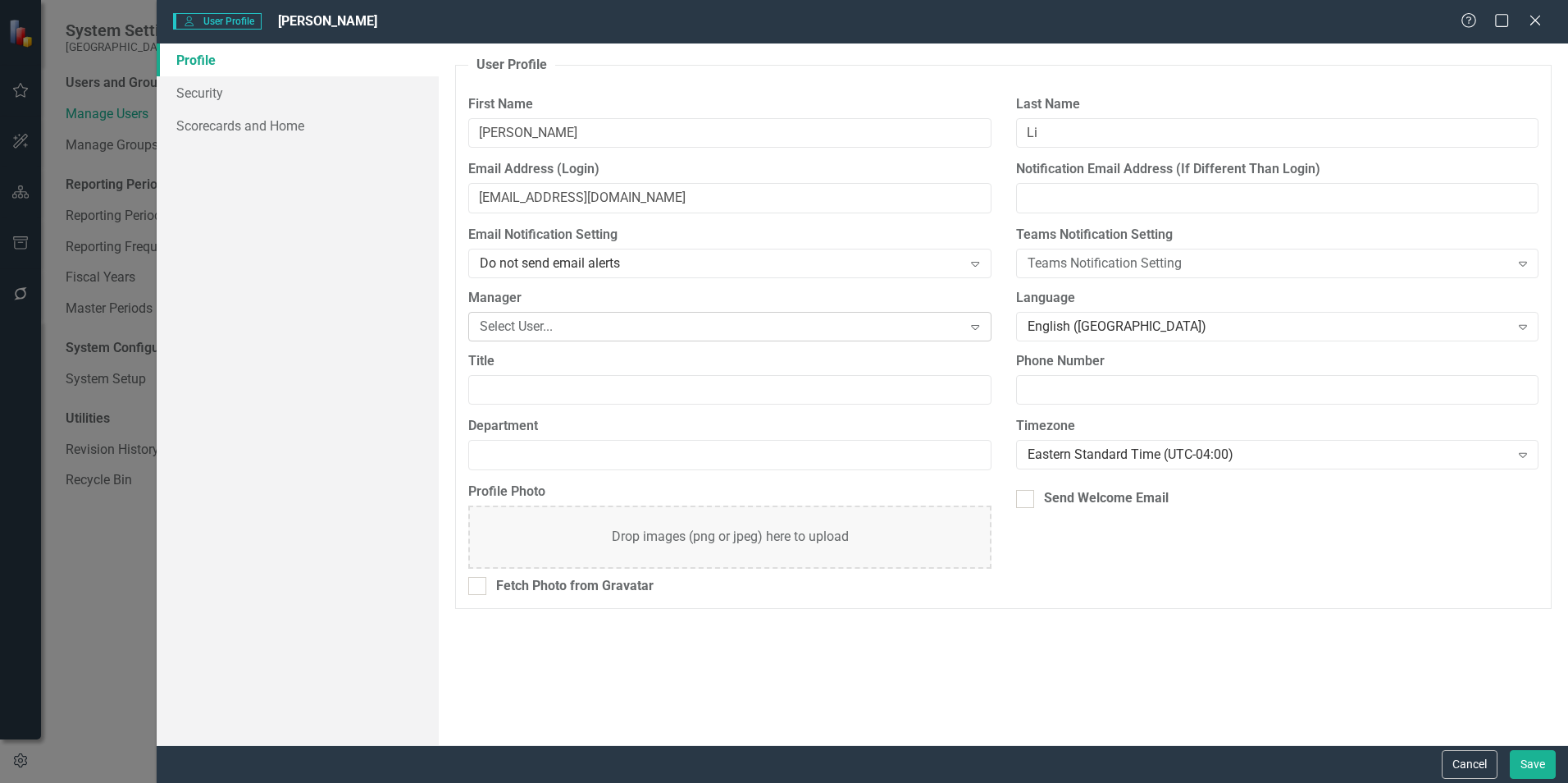
click at [797, 324] on div "Select User..." at bounding box center [720, 326] width 482 height 19
click at [1465, 753] on button "Cancel" at bounding box center [1470, 764] width 56 height 29
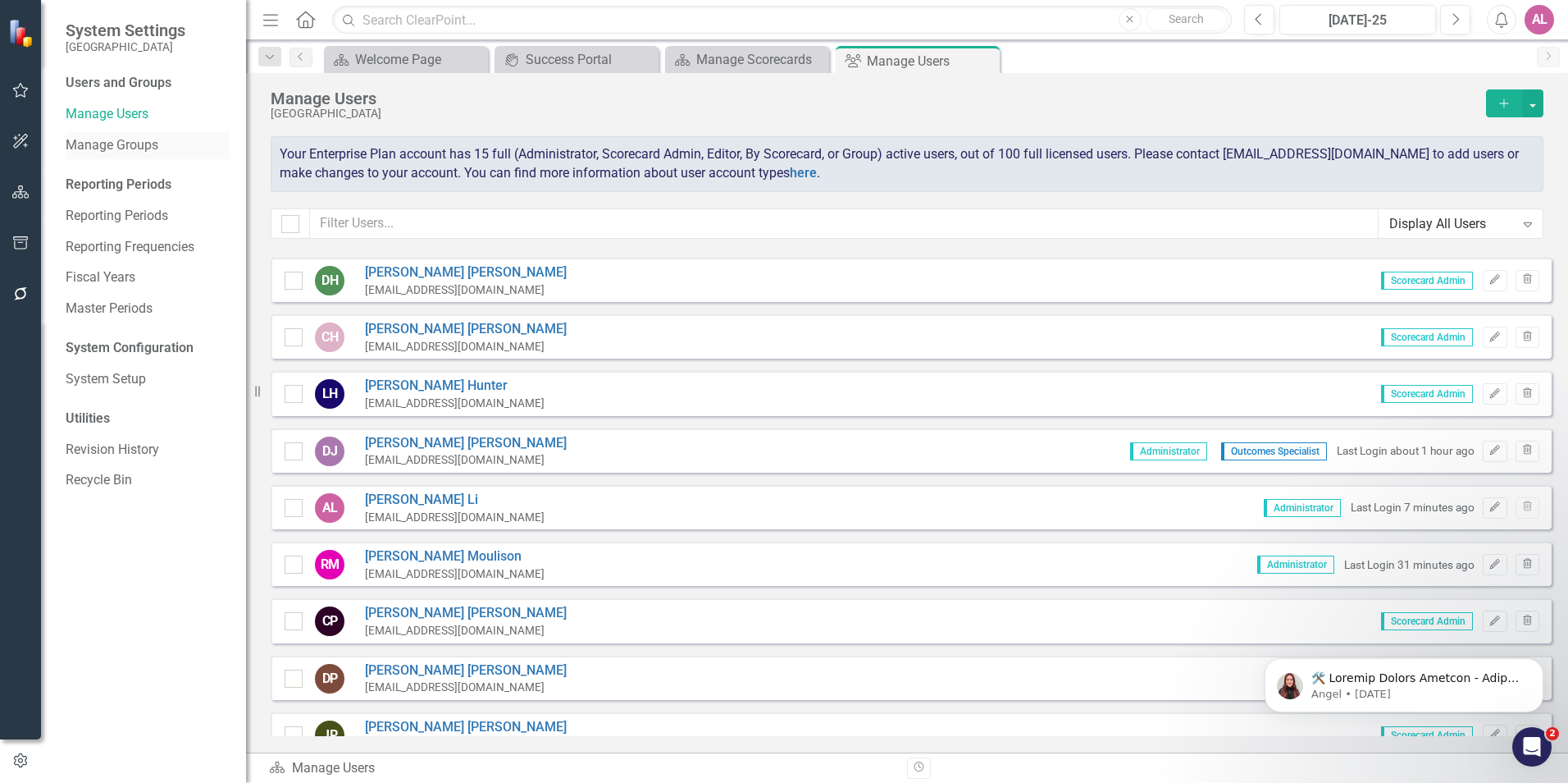
click at [141, 145] on link "Manage Groups" at bounding box center [147, 146] width 164 height 19
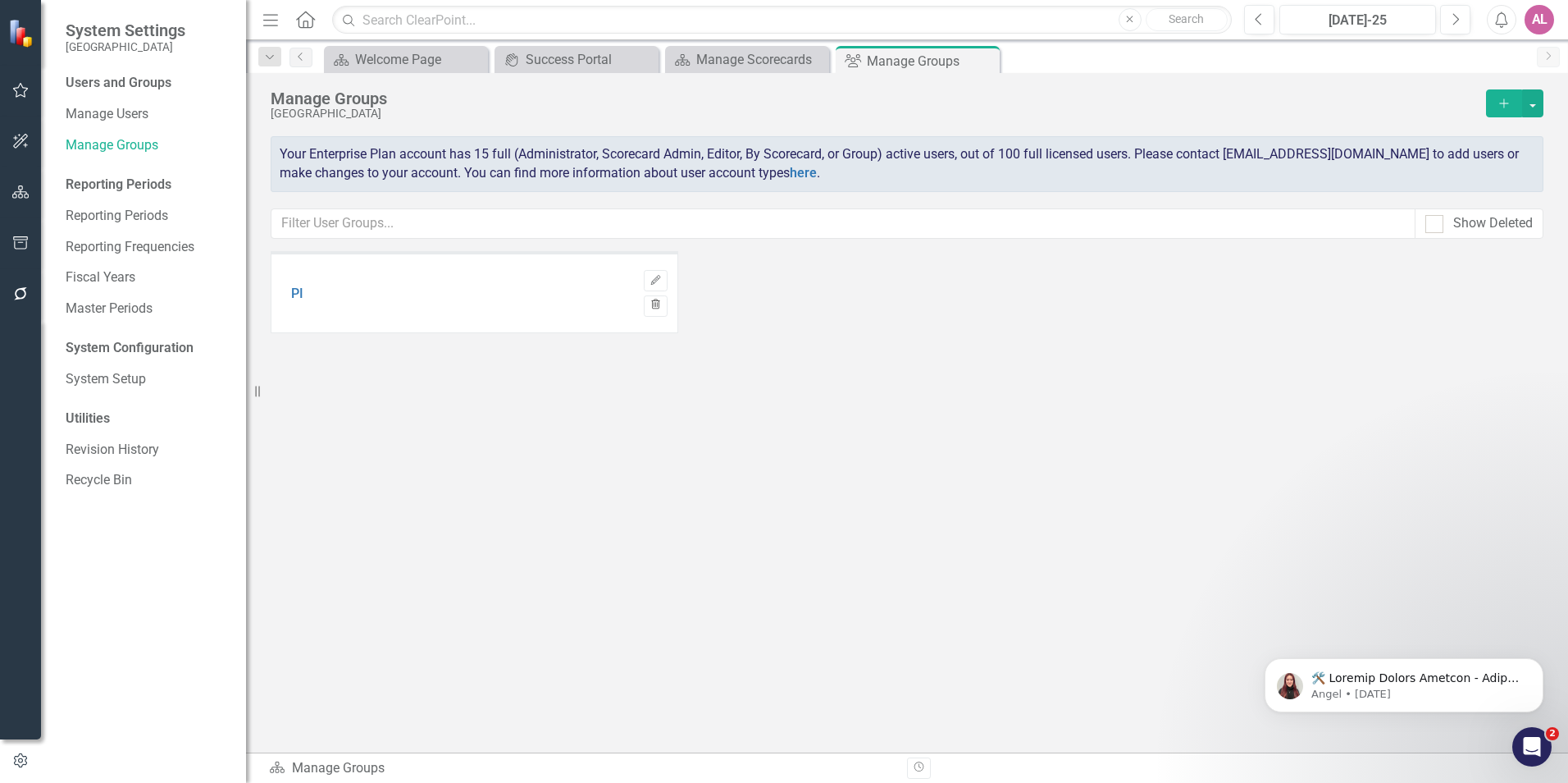
click at [657, 299] on icon "button" at bounding box center [656, 304] width 9 height 10
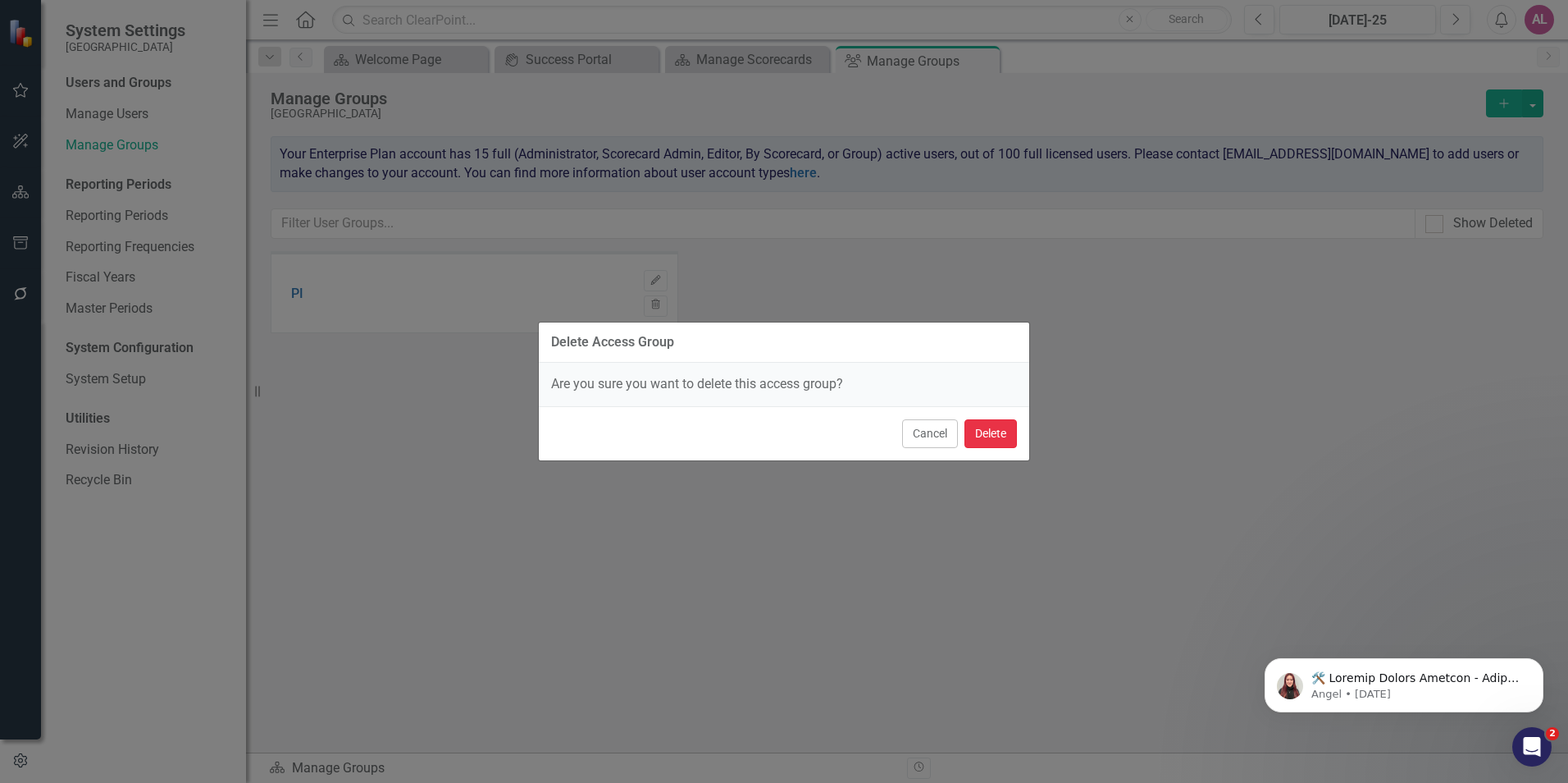
click at [1003, 427] on button "Delete" at bounding box center [991, 434] width 53 height 29
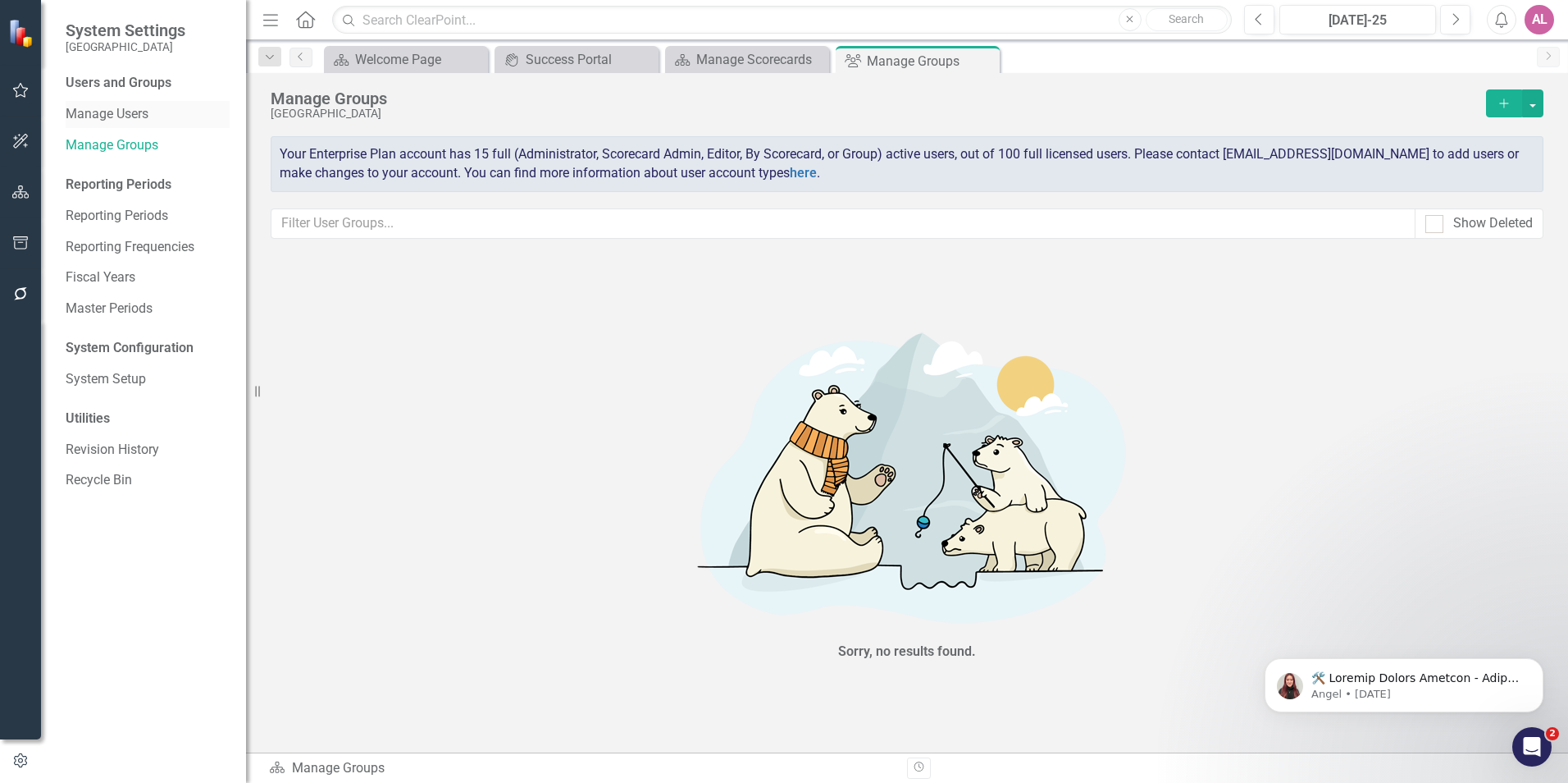
click at [145, 108] on link "Manage Users" at bounding box center [147, 114] width 164 height 19
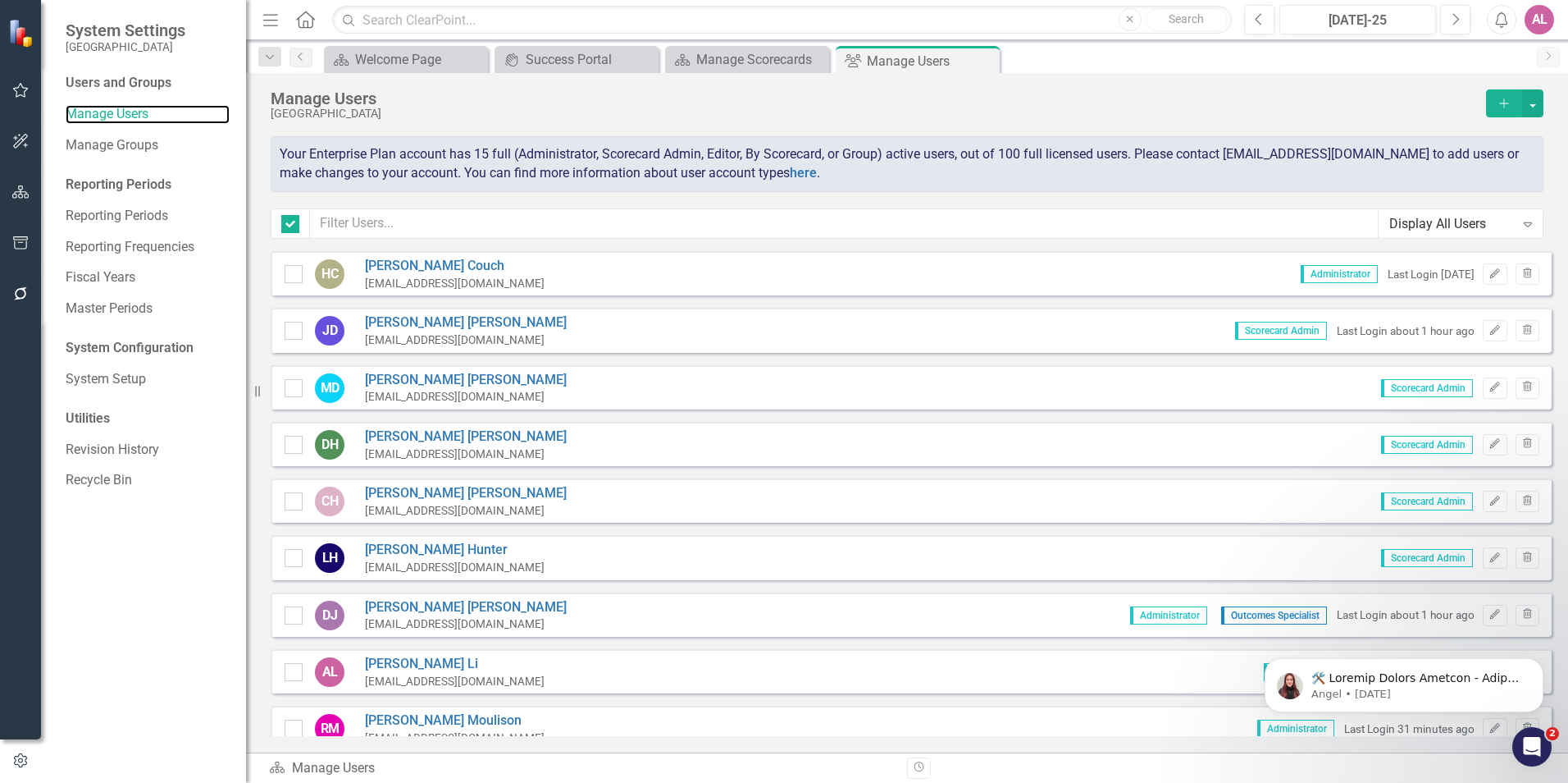
checkbox input "false"
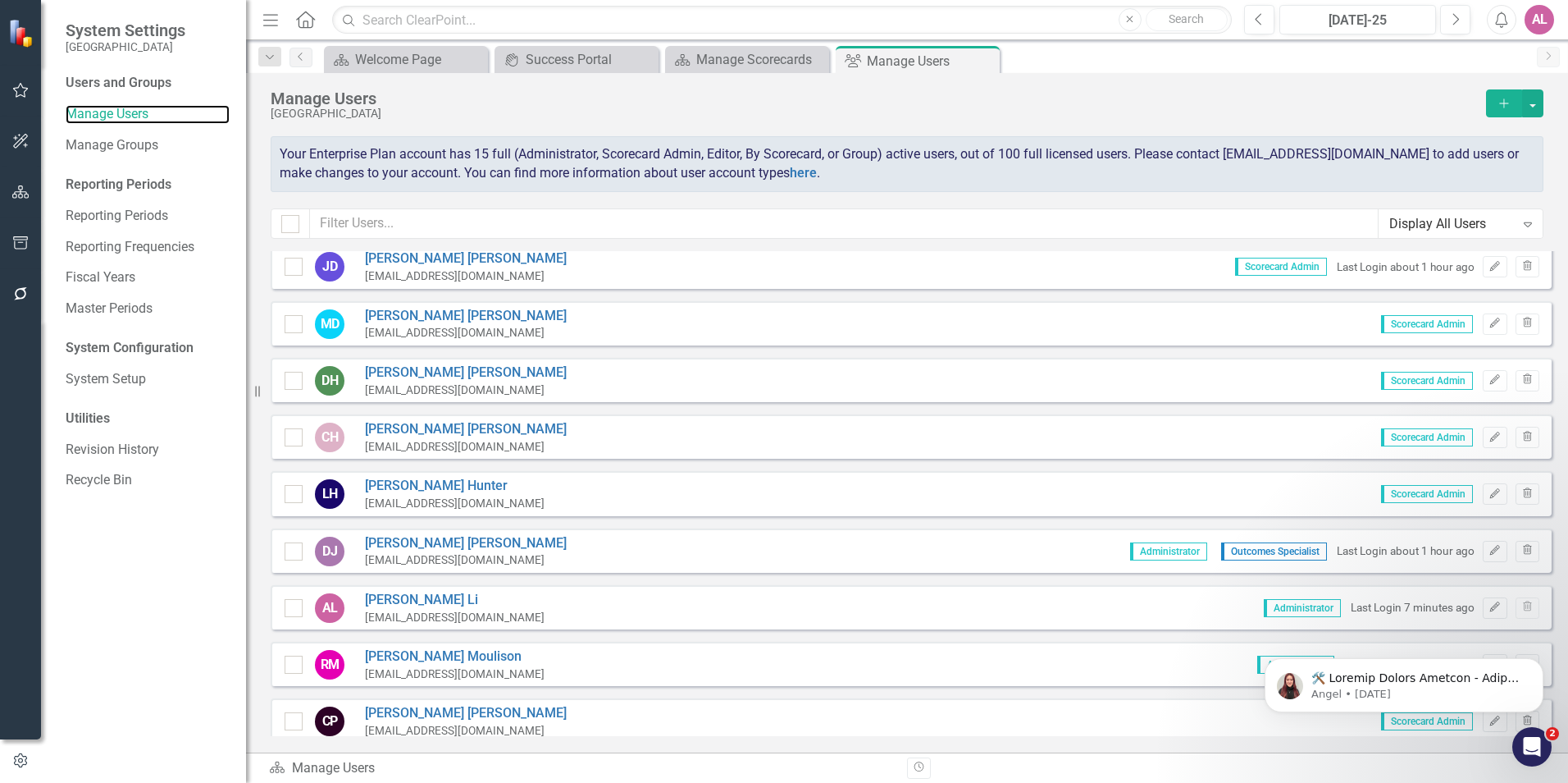
scroll to position [164, 0]
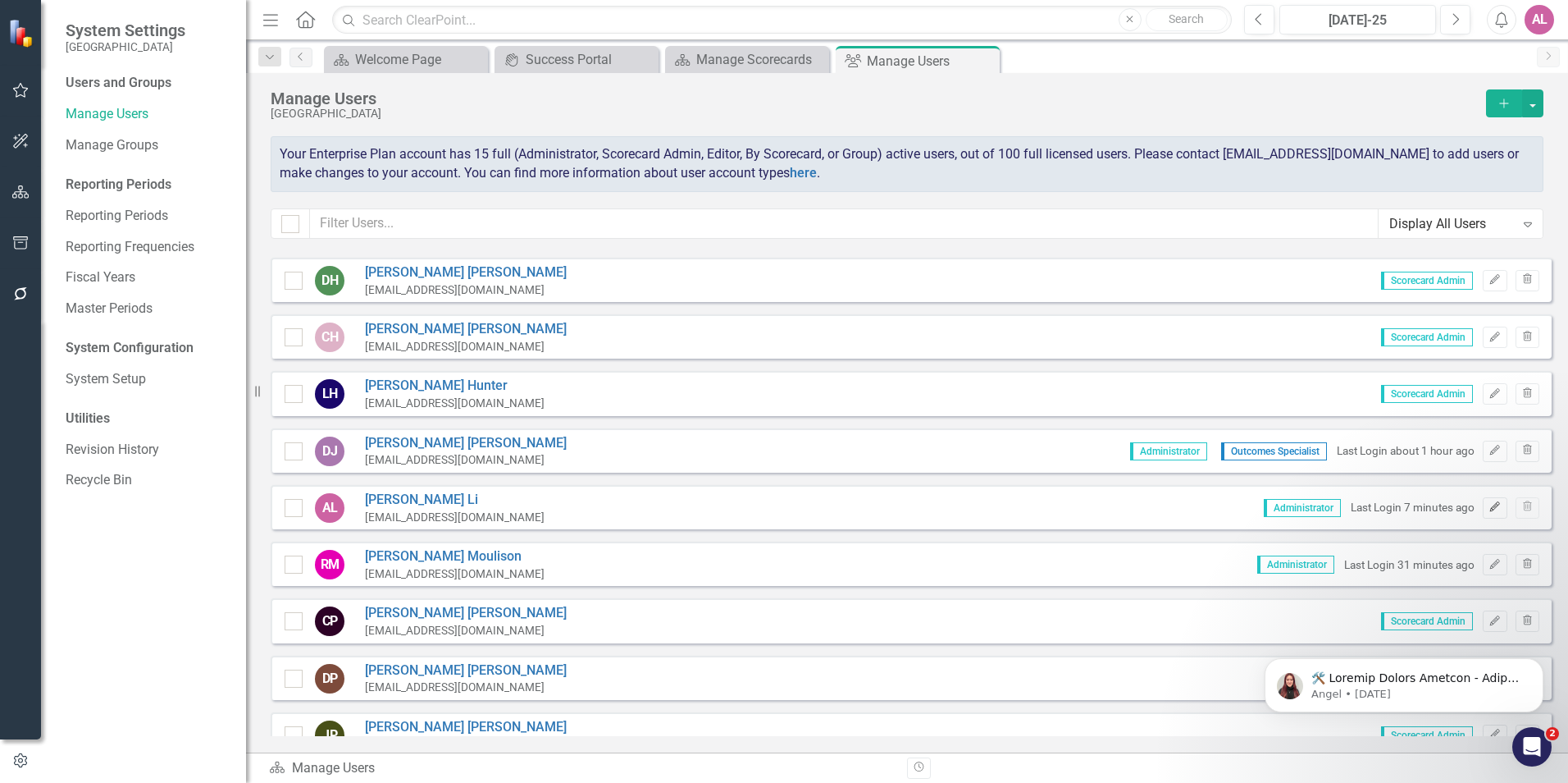
click at [1488, 512] on icon "Edit" at bounding box center [1494, 508] width 13 height 10
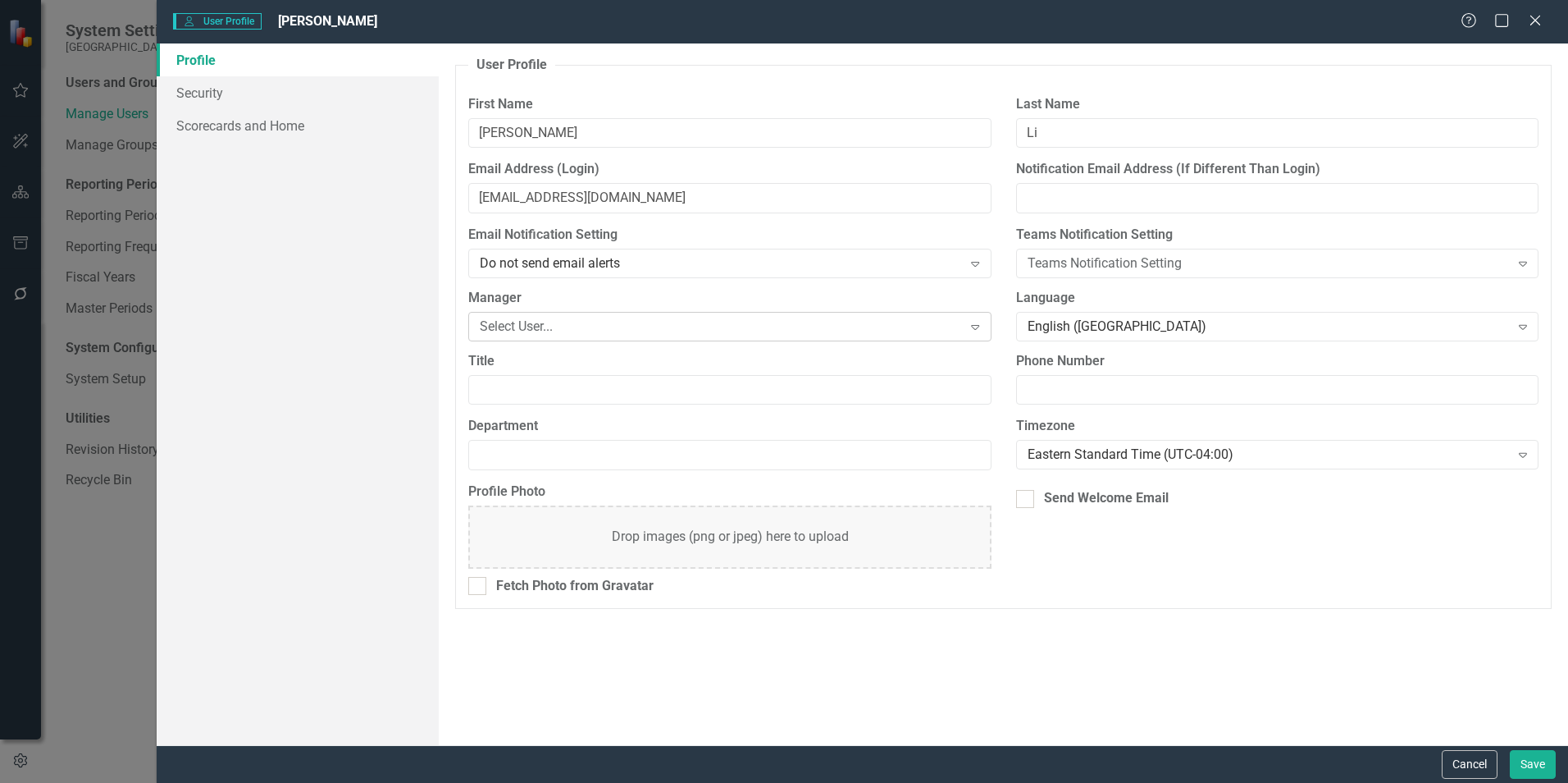
click at [796, 333] on div "Select User..." at bounding box center [720, 326] width 482 height 19
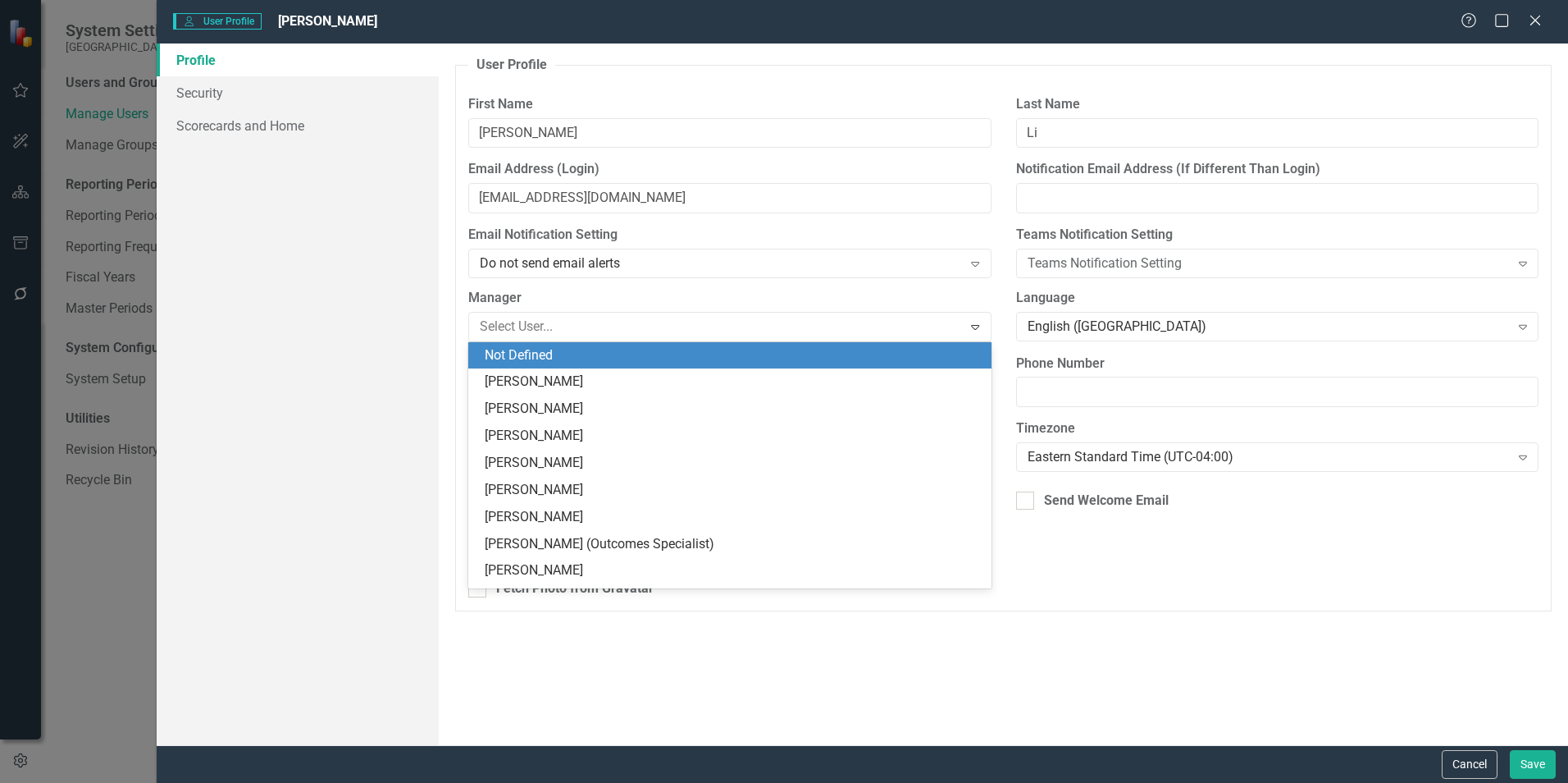
click at [460, 358] on div "Title" at bounding box center [729, 386] width 547 height 65
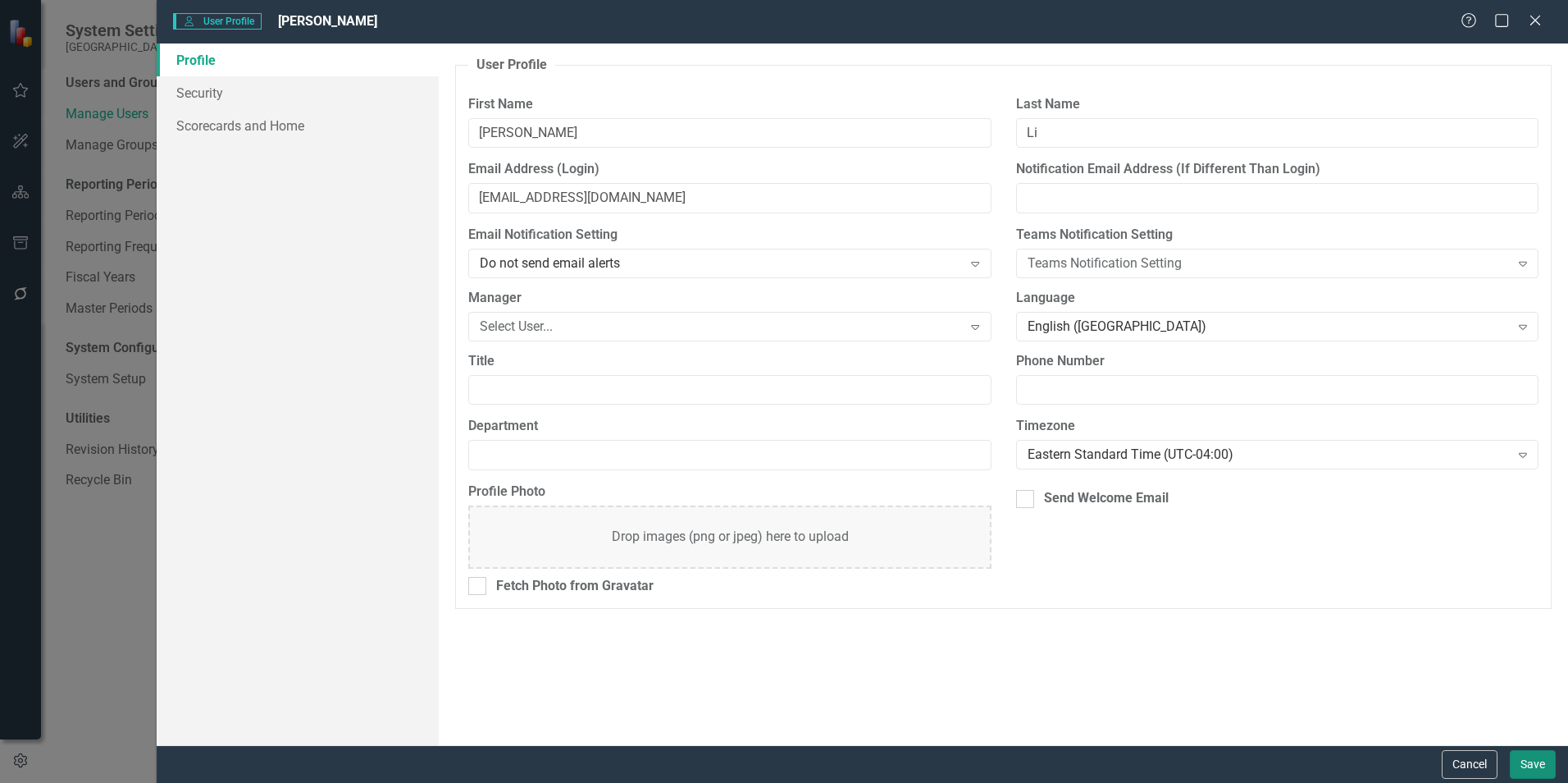
click at [1528, 763] on button "Save" at bounding box center [1532, 764] width 46 height 29
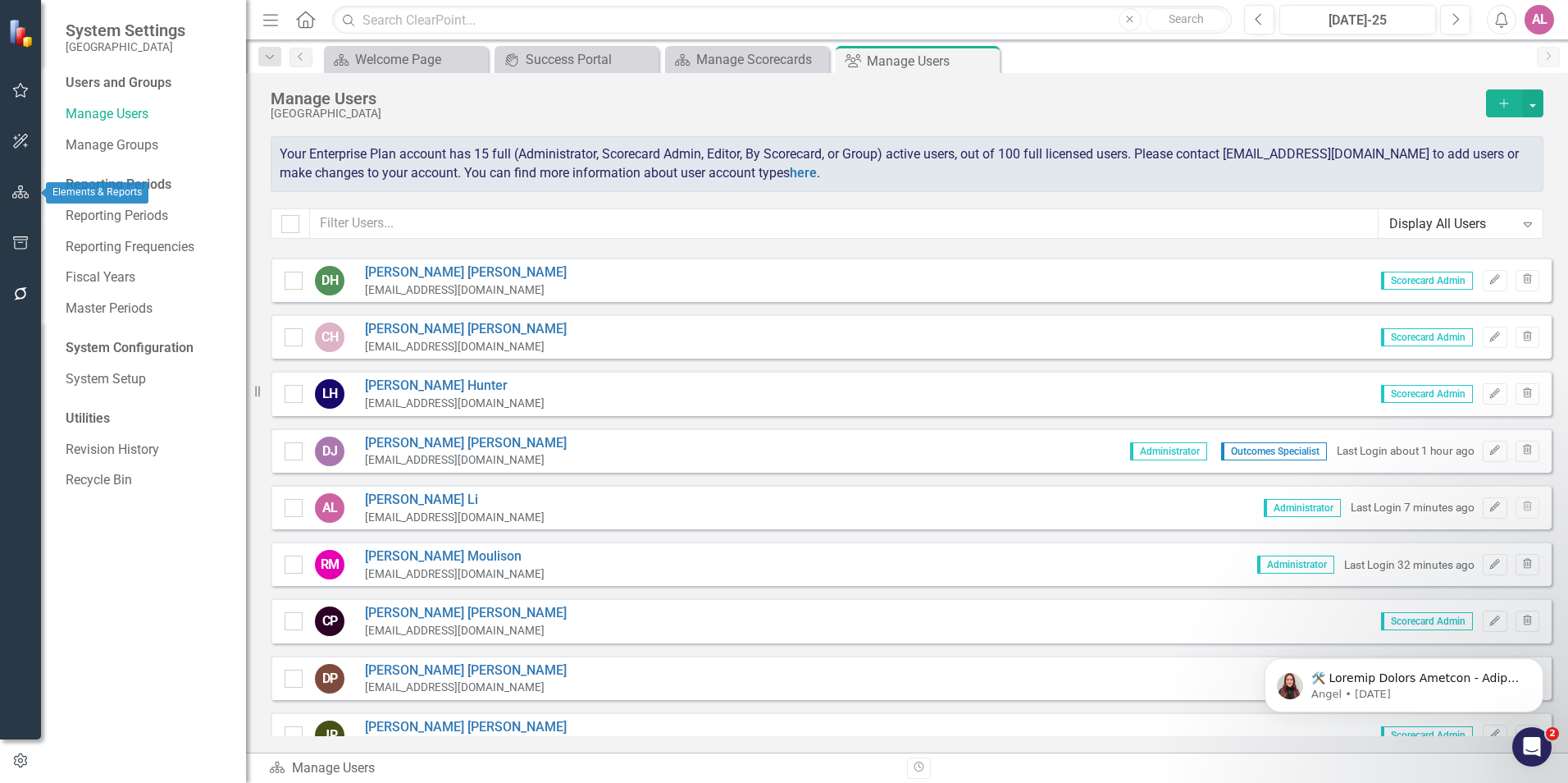
click at [28, 193] on icon "button" at bounding box center [21, 192] width 17 height 13
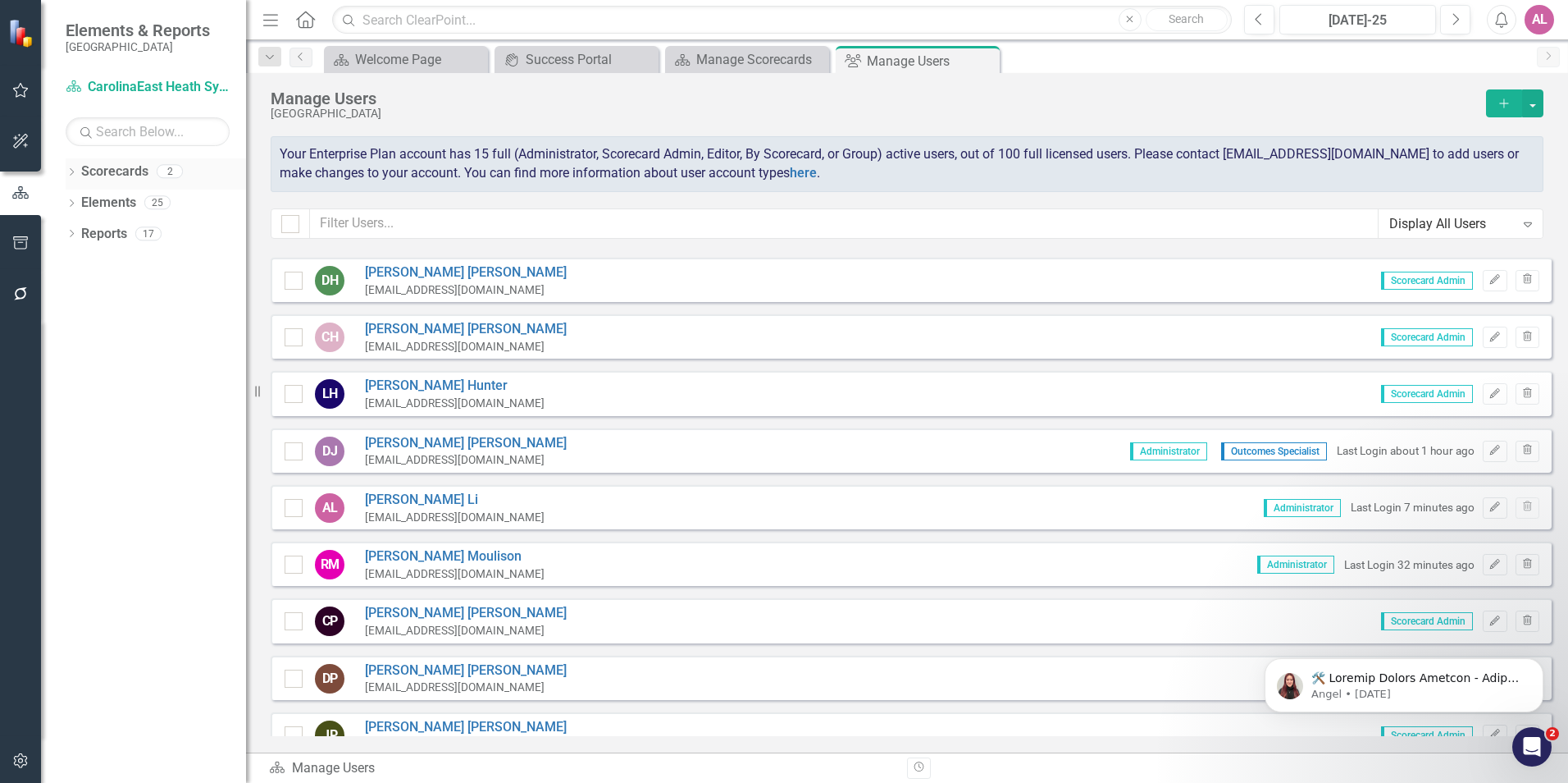
click at [80, 176] on div "Dropdown Scorecards 2" at bounding box center [155, 174] width 180 height 31
click at [75, 203] on icon "Dropdown" at bounding box center [71, 204] width 12 height 9
click at [73, 387] on icon "Dropdown" at bounding box center [71, 391] width 12 height 9
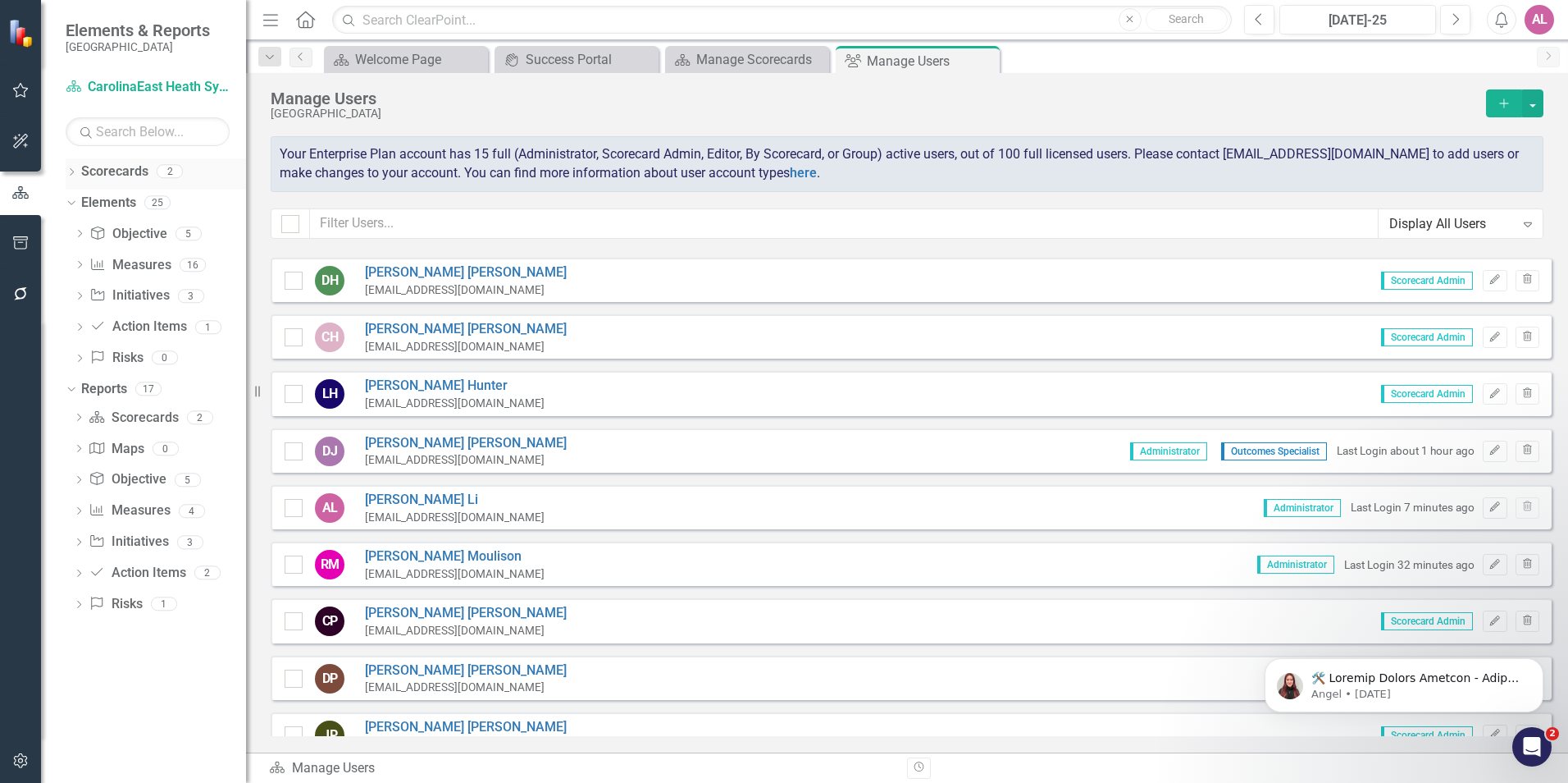
click at [69, 171] on icon "Dropdown" at bounding box center [71, 173] width 12 height 9
click at [80, 203] on icon "Dropdown" at bounding box center [80, 202] width 13 height 10
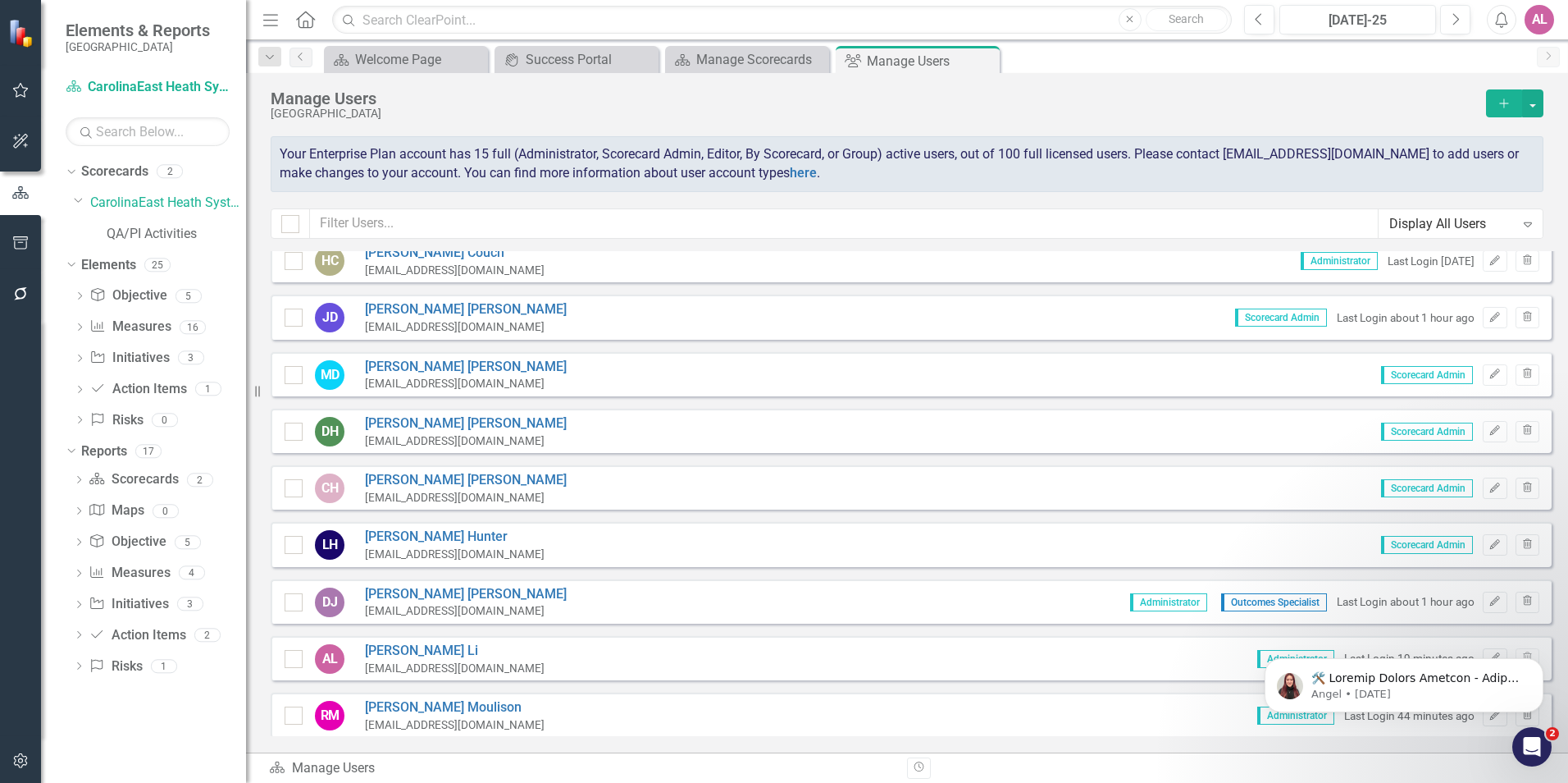
scroll to position [0, 0]
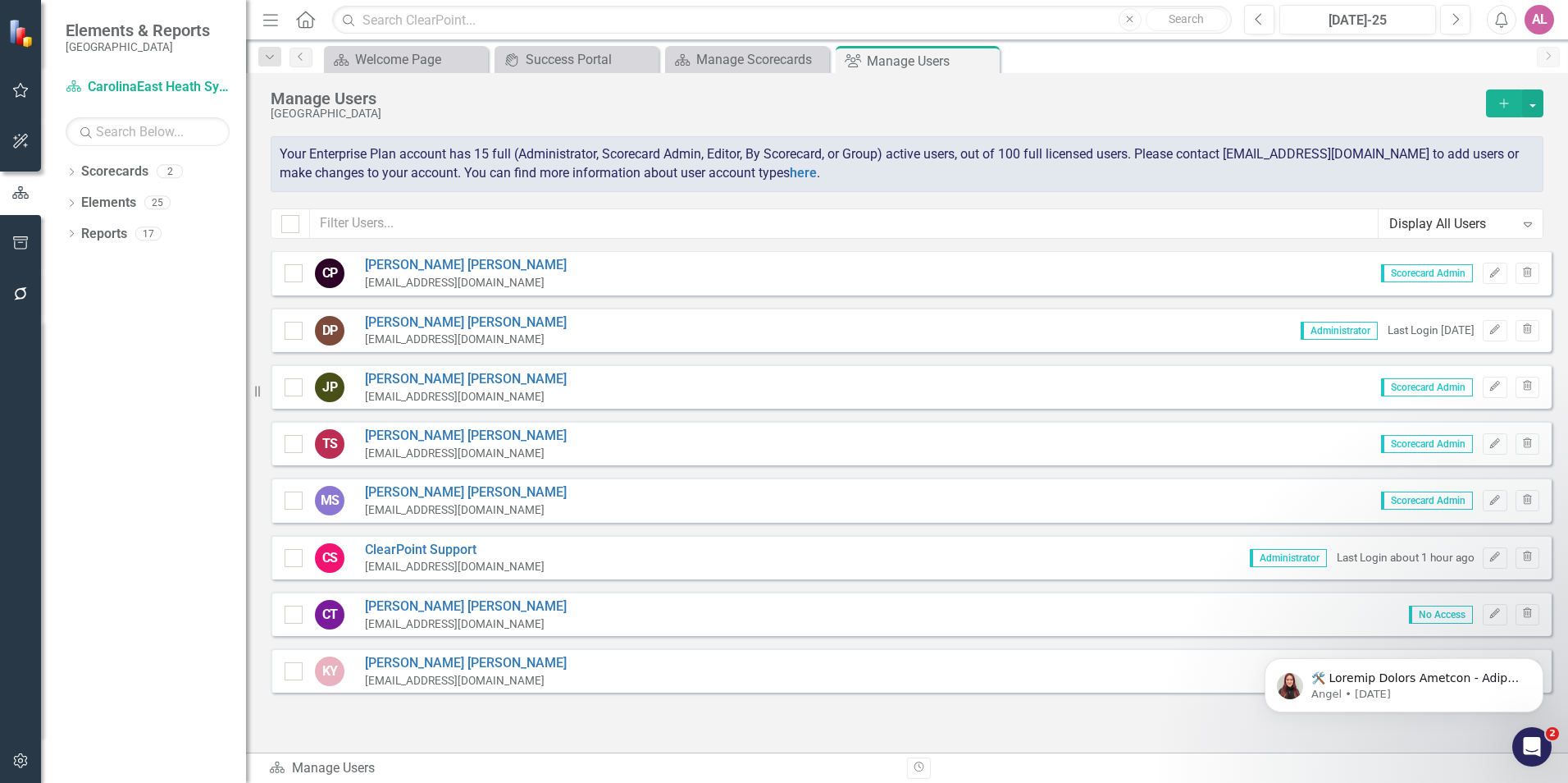
scroll to position [522, 0]
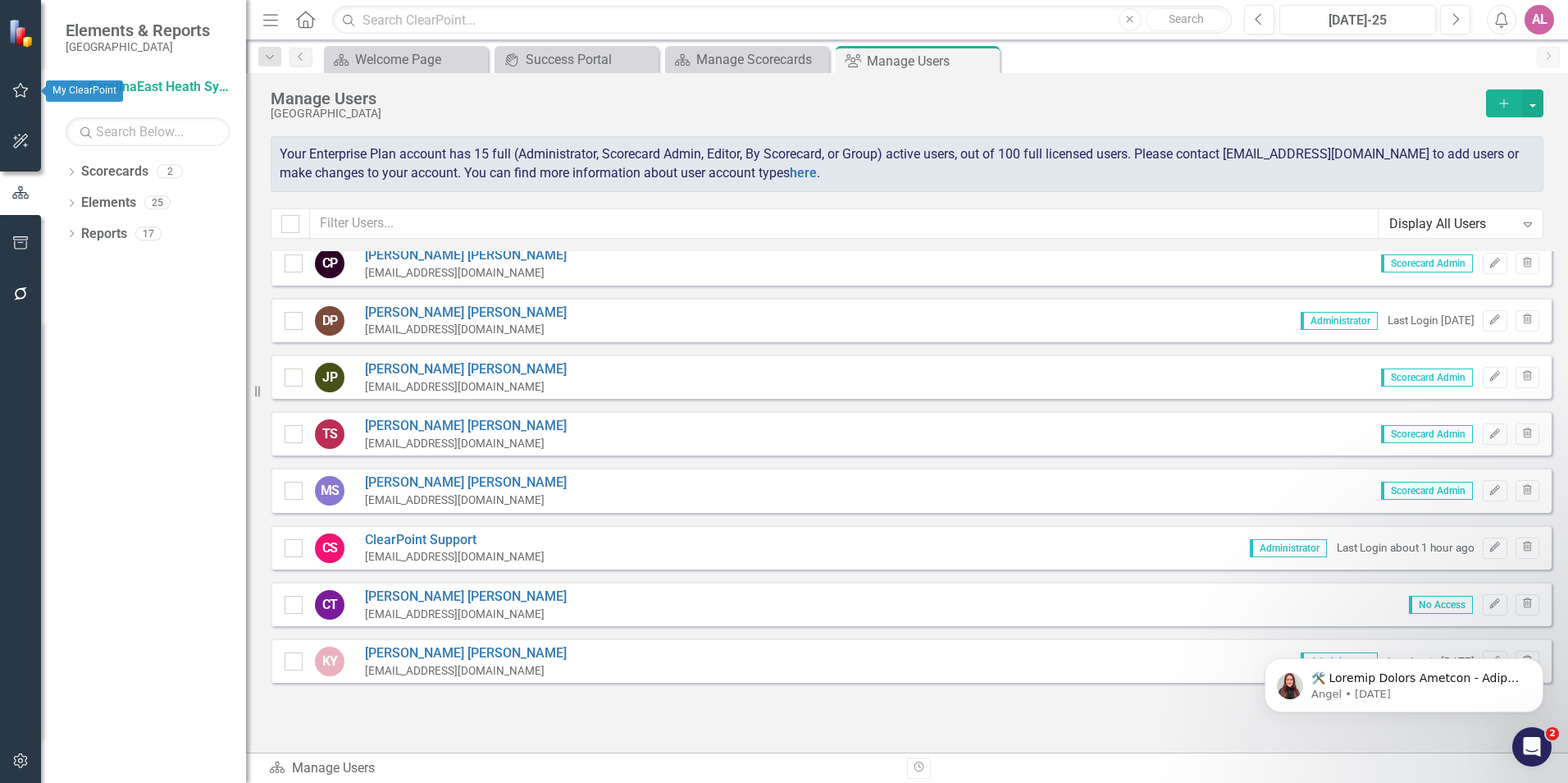
click at [17, 86] on icon "button" at bounding box center [21, 90] width 17 height 13
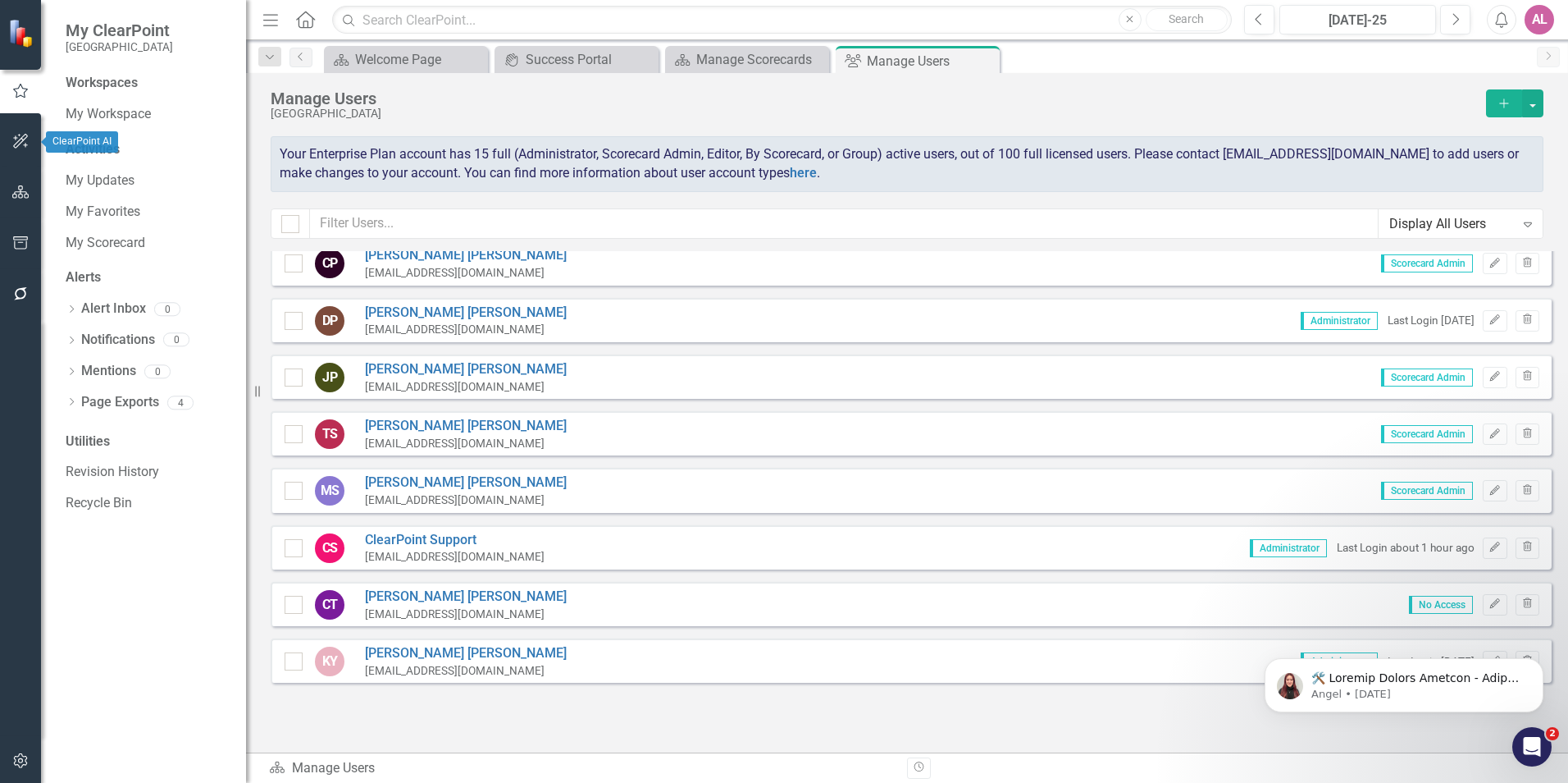
click at [26, 134] on button "button" at bounding box center [21, 142] width 37 height 35
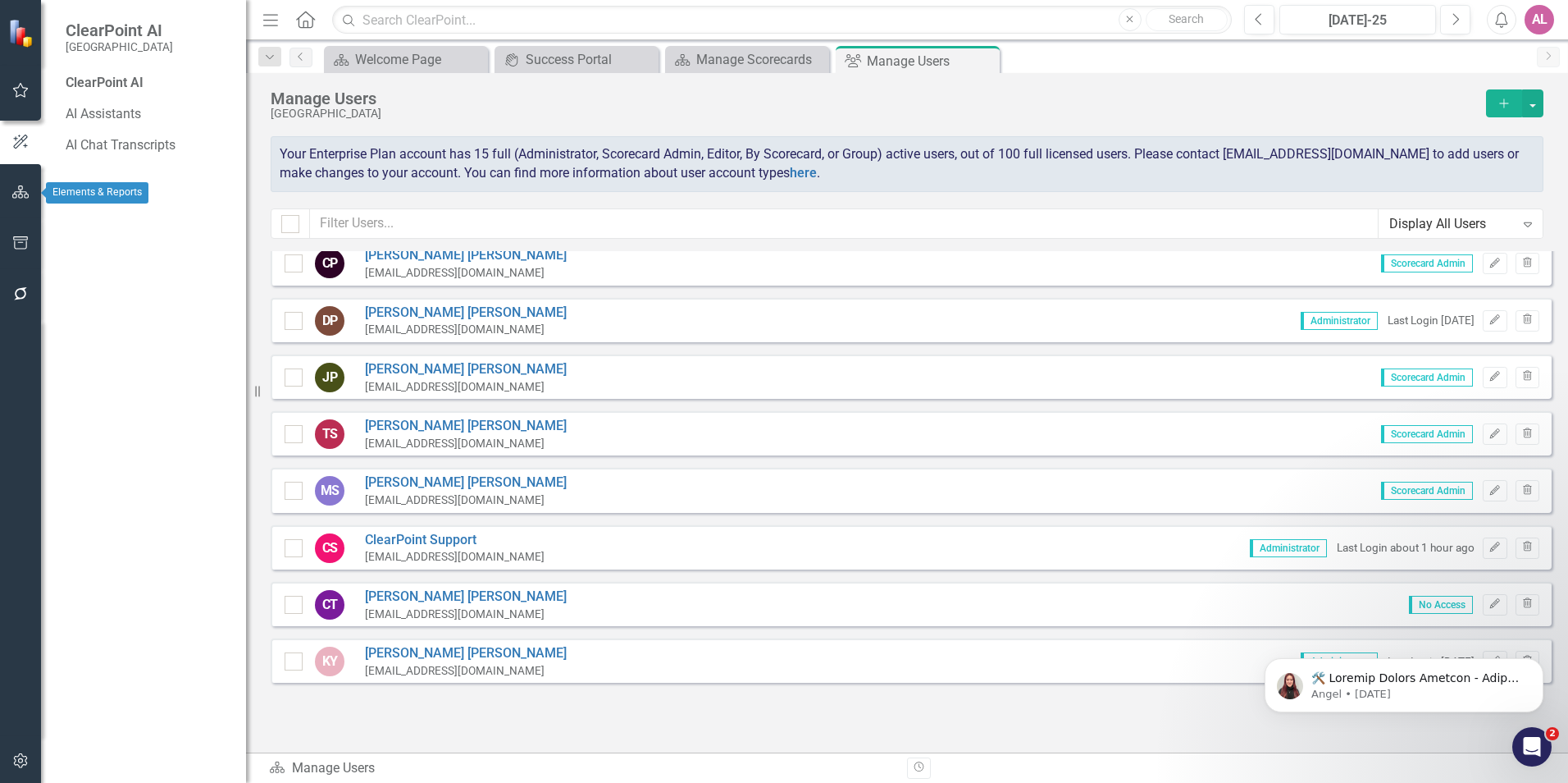
click at [20, 193] on icon "button" at bounding box center [21, 192] width 17 height 13
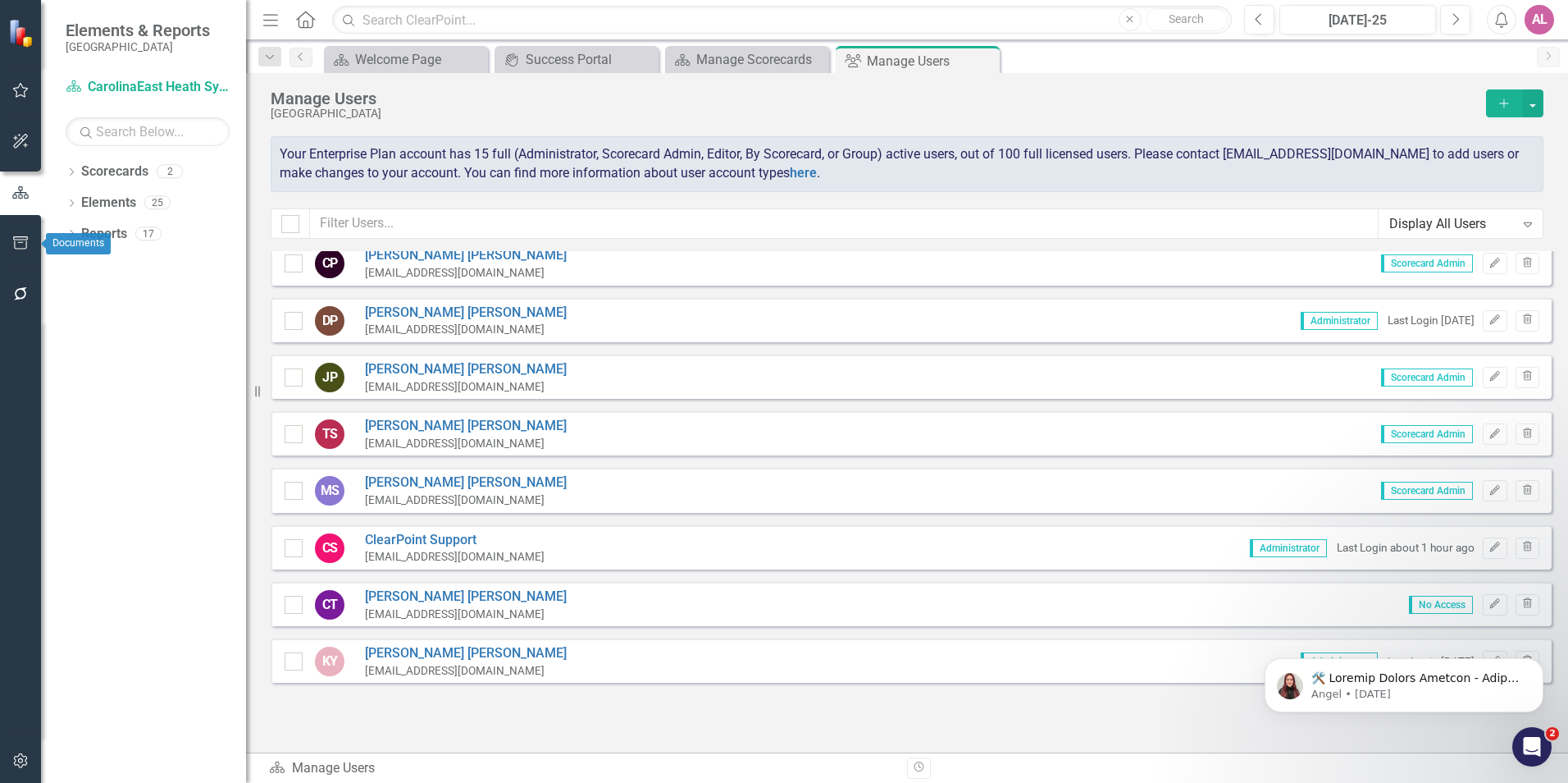
click at [27, 236] on button "button" at bounding box center [21, 243] width 37 height 35
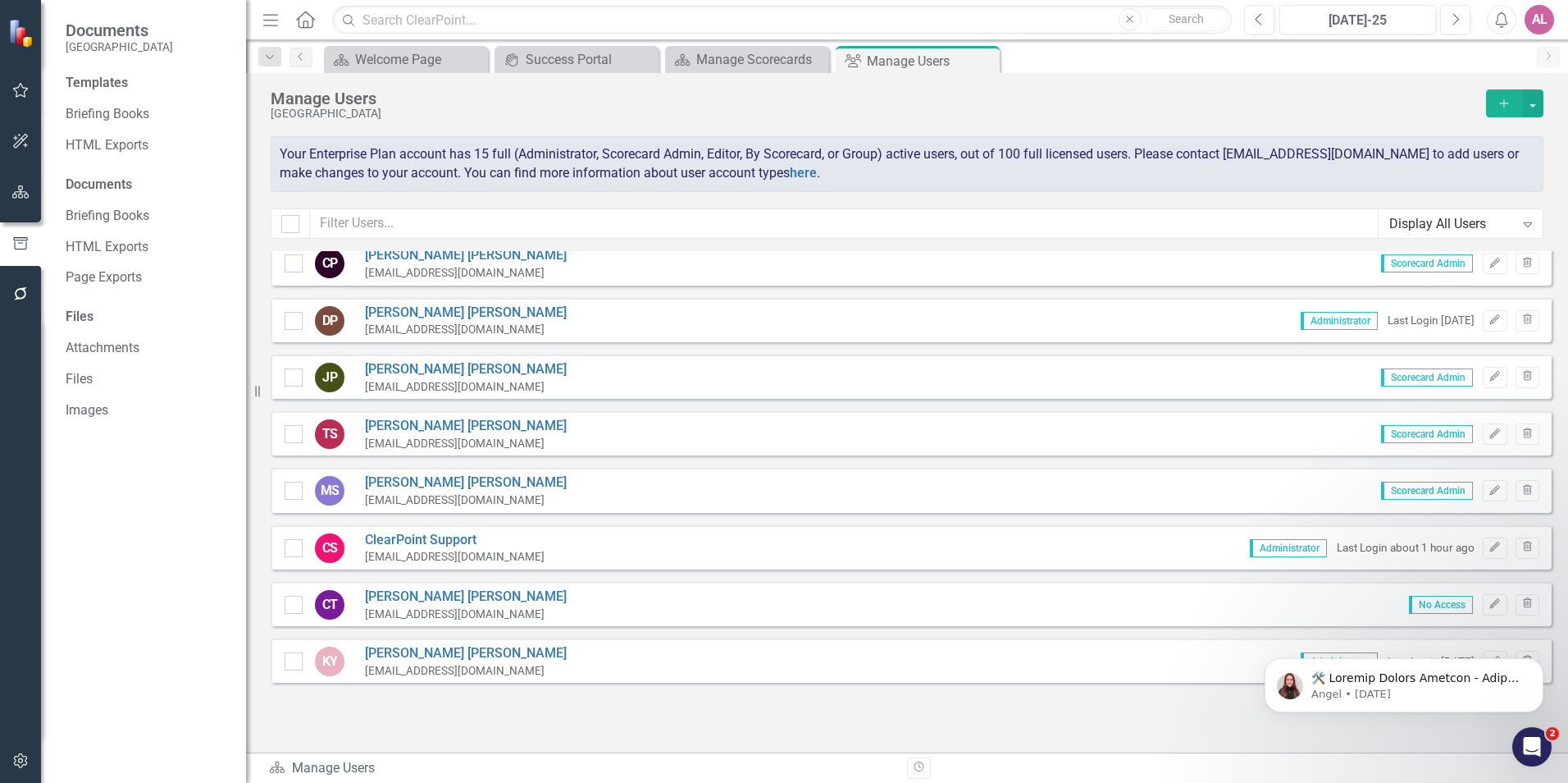
click at [308, 18] on icon "Home" at bounding box center [305, 19] width 21 height 17
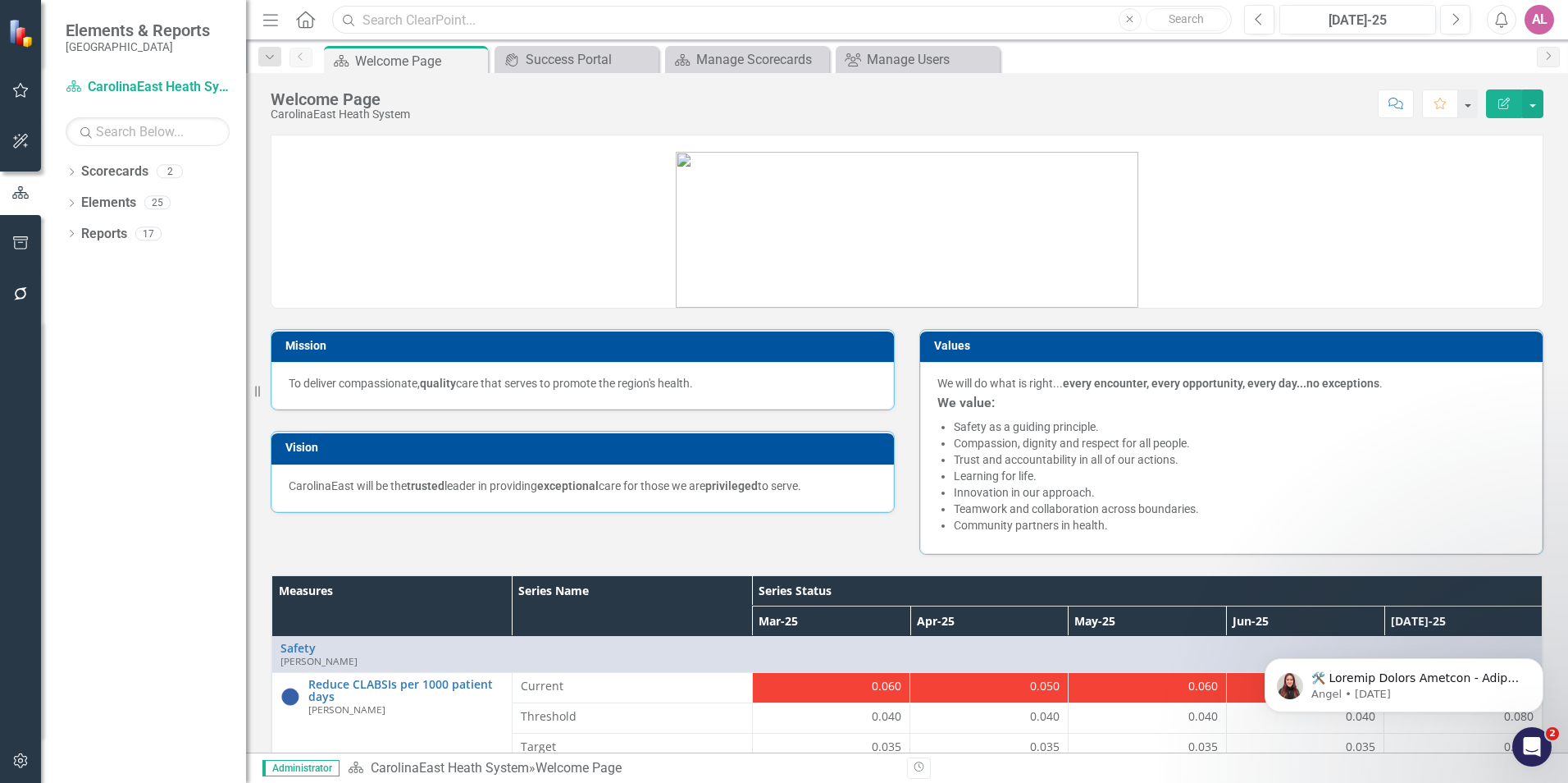
click at [739, 23] on input "text" at bounding box center [782, 20] width 900 height 29
type input "goals"
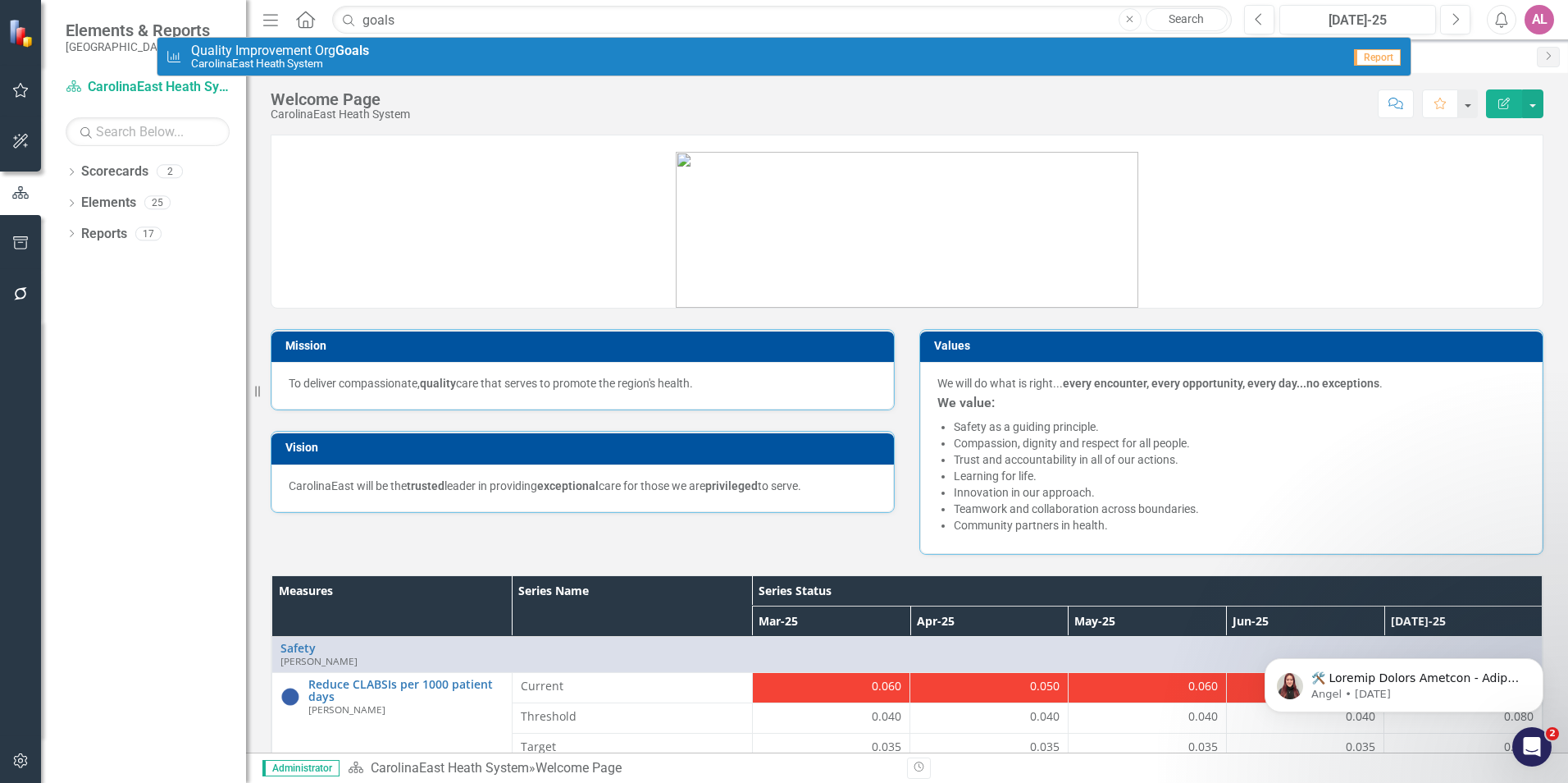
click at [261, 19] on icon "Menu" at bounding box center [270, 19] width 21 height 17
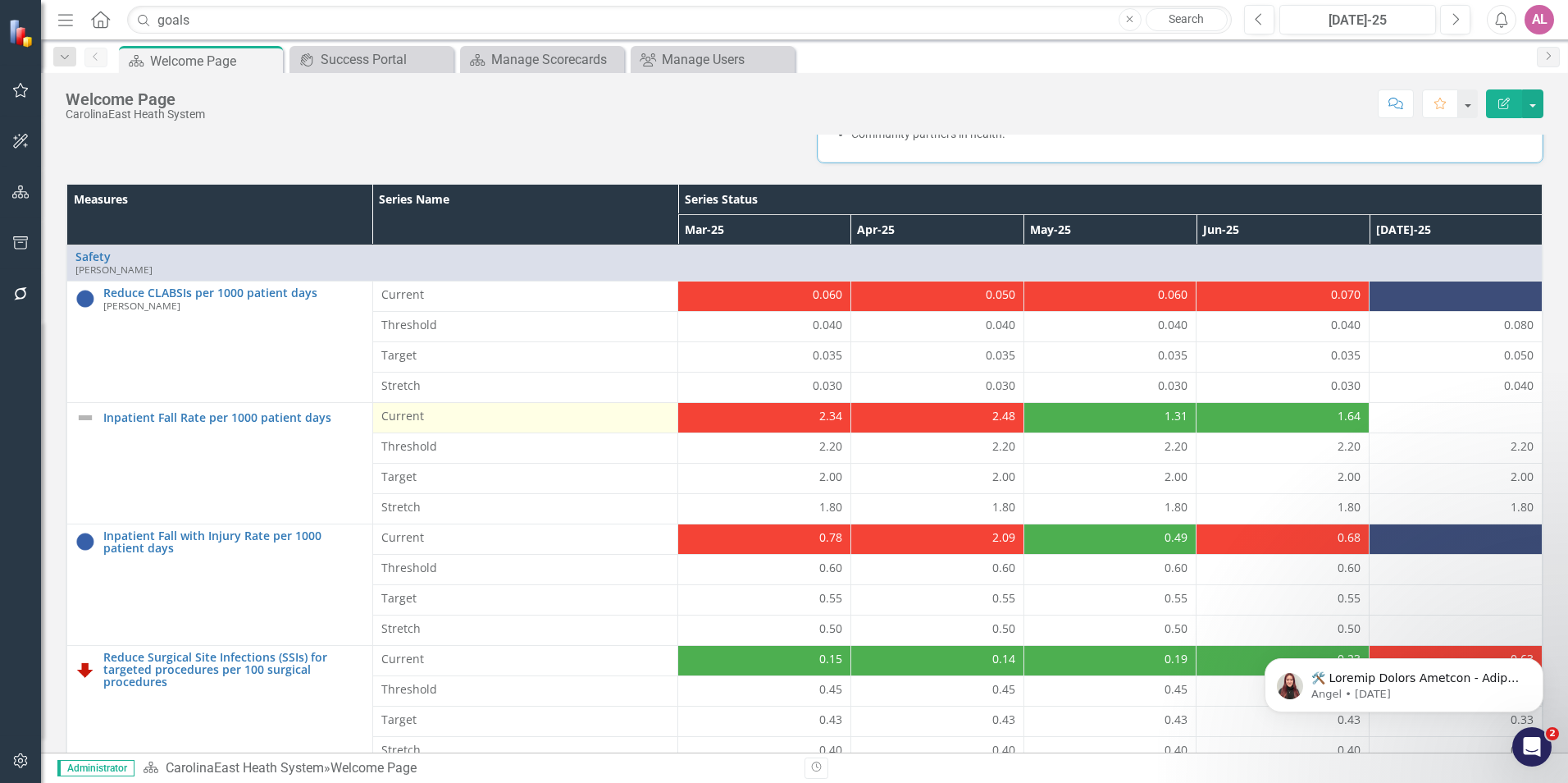
scroll to position [410, 0]
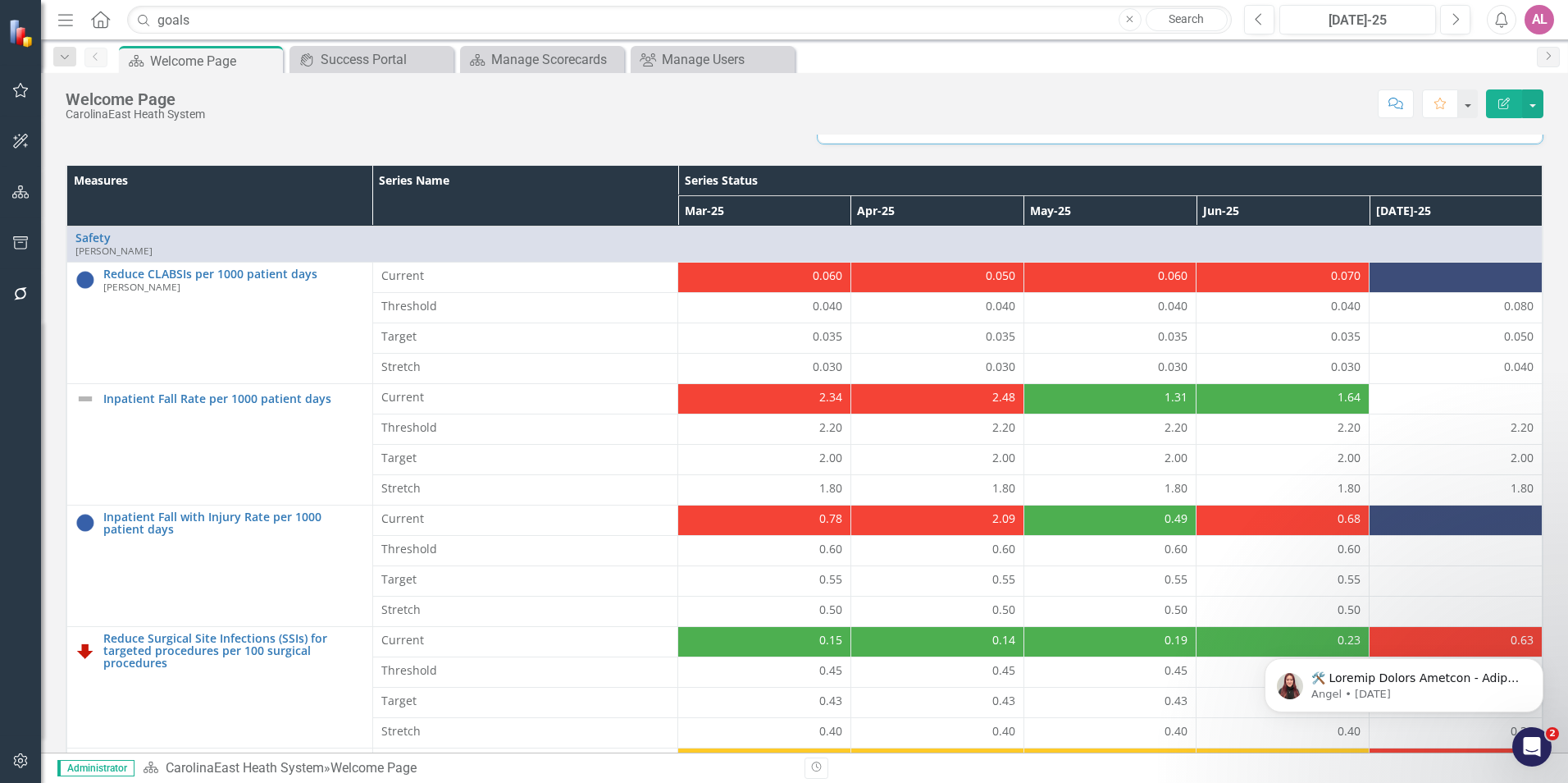
click at [1551, 19] on div "AL" at bounding box center [1539, 19] width 30 height 30
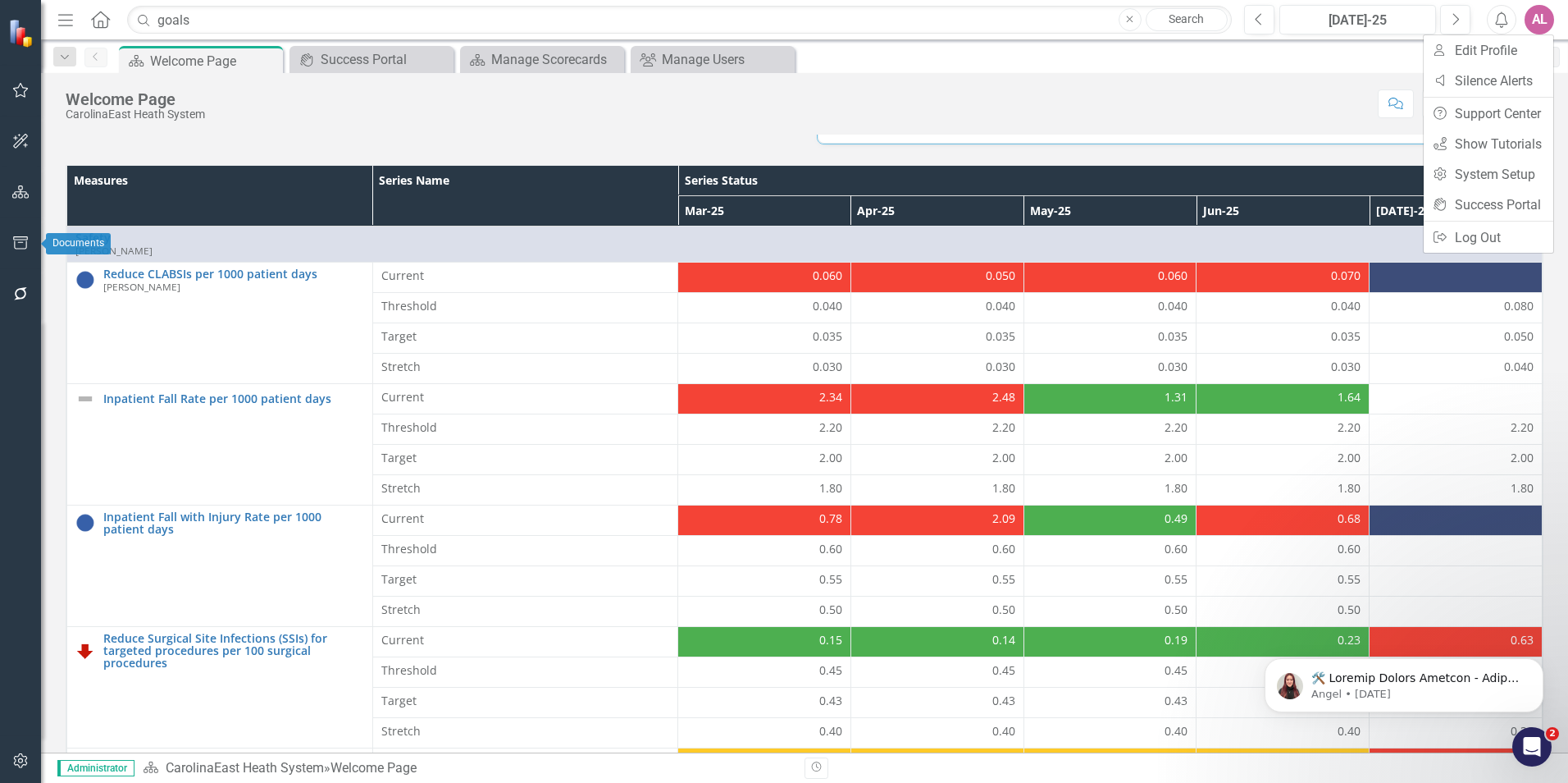
click at [21, 246] on icon "button" at bounding box center [21, 242] width 17 height 13
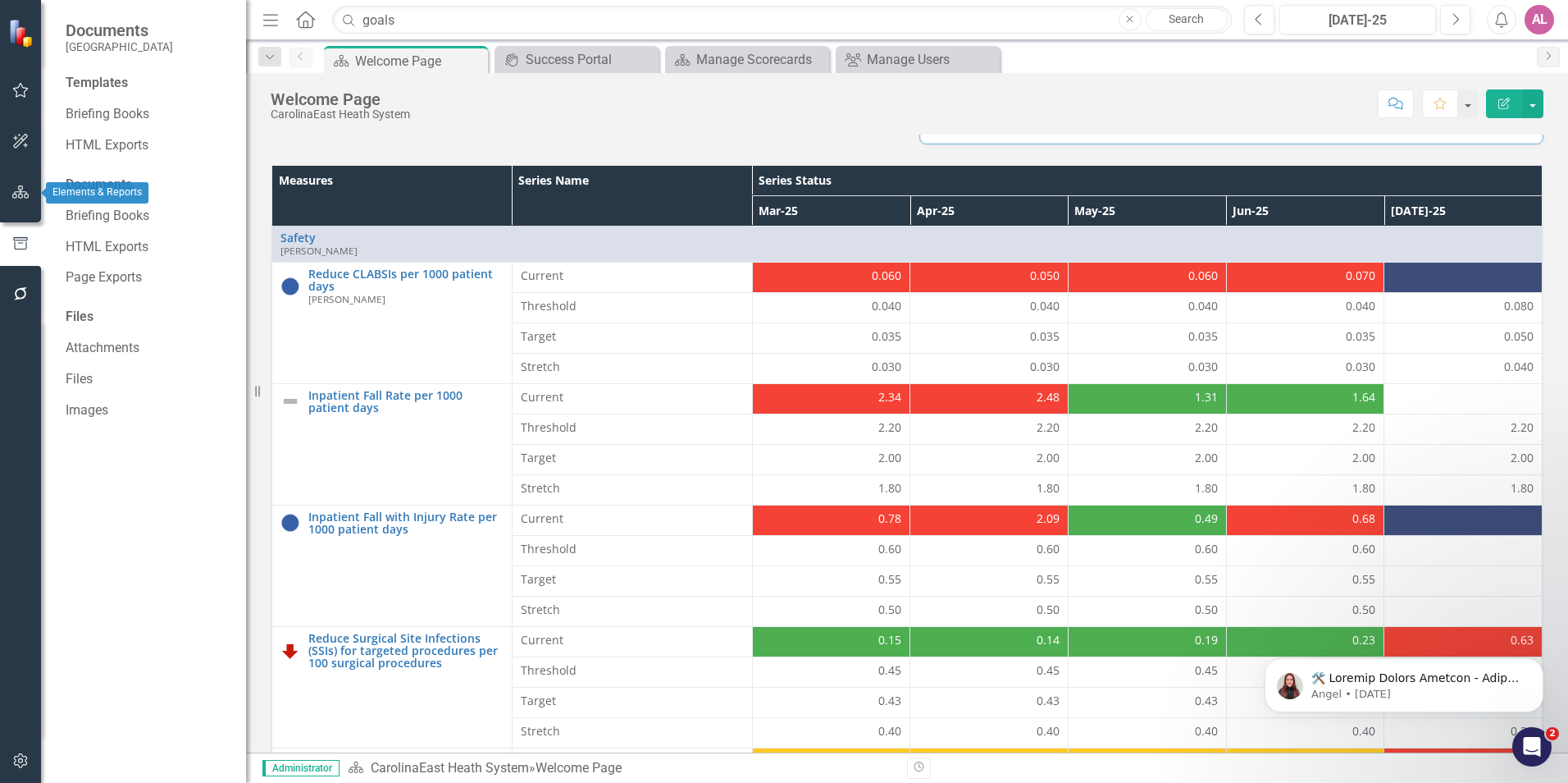
click at [14, 193] on icon "button" at bounding box center [21, 192] width 17 height 13
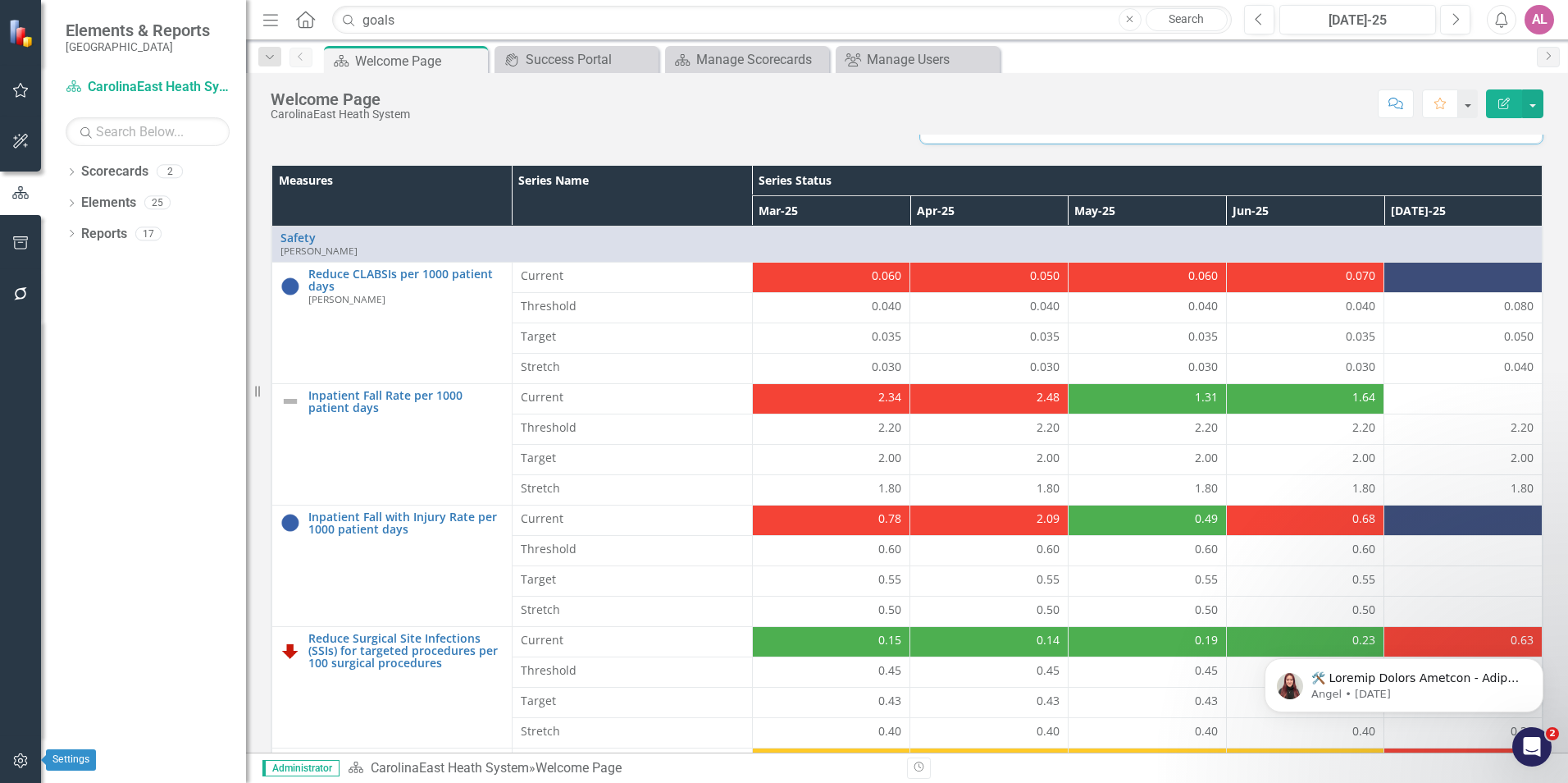
click at [22, 763] on icon "button" at bounding box center [21, 760] width 17 height 13
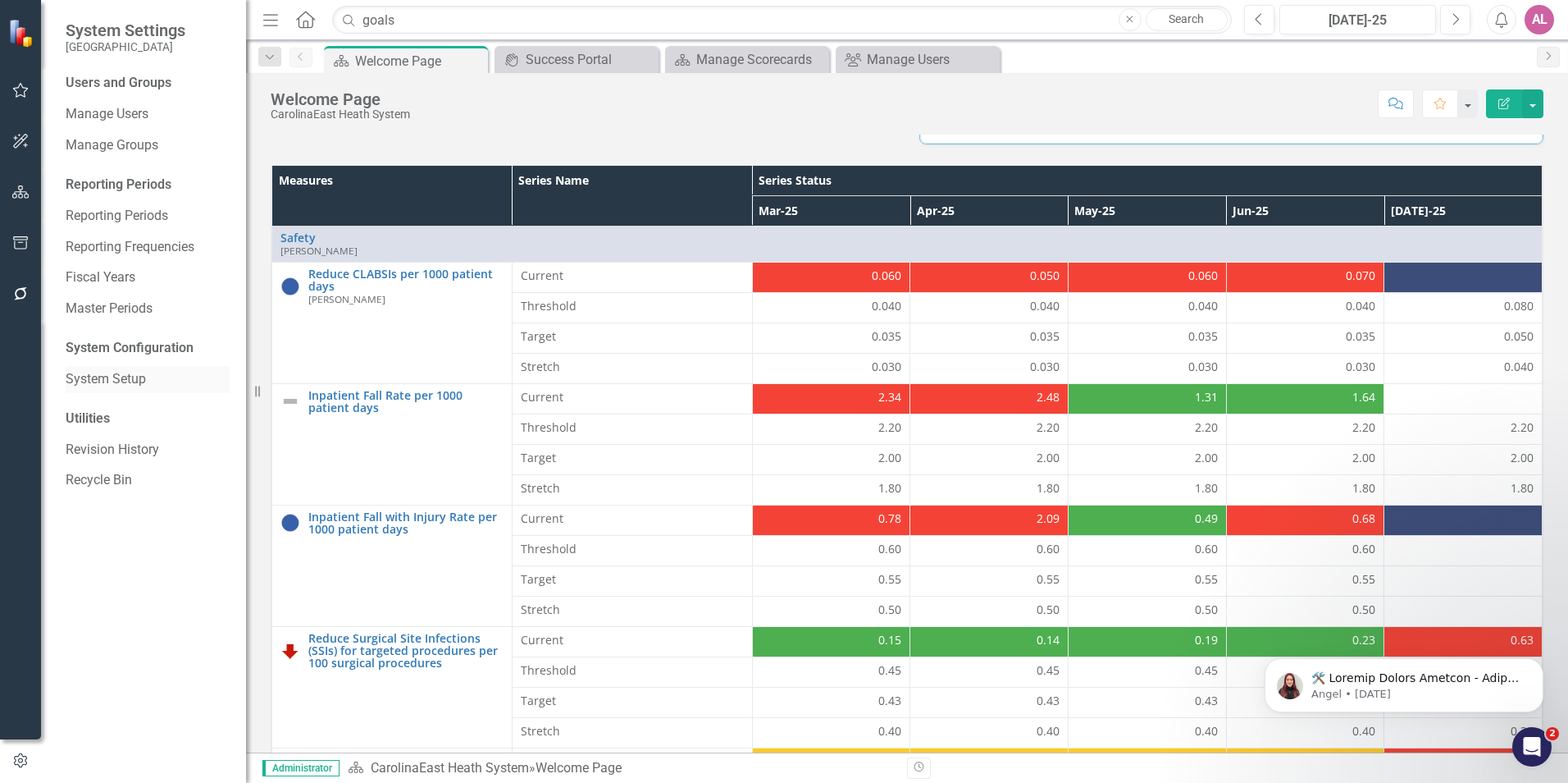
click at [125, 380] on link "System Setup" at bounding box center [147, 380] width 164 height 19
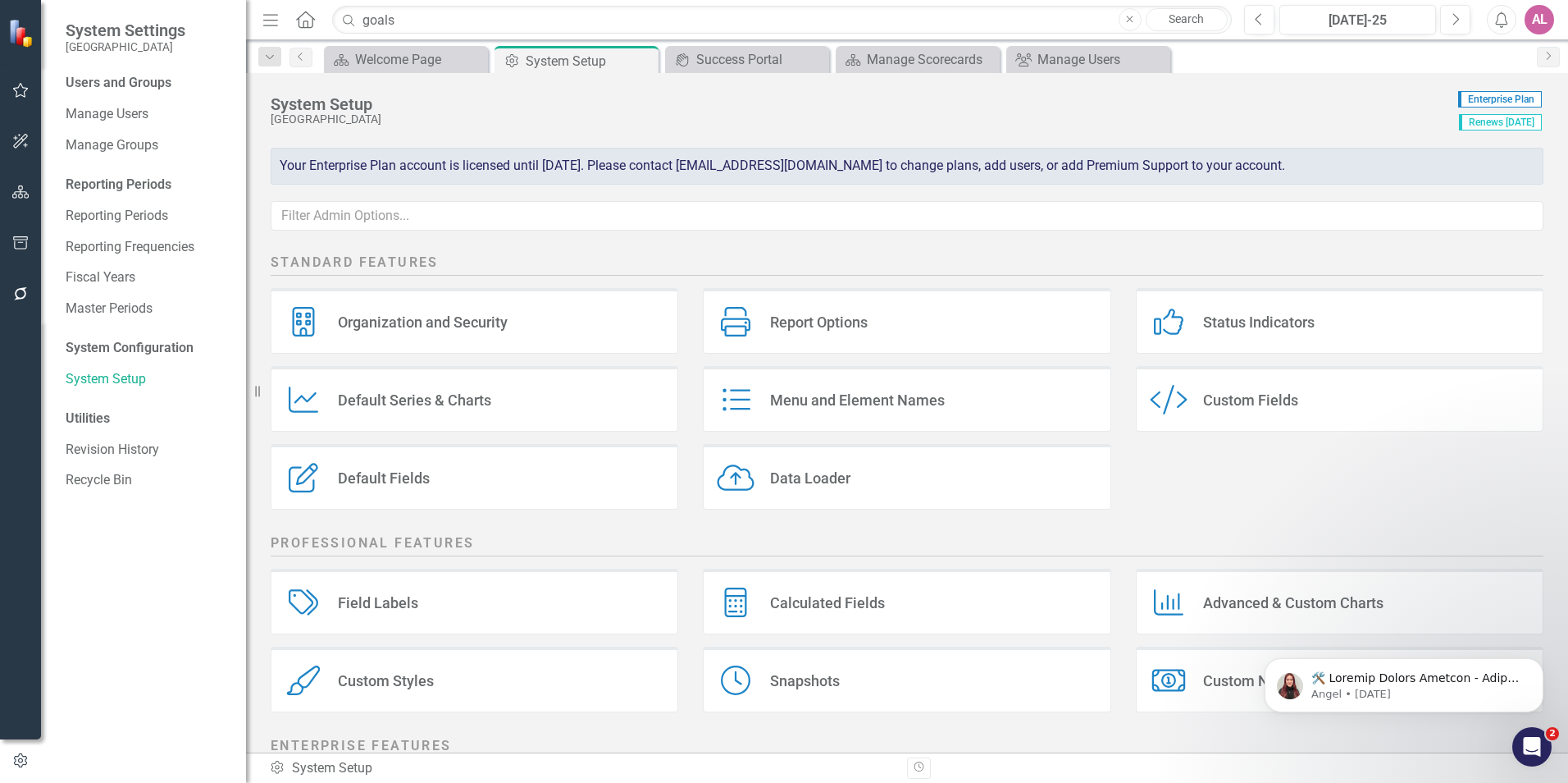
click at [538, 331] on div "Organization and Security Organization and Security" at bounding box center [474, 320] width 407 height 65
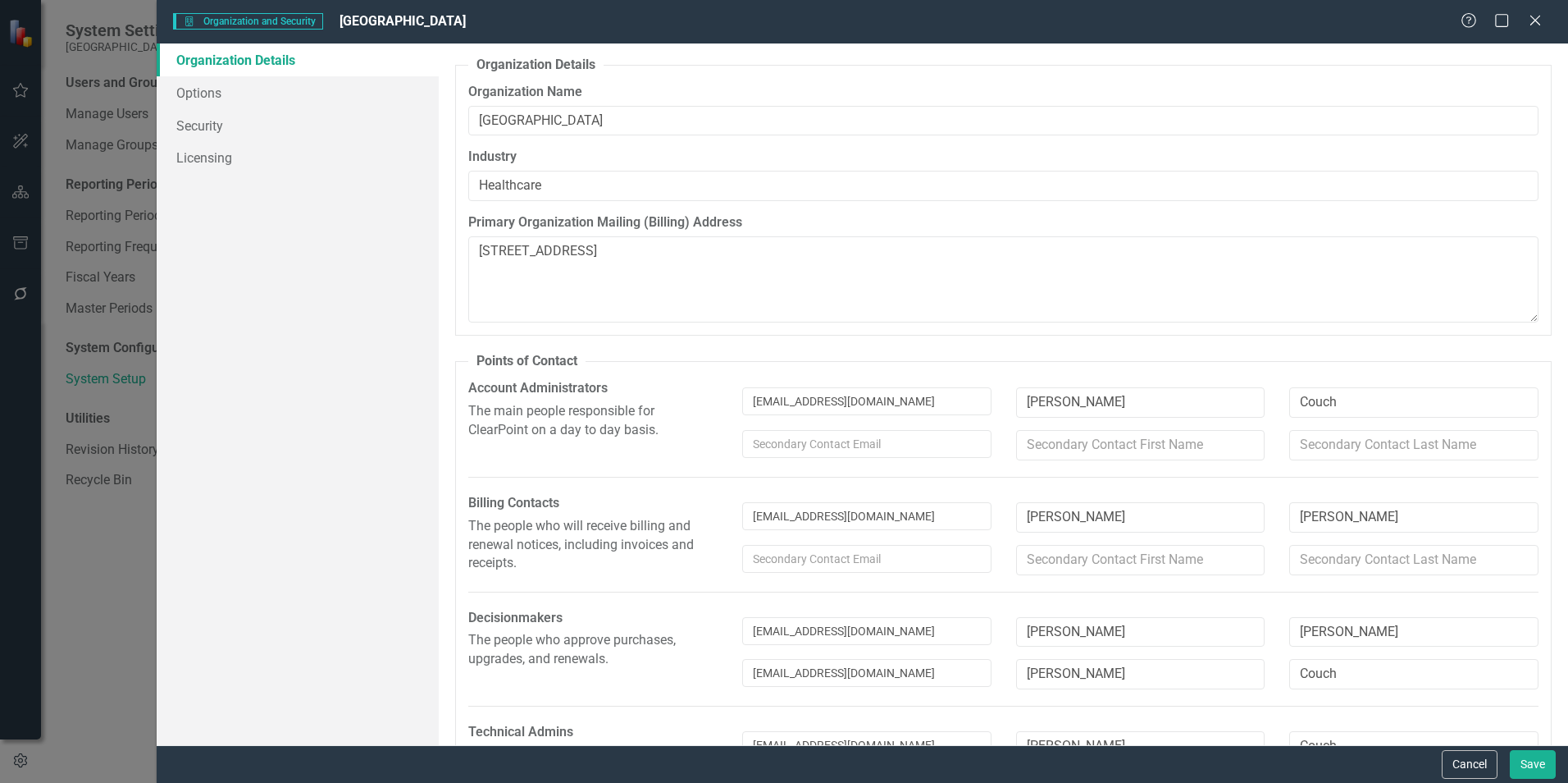
type textarea "[STREET_ADDRESS]"
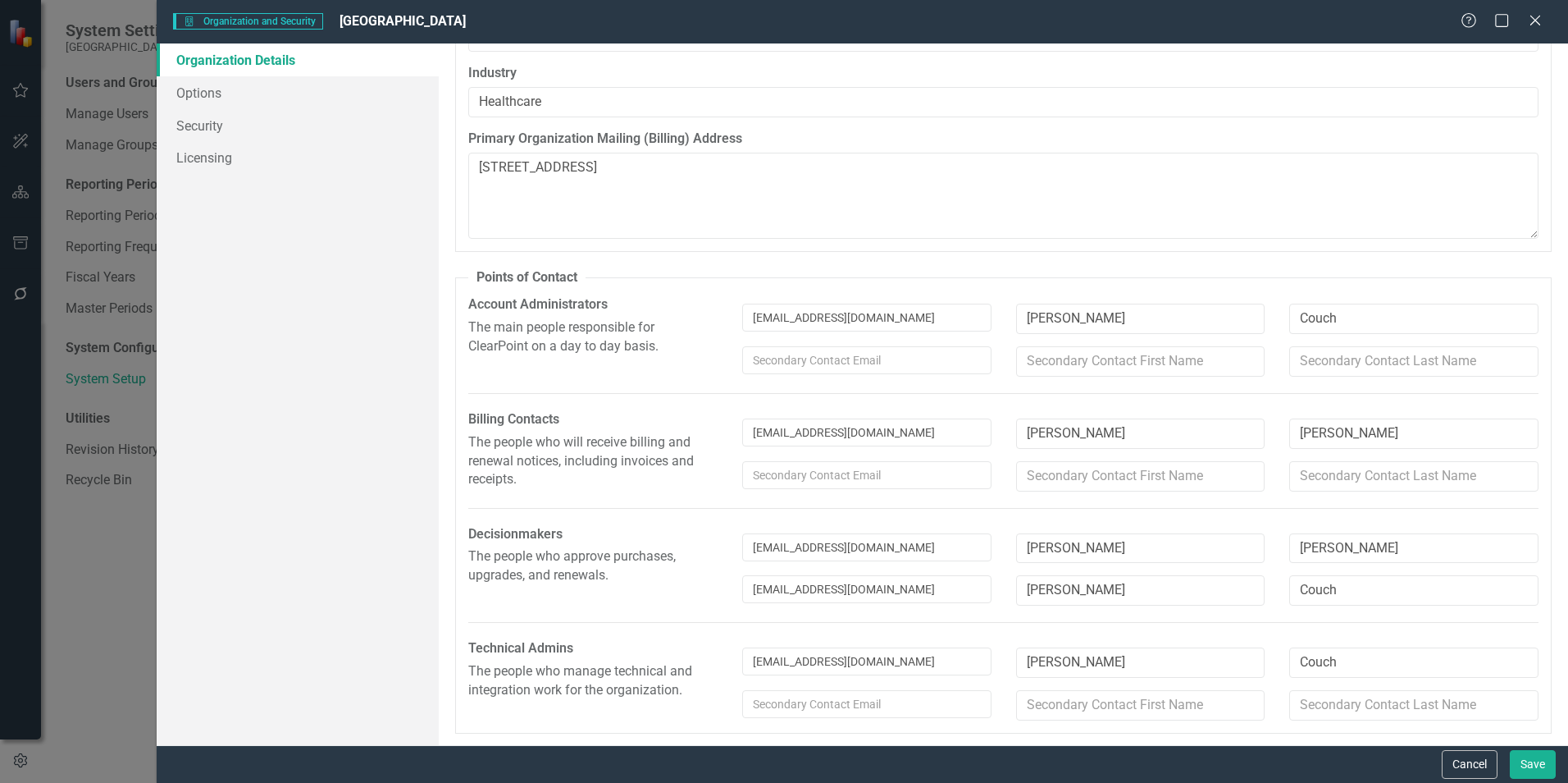
scroll to position [85, 0]
click at [346, 77] on link "Options" at bounding box center [297, 92] width 282 height 33
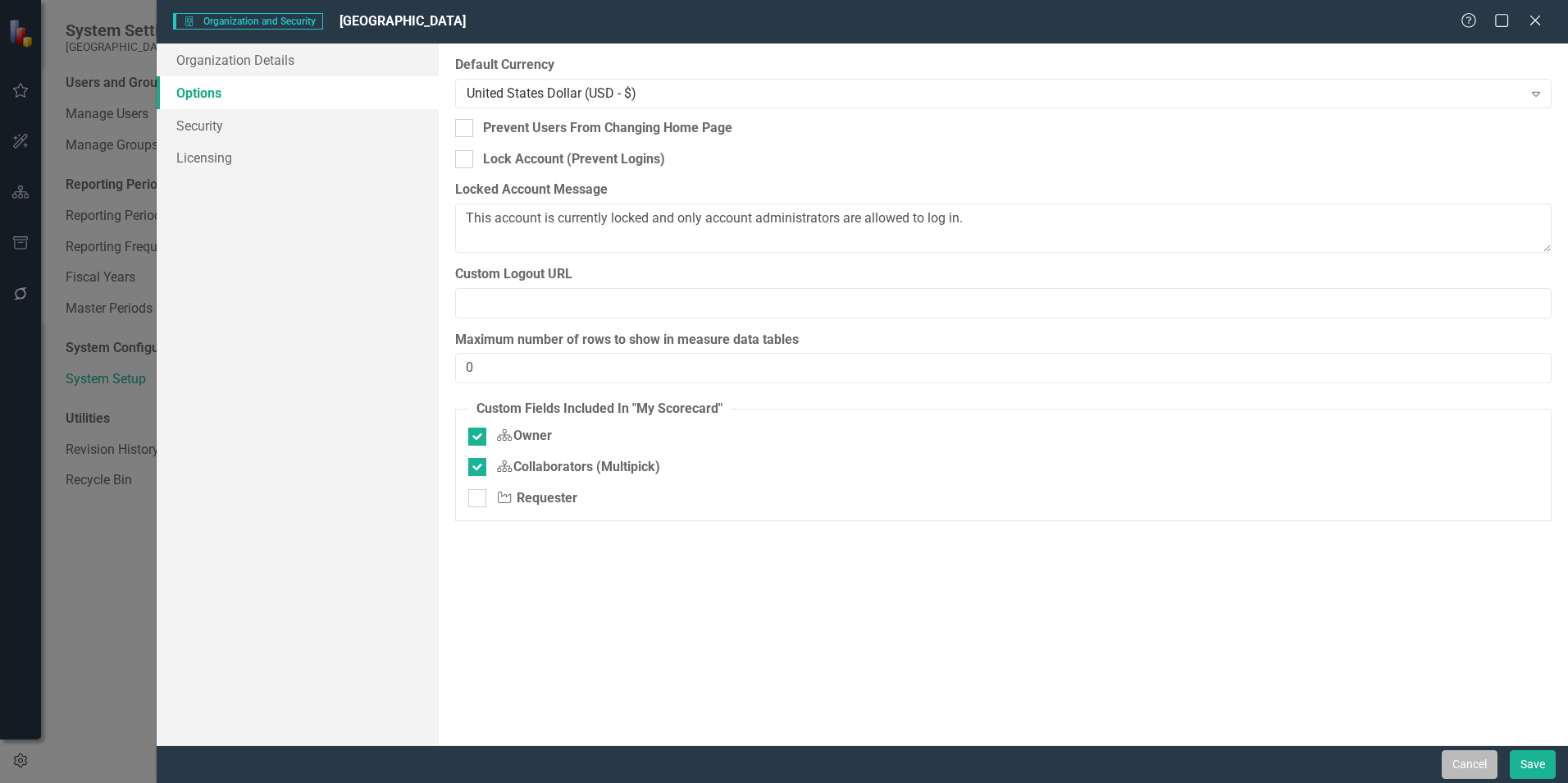
click at [1443, 757] on button "Cancel" at bounding box center [1470, 764] width 56 height 29
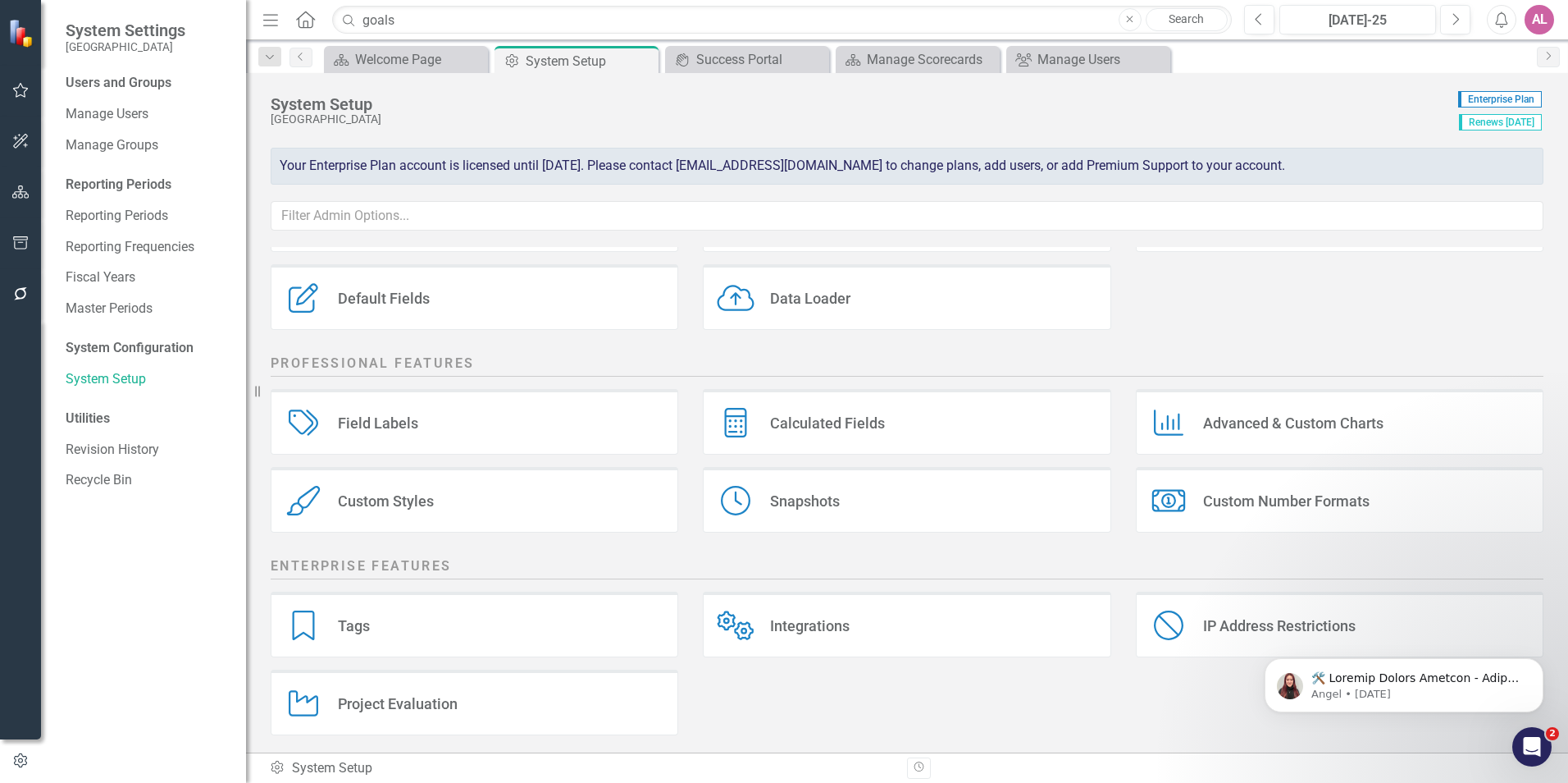
scroll to position [187, 0]
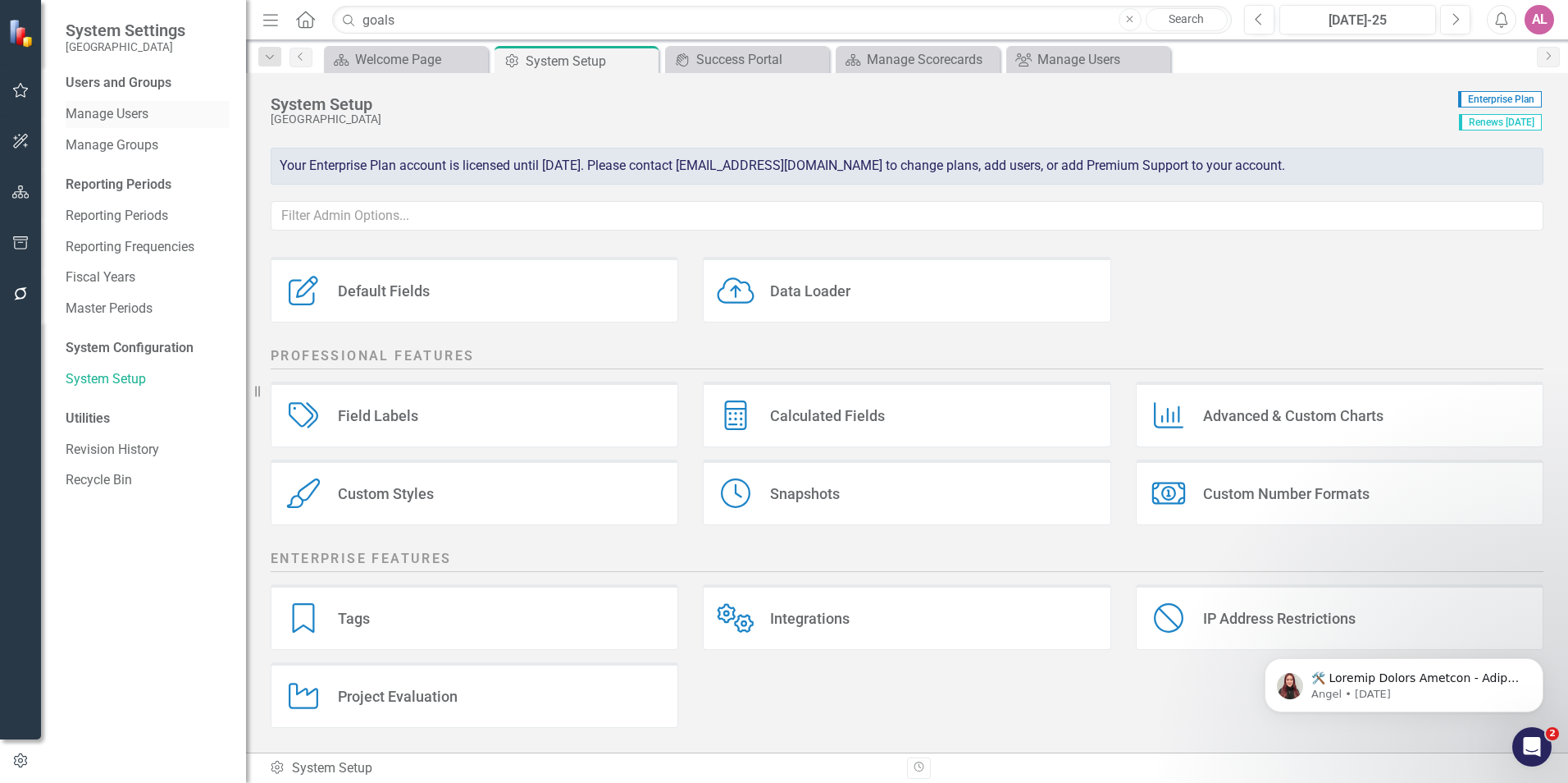
click at [157, 115] on link "Manage Users" at bounding box center [147, 114] width 164 height 19
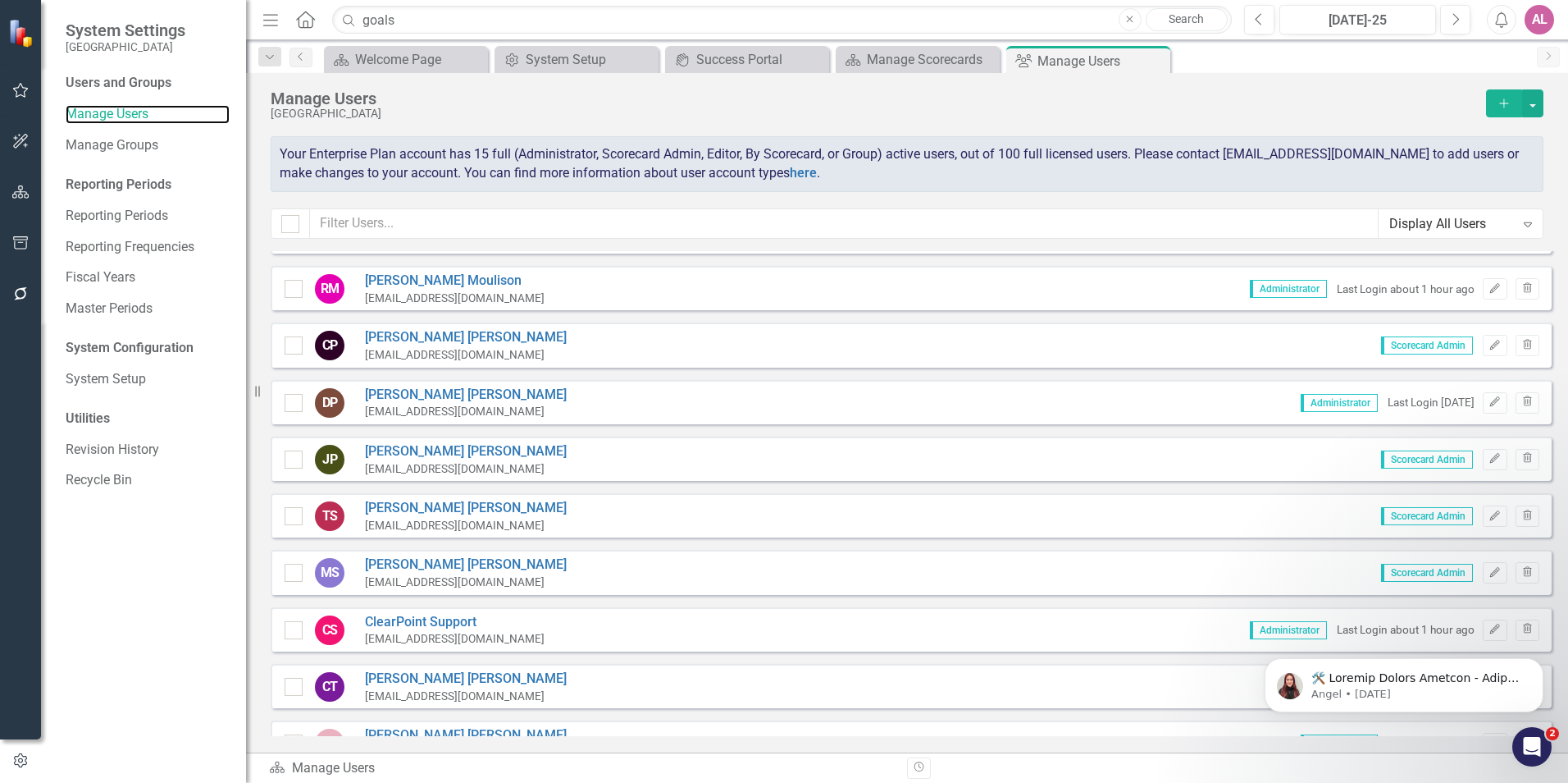
scroll to position [112, 0]
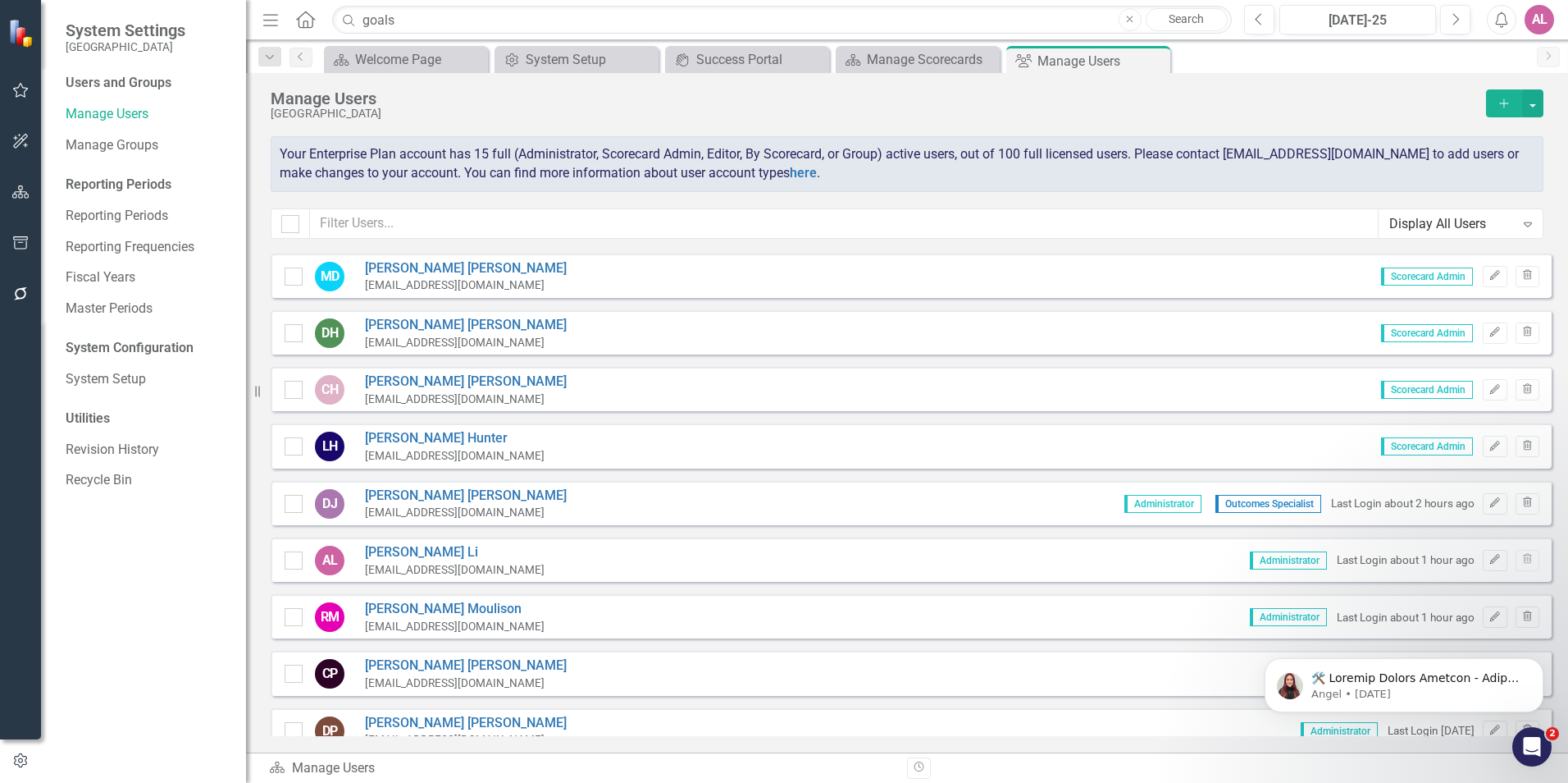
click at [1534, 12] on div "AL" at bounding box center [1539, 19] width 30 height 30
click at [1200, 98] on div "Manage Users" at bounding box center [873, 98] width 1207 height 18
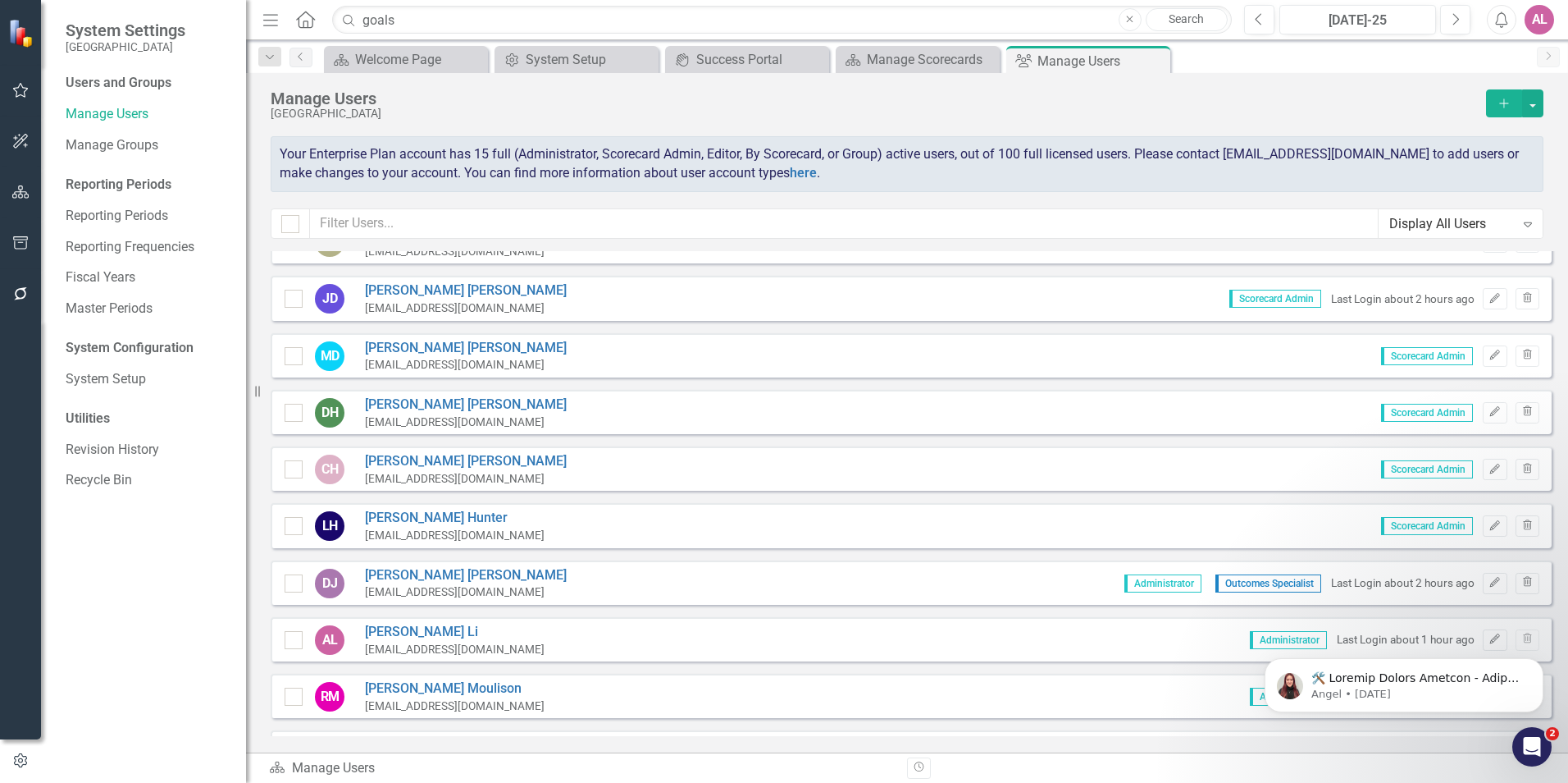
scroll to position [0, 0]
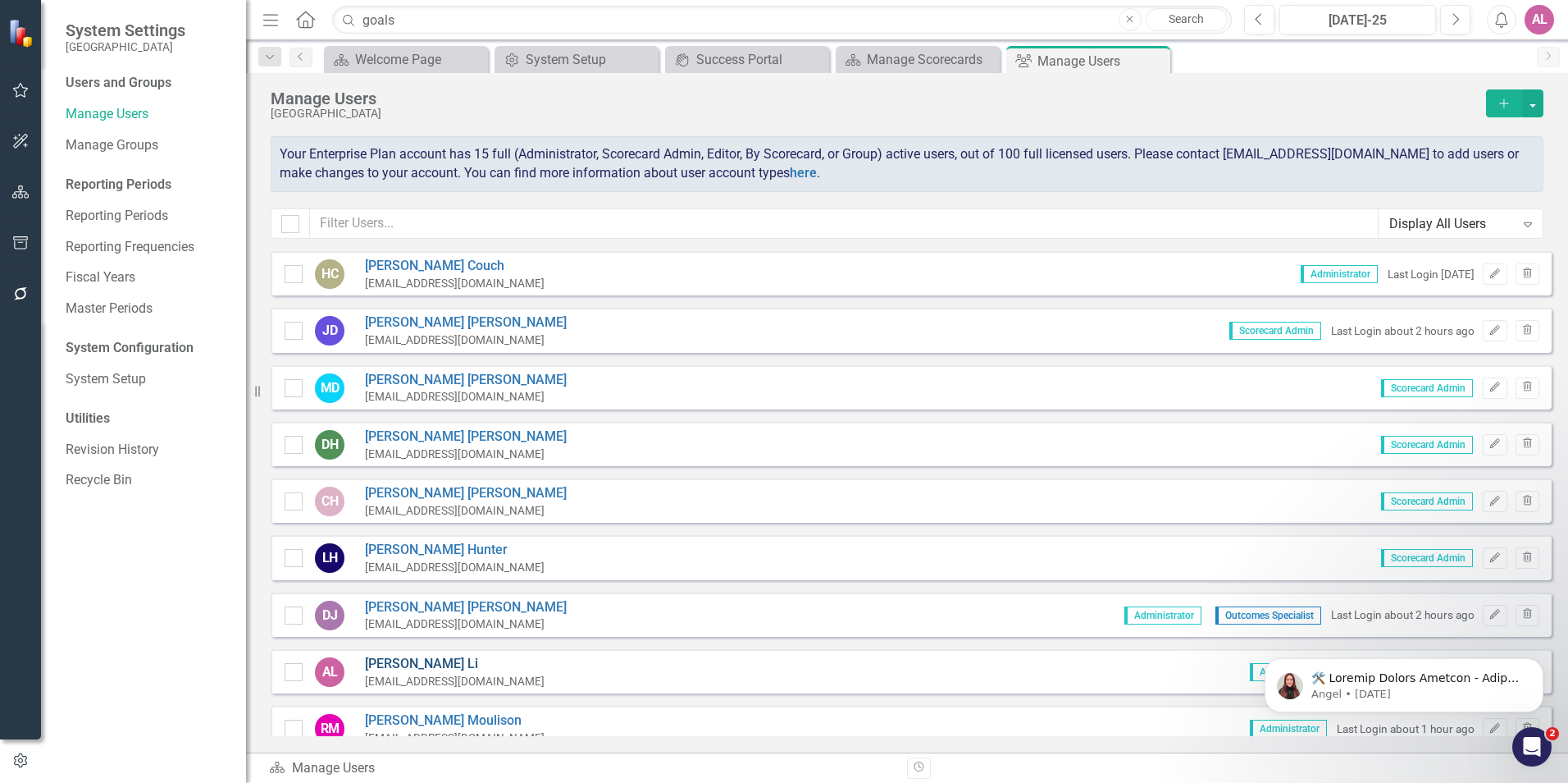
click at [376, 667] on link "[PERSON_NAME]" at bounding box center [455, 664] width 180 height 19
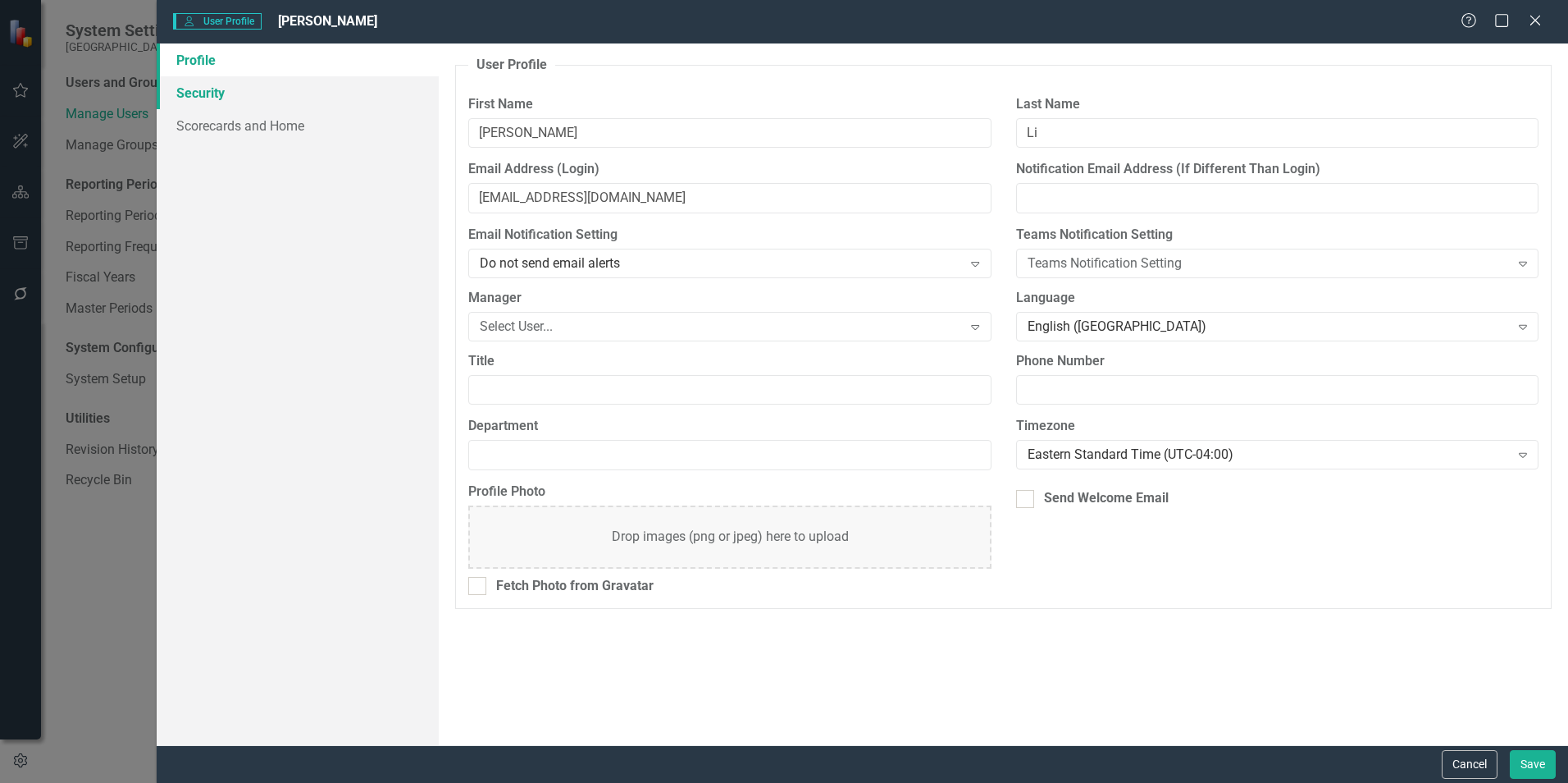
click at [288, 108] on link "Security" at bounding box center [297, 92] width 282 height 33
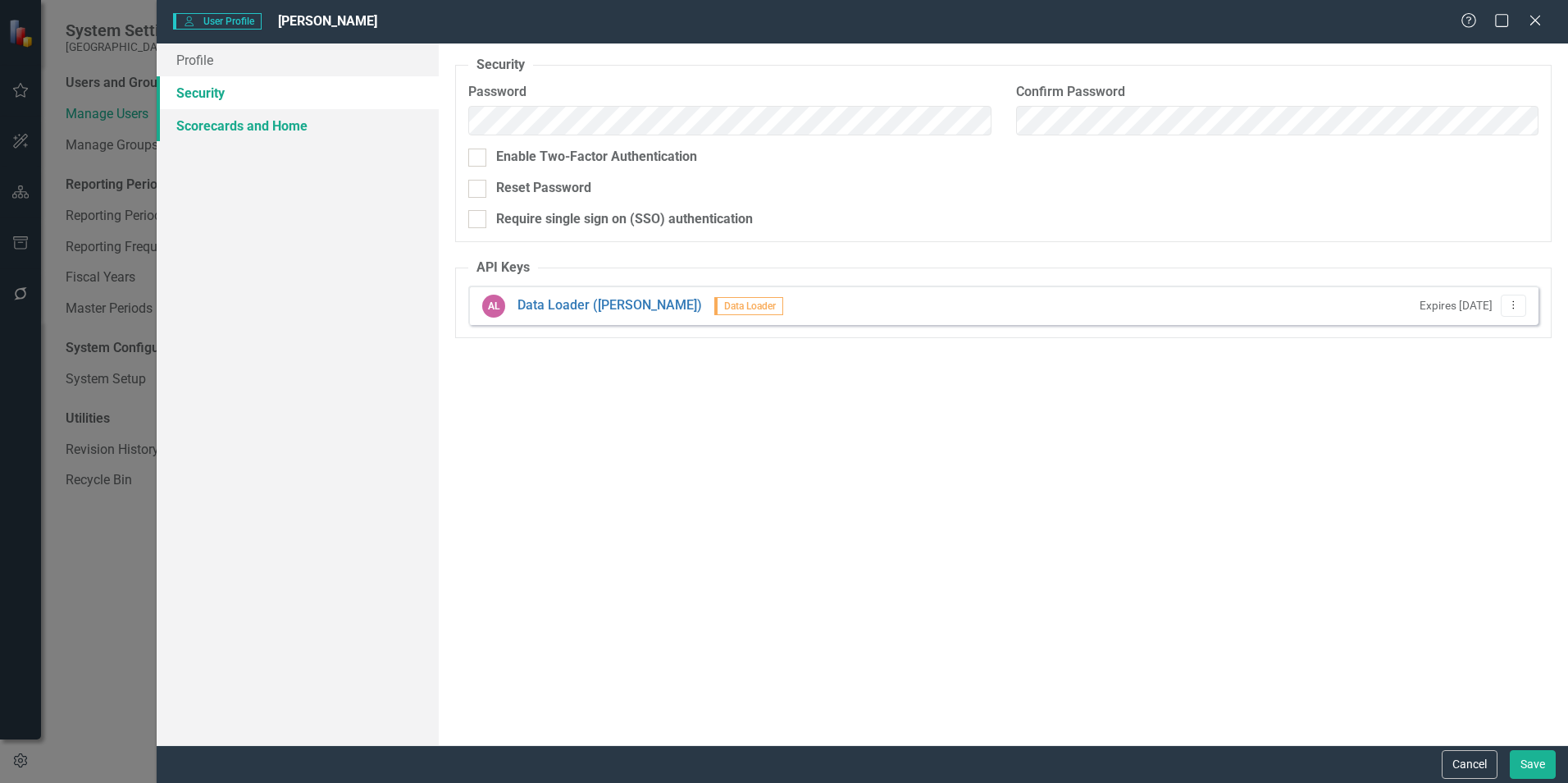
click at [295, 127] on link "Scorecards and Home" at bounding box center [297, 125] width 282 height 33
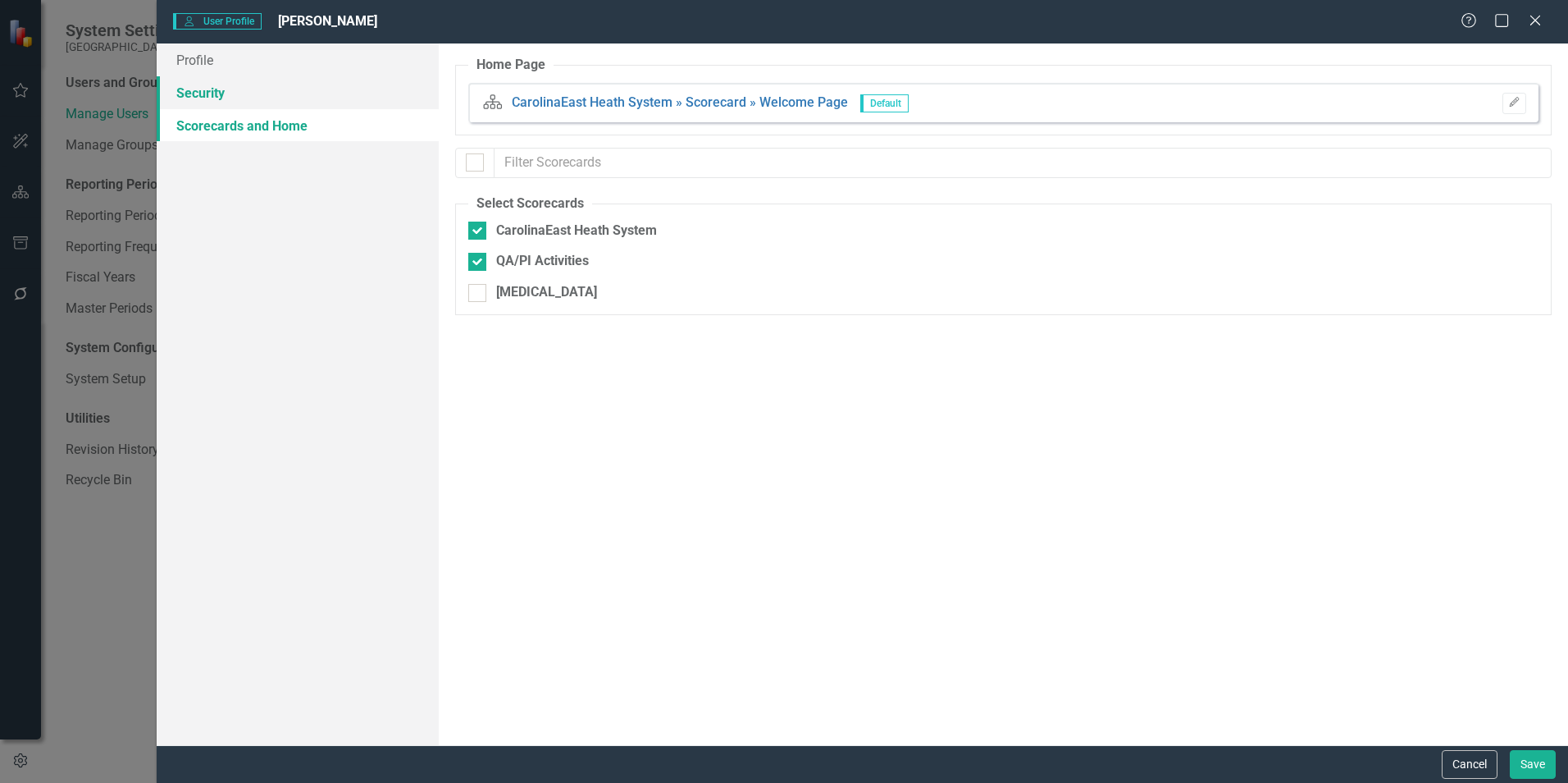
click at [309, 105] on link "Security" at bounding box center [297, 92] width 282 height 33
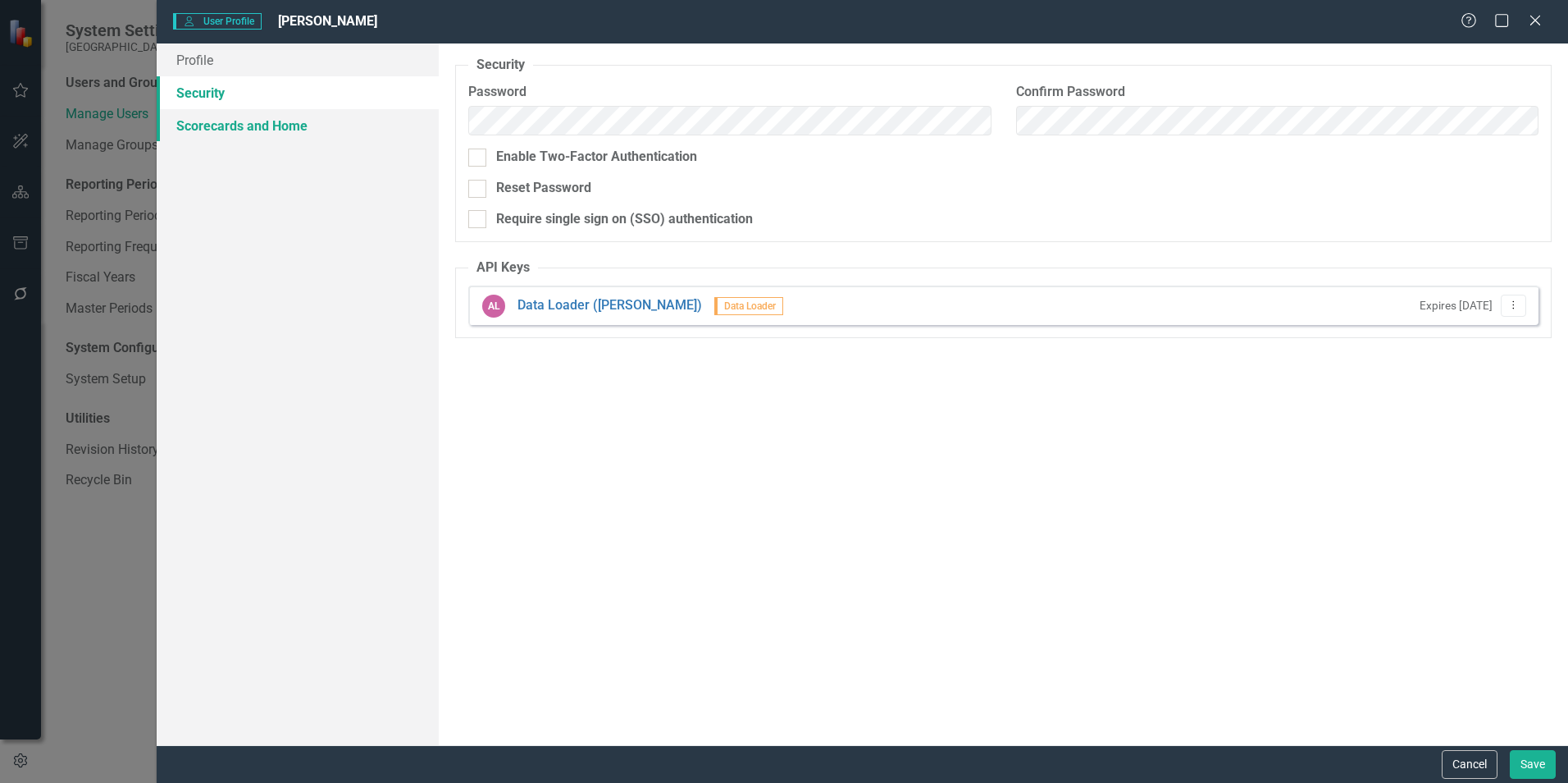
click at [261, 131] on link "Scorecards and Home" at bounding box center [297, 125] width 282 height 33
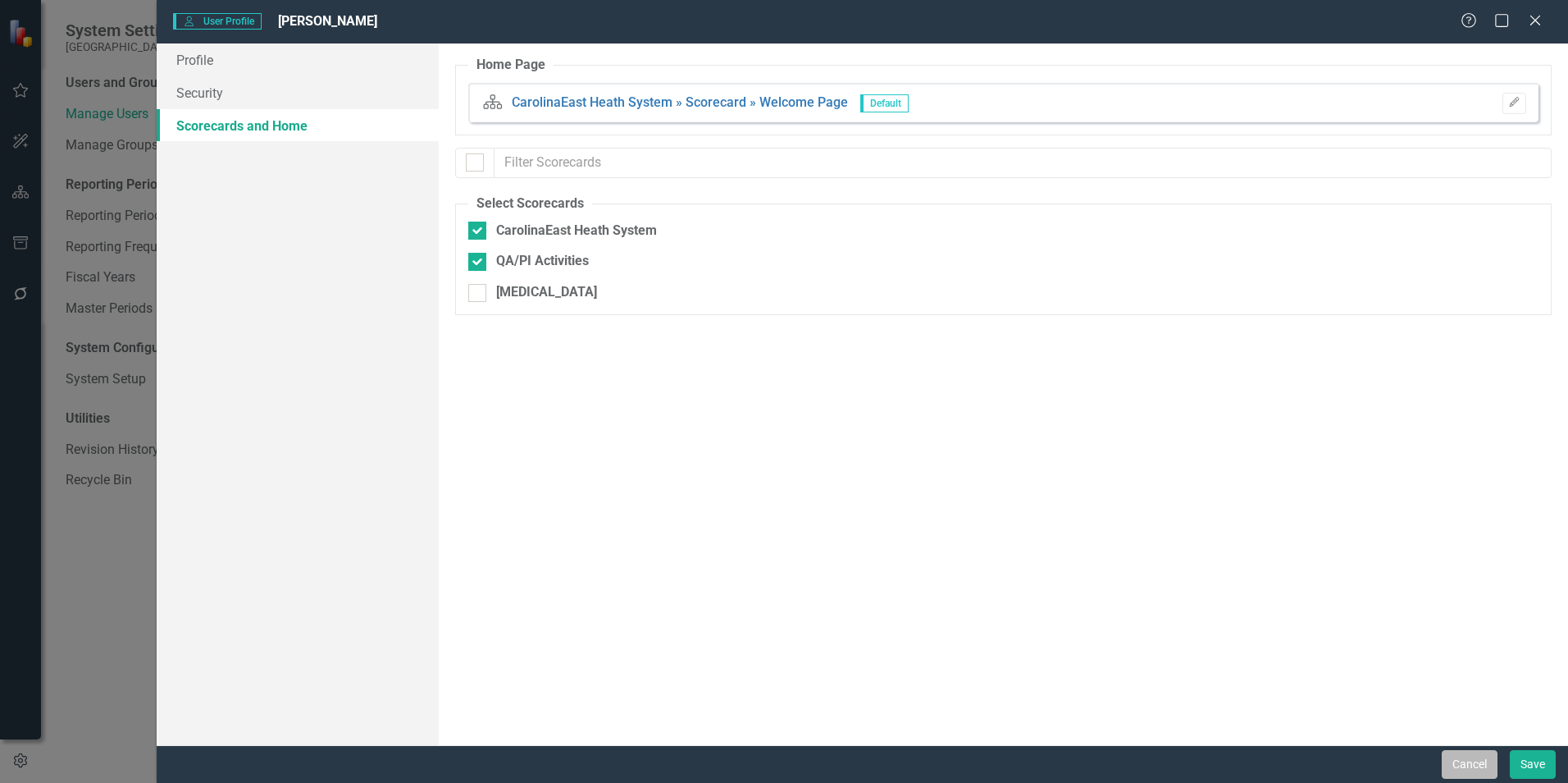
click at [1473, 758] on button "Cancel" at bounding box center [1470, 764] width 56 height 29
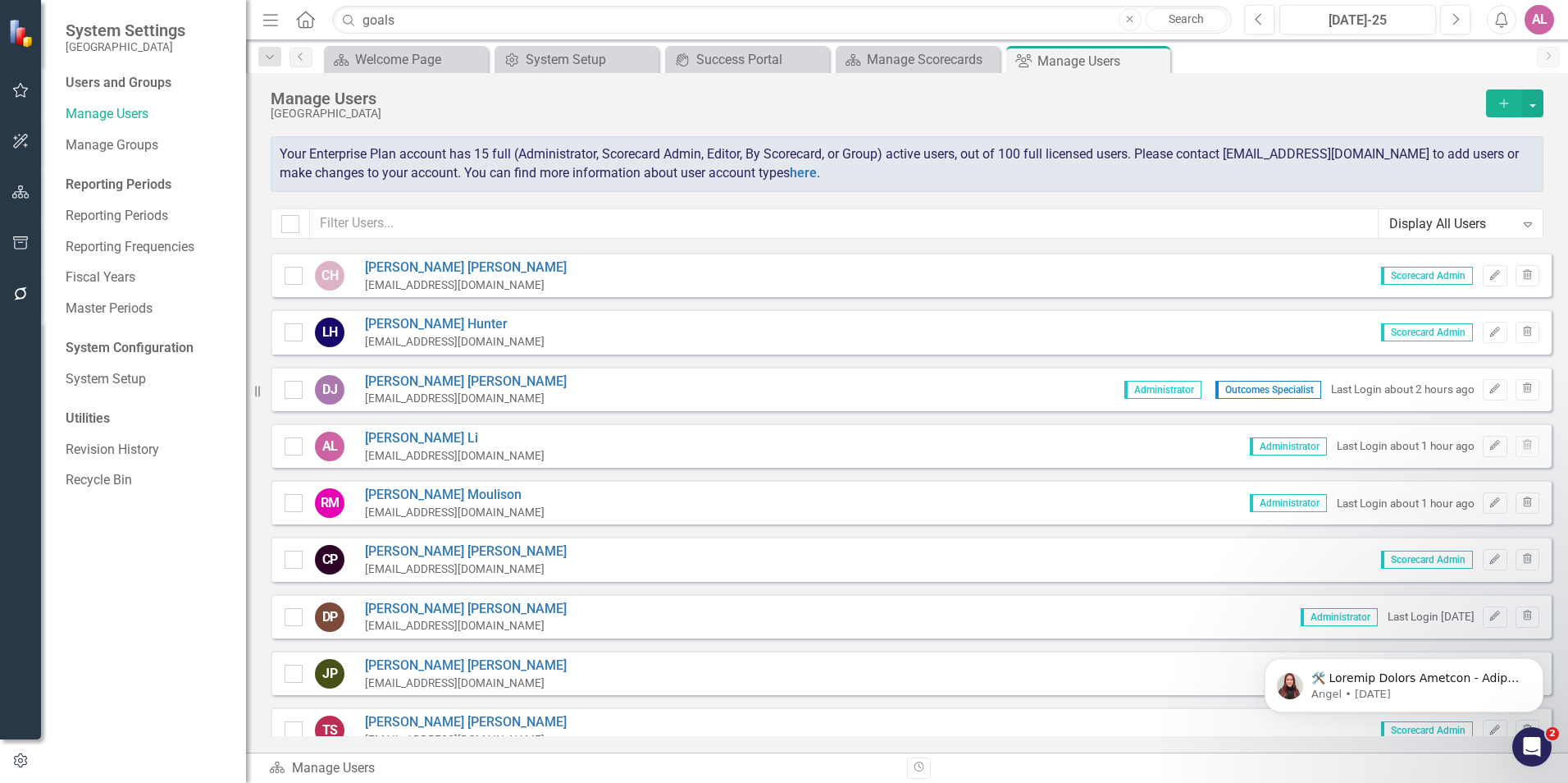
scroll to position [246, 0]
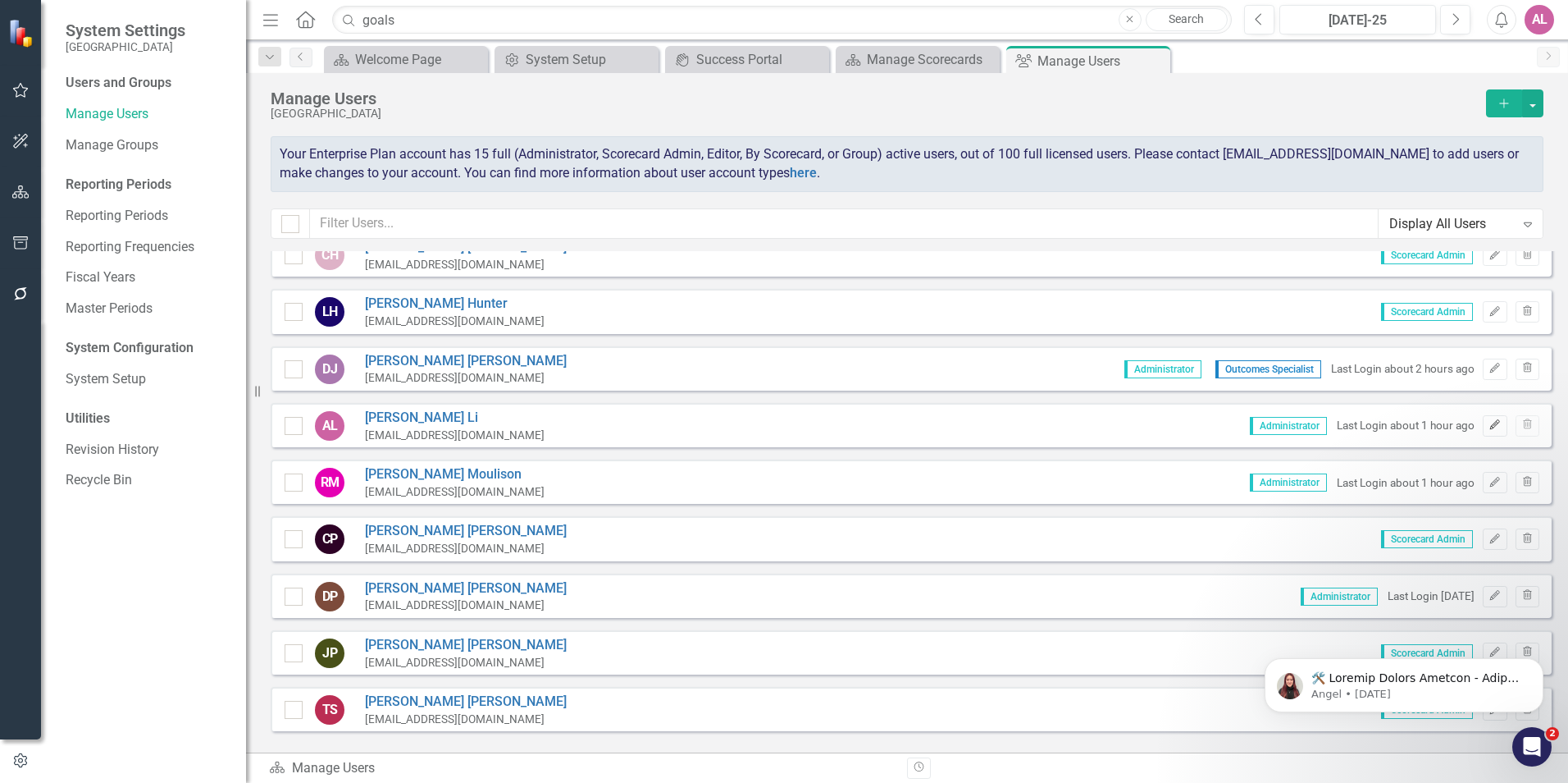
click at [1488, 425] on icon "Edit" at bounding box center [1494, 425] width 13 height 10
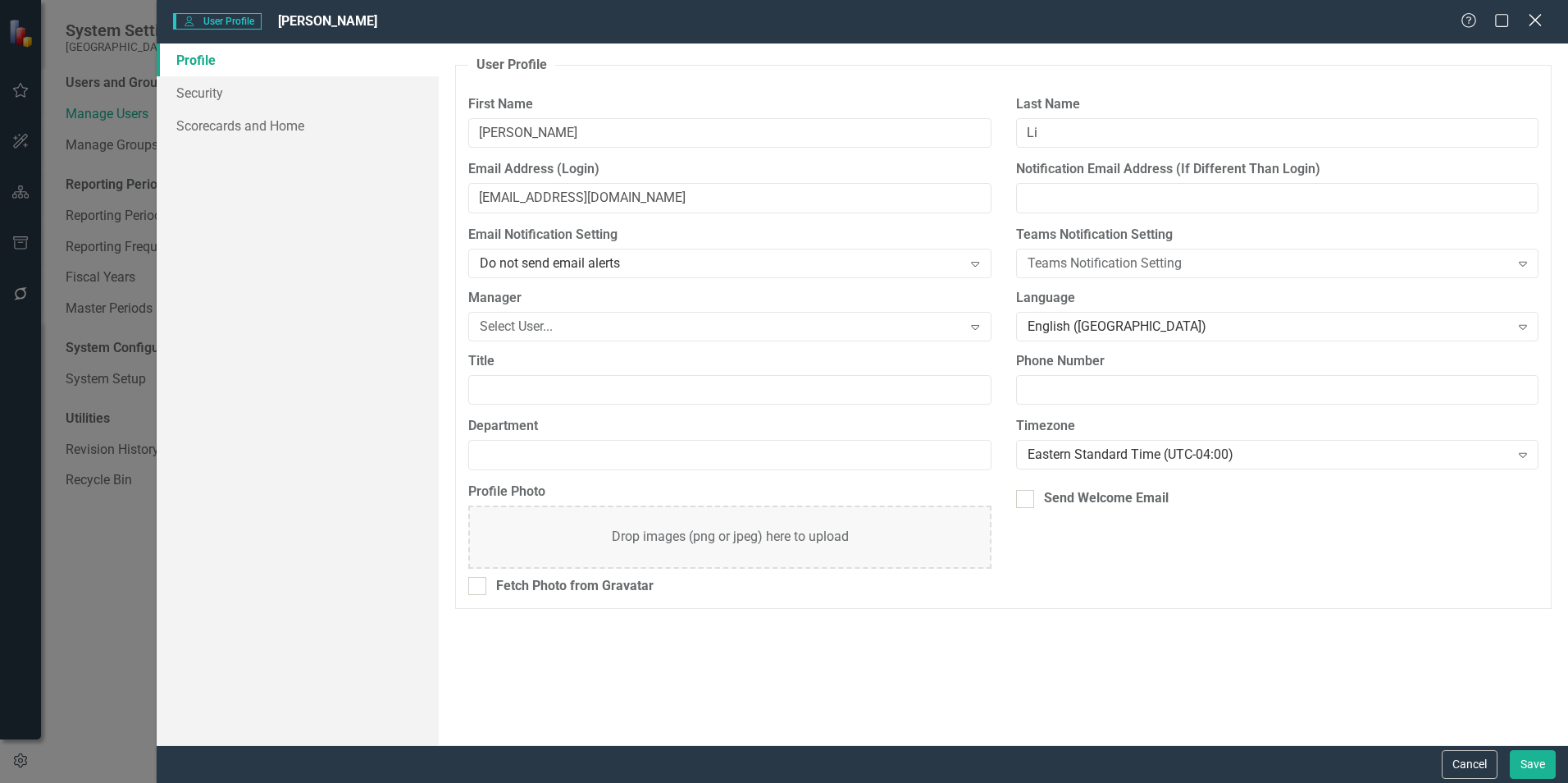
click at [1537, 17] on icon "Close" at bounding box center [1535, 20] width 20 height 15
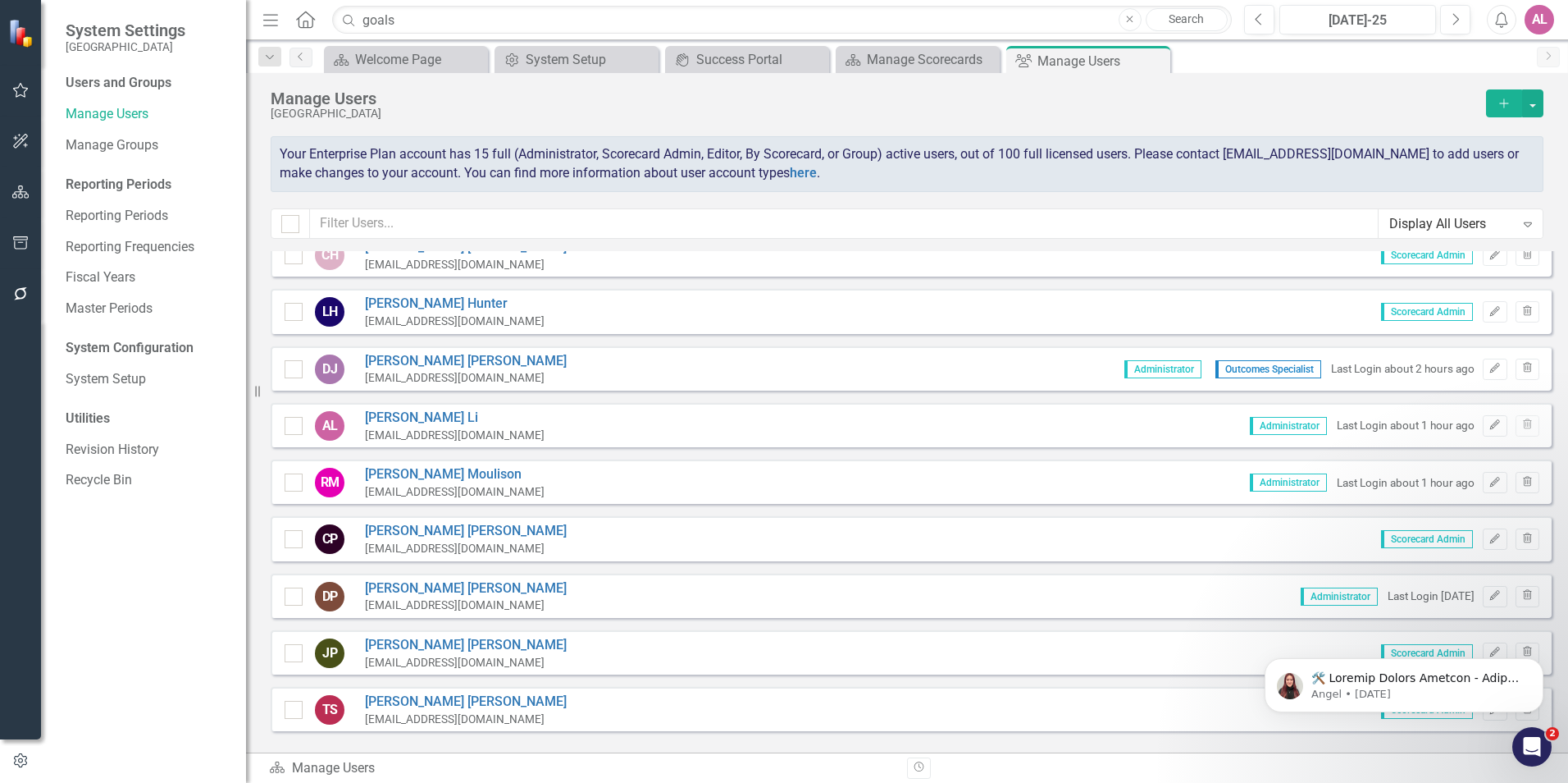
click at [1246, 107] on div "Manage Users" at bounding box center [873, 98] width 1207 height 18
click at [767, 131] on div "Manage Users [GEOGRAPHIC_DATA] Add" at bounding box center [906, 113] width 1273 height 47
click at [1154, 89] on div "Manage Users CarolinaEast Medical Center Add Your Enterprise Plan account has 1…" at bounding box center [906, 162] width 1322 height 178
click at [1150, 186] on div "Your Enterprise Plan account has 15 full (Administrator, Scorecard Admin, Edito…" at bounding box center [906, 164] width 1273 height 56
click at [866, 192] on div "Your Enterprise Plan account has 15 full (Administrator, Scorecard Admin, Edito…" at bounding box center [906, 164] width 1273 height 56
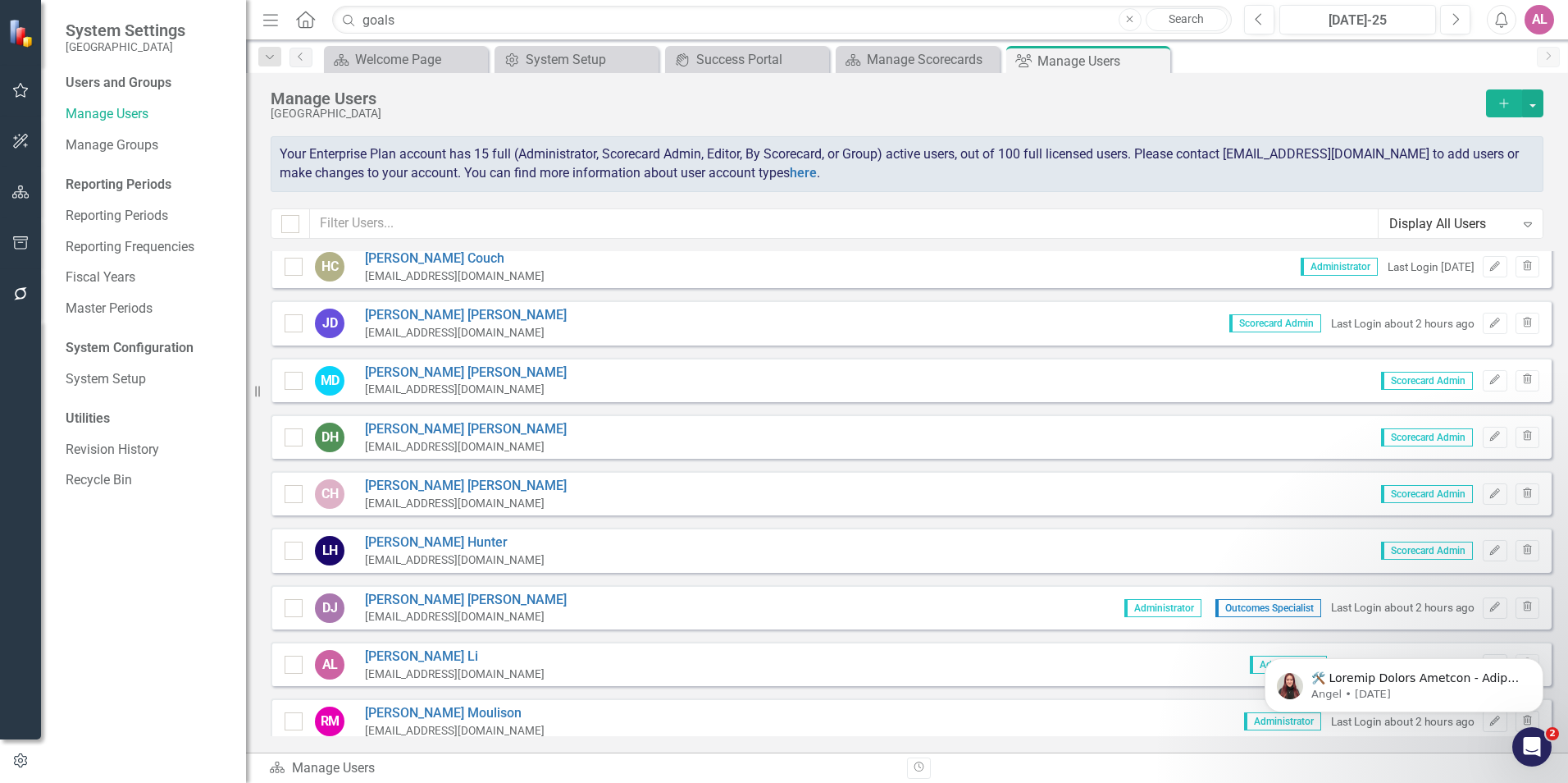
scroll to position [0, 0]
